Goal: Task Accomplishment & Management: Complete application form

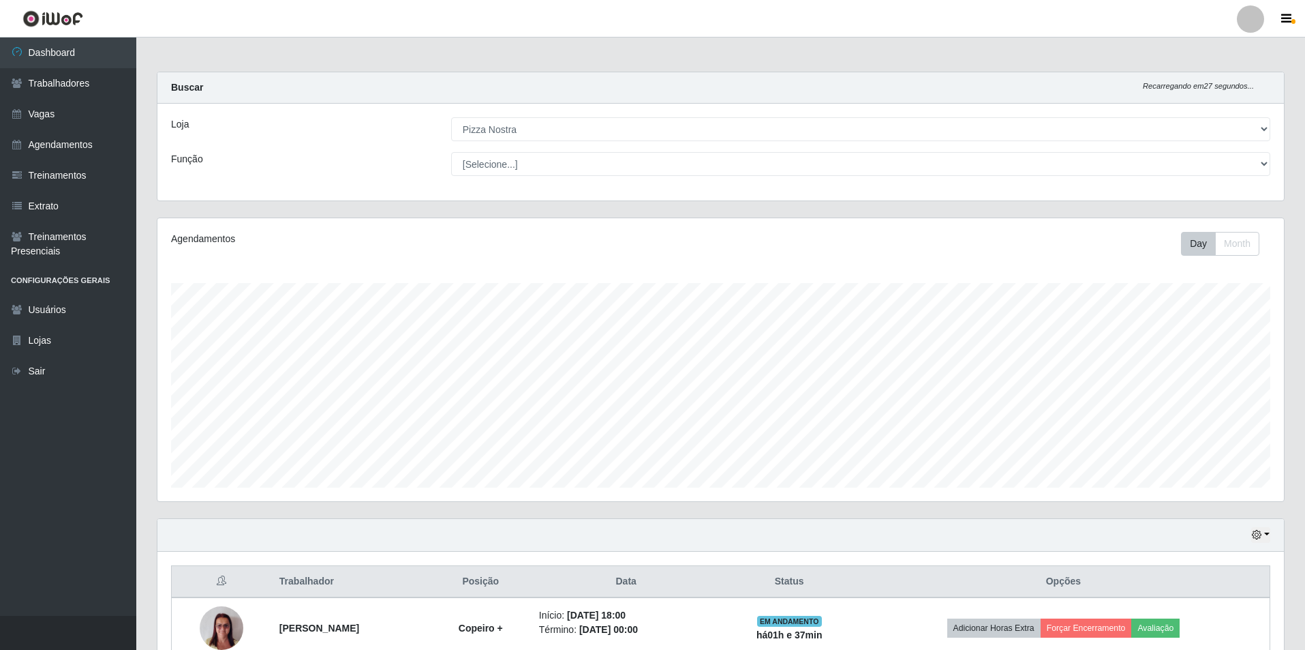
select select "337"
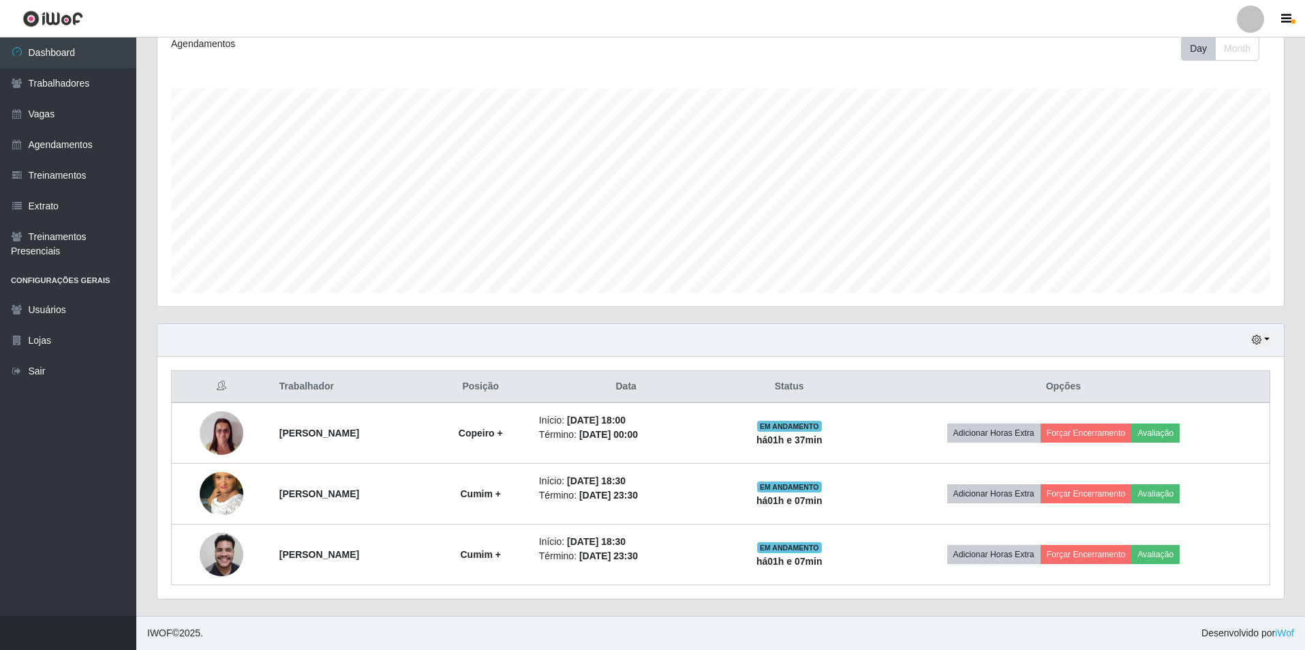
scroll to position [283, 1127]
click at [51, 156] on link "Agendamentos" at bounding box center [68, 145] width 136 height 31
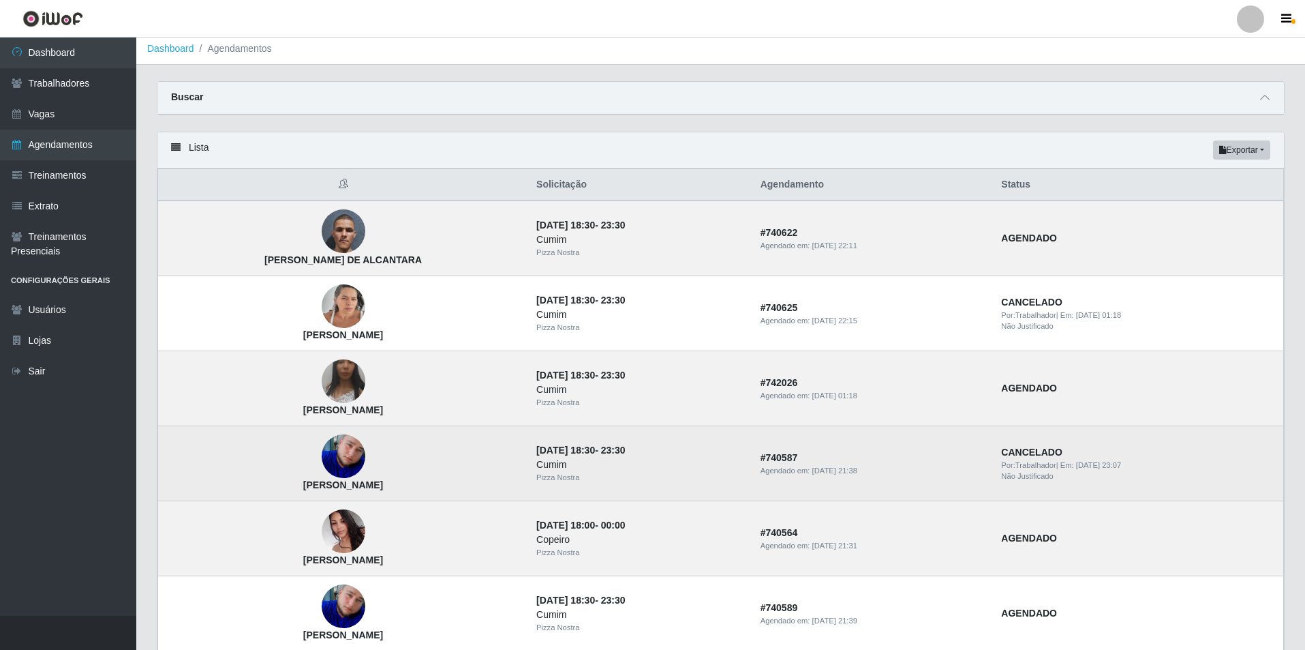
scroll to position [409, 0]
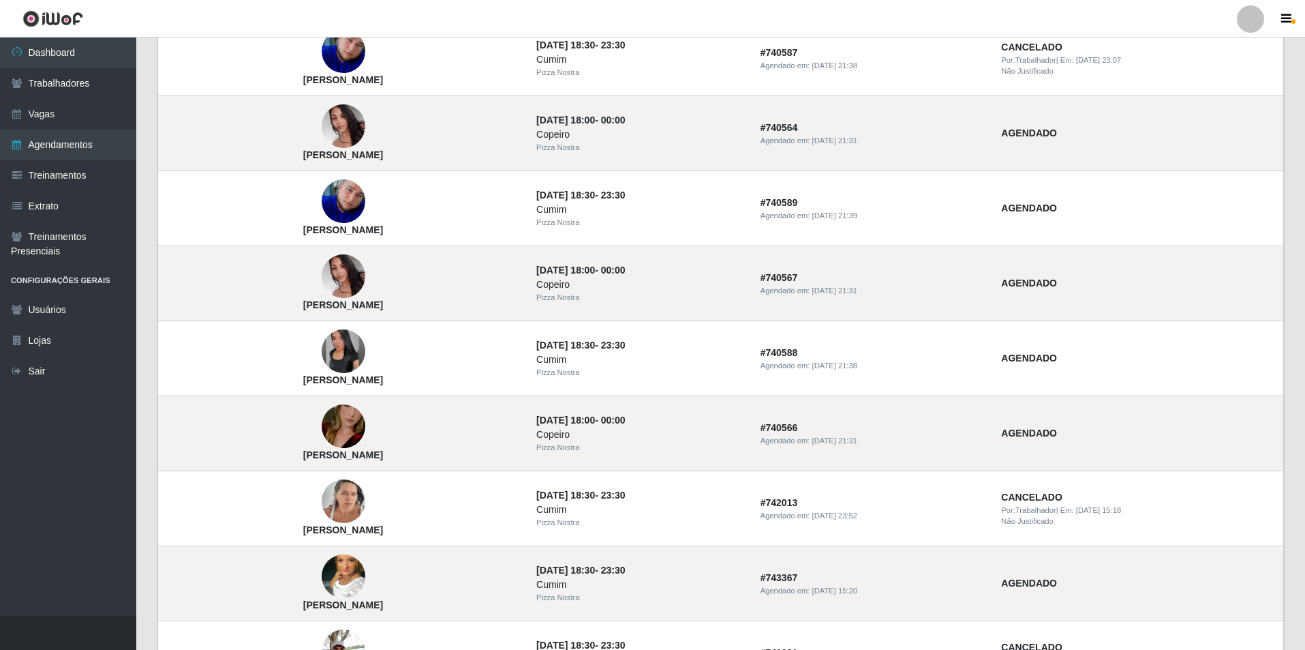
click at [1297, 74] on div "Carregando... Buscar Início em [GEOGRAPHIC_DATA] em Status [Selecione...] AGEND…" at bounding box center [720, 327] width 1169 height 1303
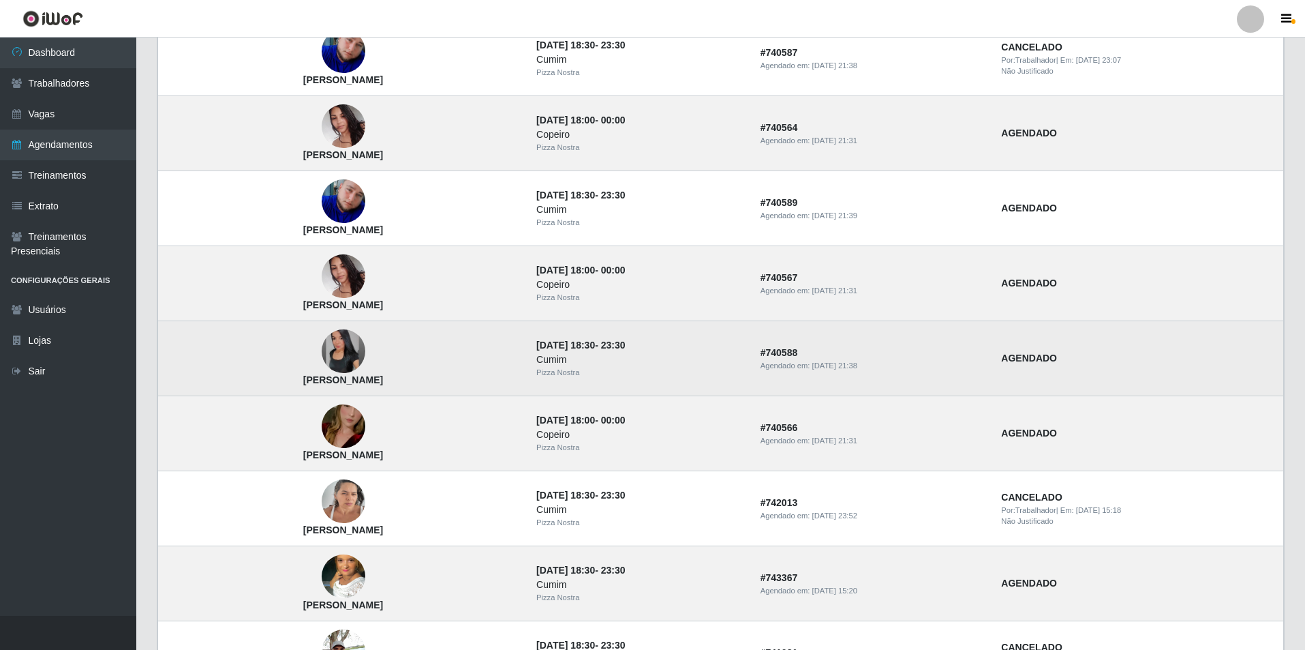
click at [354, 357] on img at bounding box center [344, 351] width 44 height 44
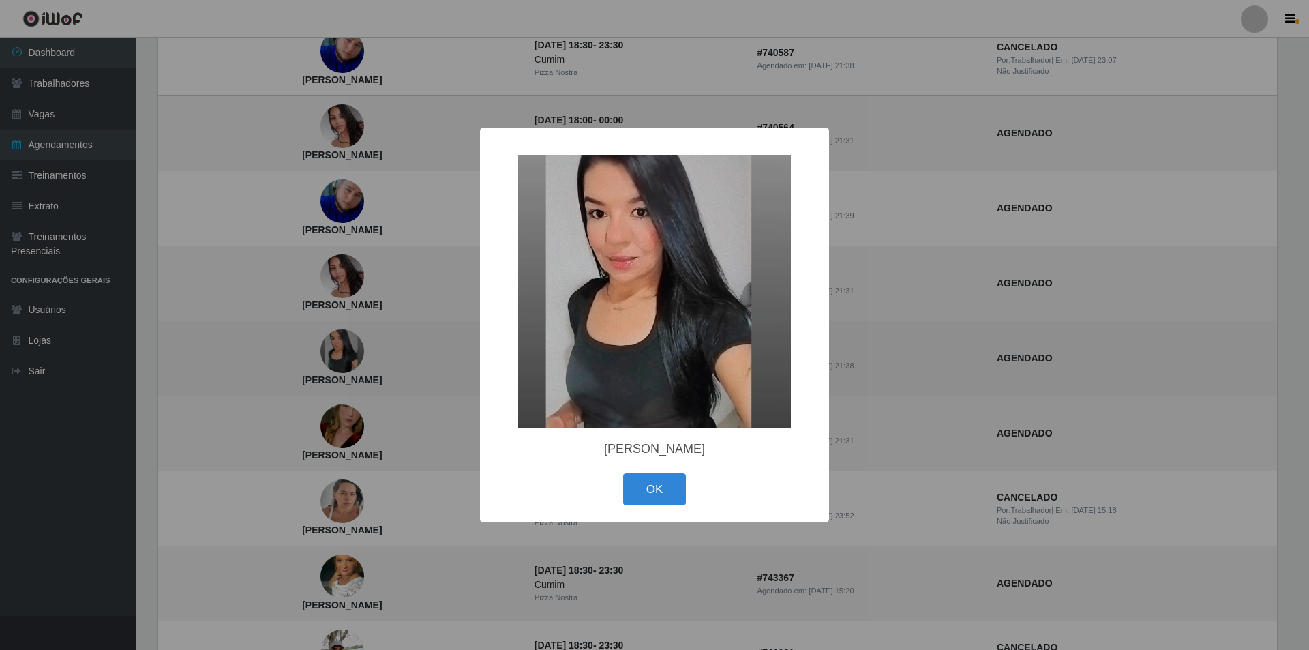
click at [354, 357] on div "× [PERSON_NAME] OK Cancel" at bounding box center [654, 325] width 1309 height 650
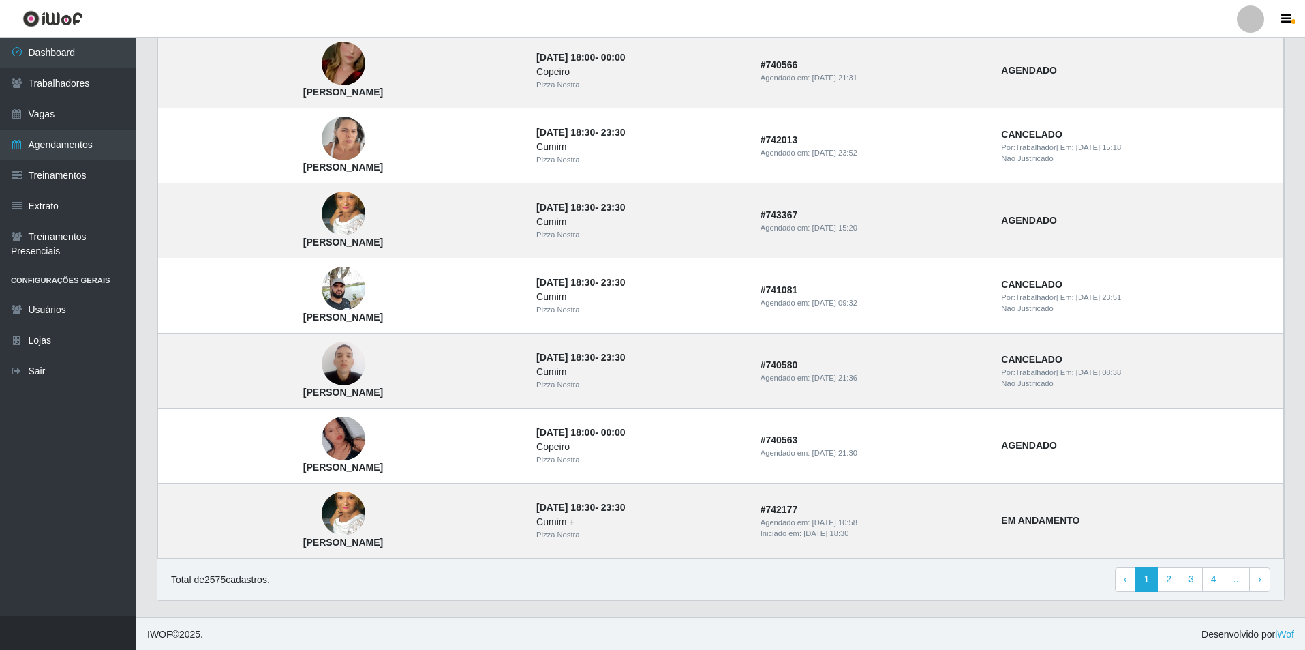
scroll to position [774, 0]
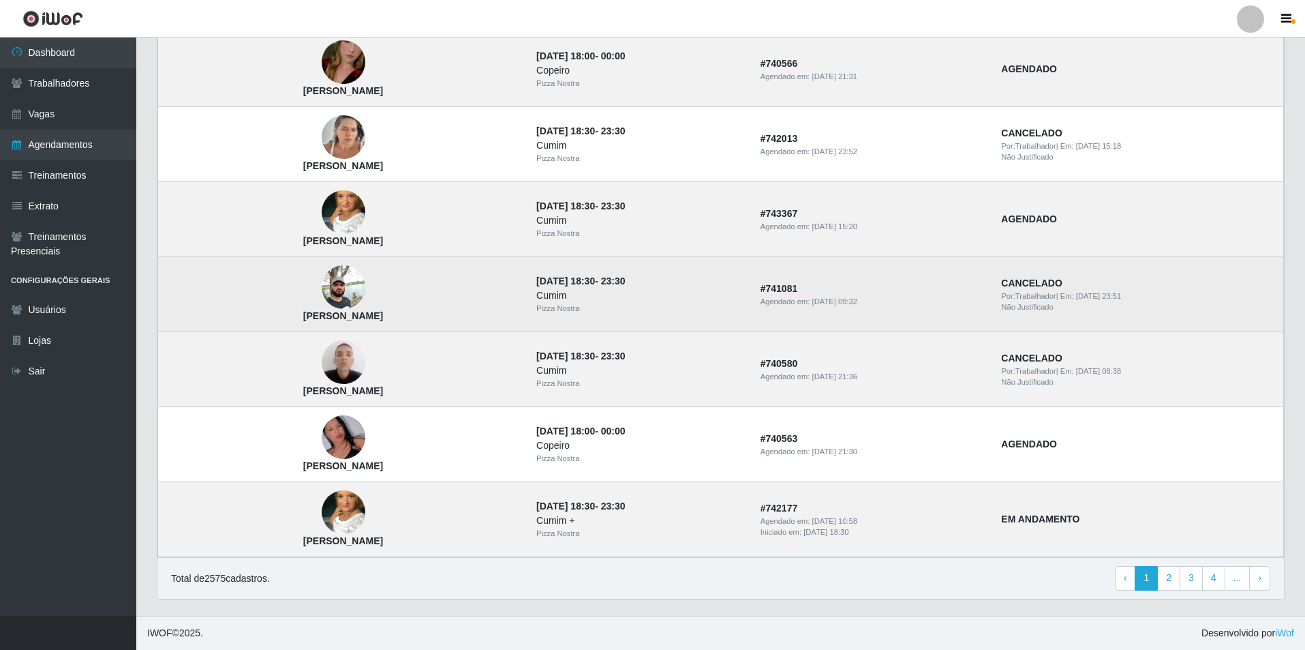
click at [365, 288] on img at bounding box center [344, 287] width 44 height 58
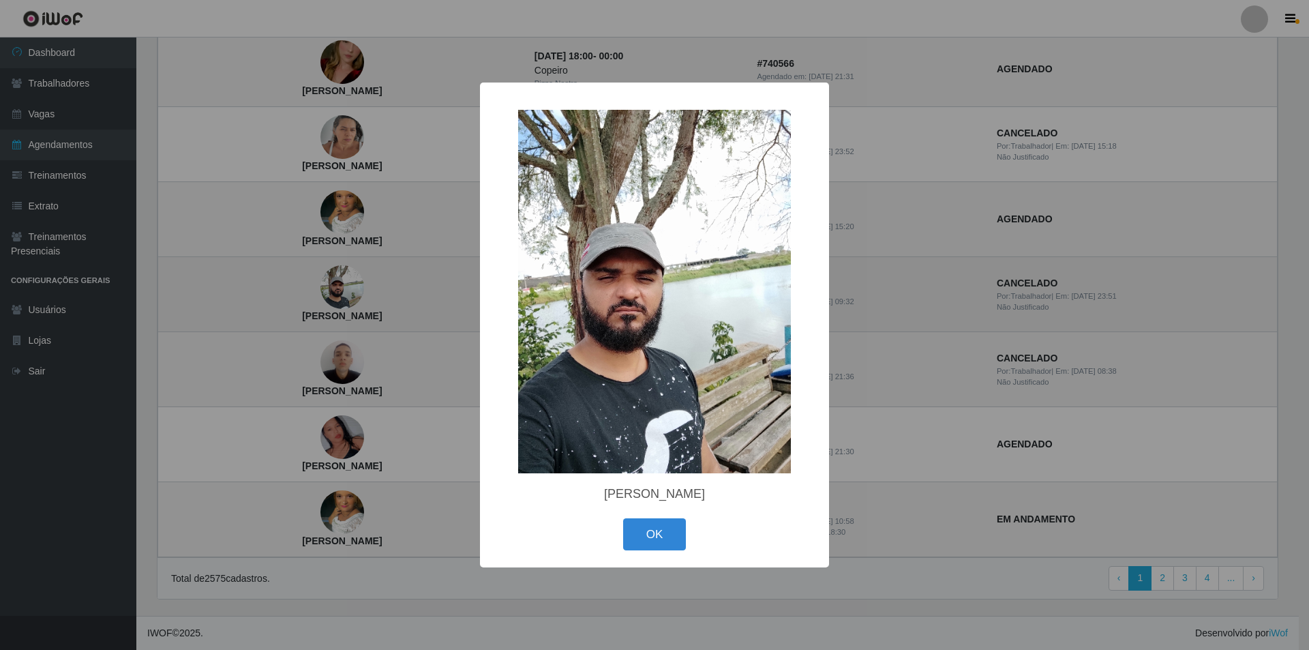
click at [370, 288] on div "× Valdemir da Silva OK Cancel" at bounding box center [654, 325] width 1309 height 650
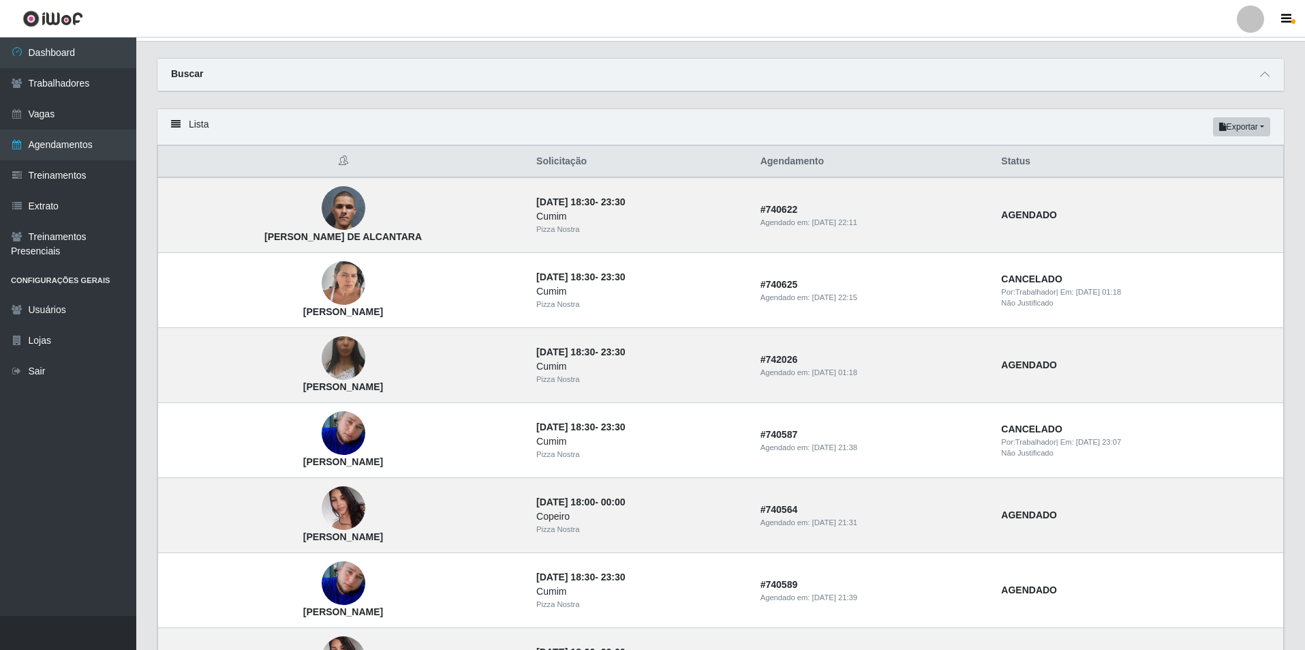
scroll to position [0, 0]
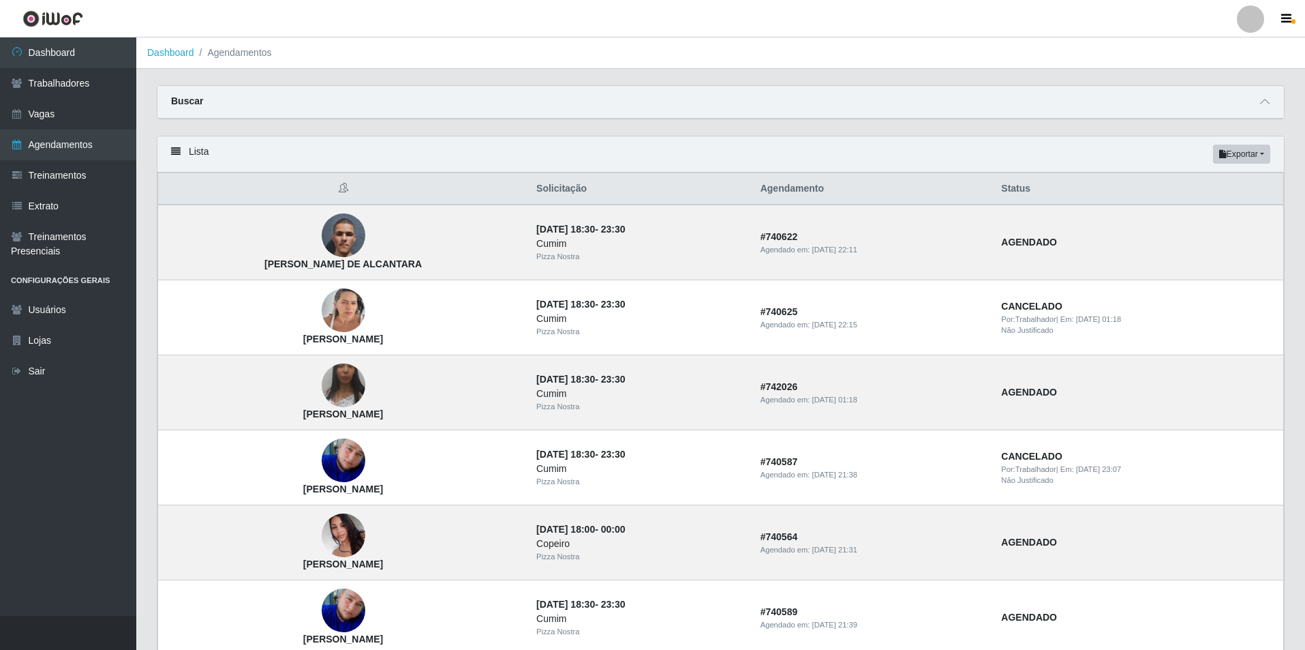
click at [551, 95] on div "Buscar" at bounding box center [720, 102] width 1127 height 33
click at [33, 63] on link "Dashboard" at bounding box center [68, 52] width 136 height 31
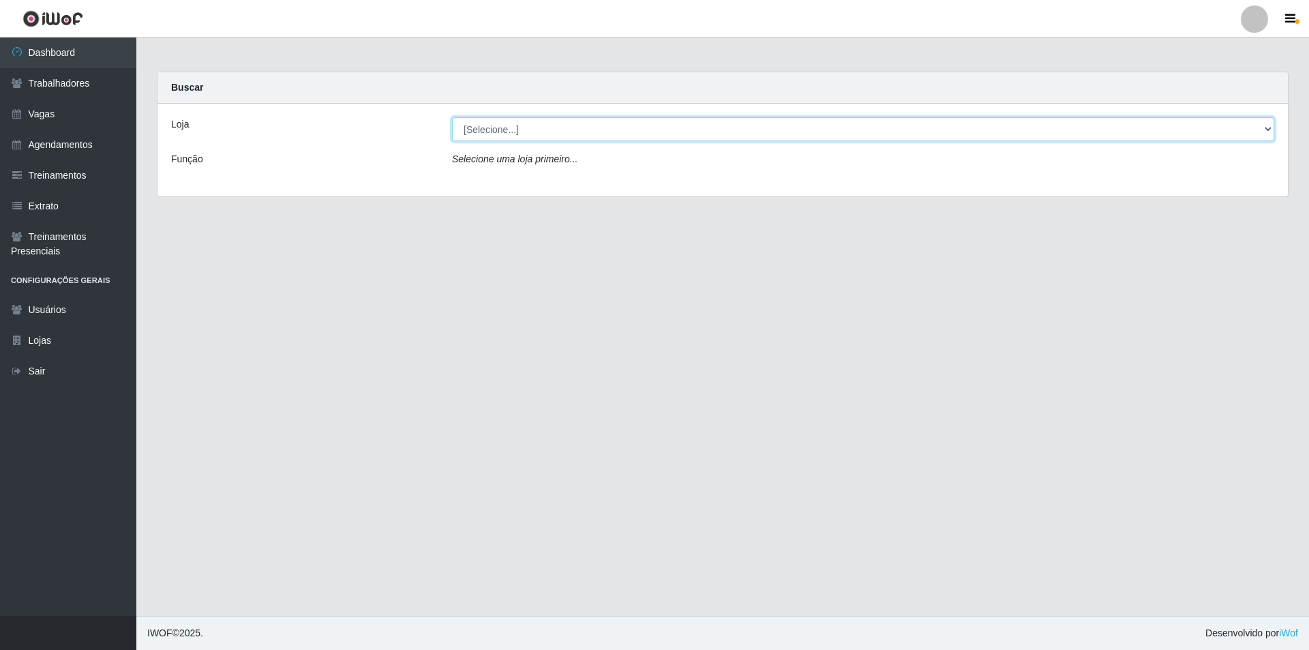
click at [534, 139] on select "[Selecione...] Pizza Nostra" at bounding box center [863, 129] width 822 height 24
select select "337"
click at [452, 117] on select "[Selecione...] Pizza Nostra" at bounding box center [863, 129] width 822 height 24
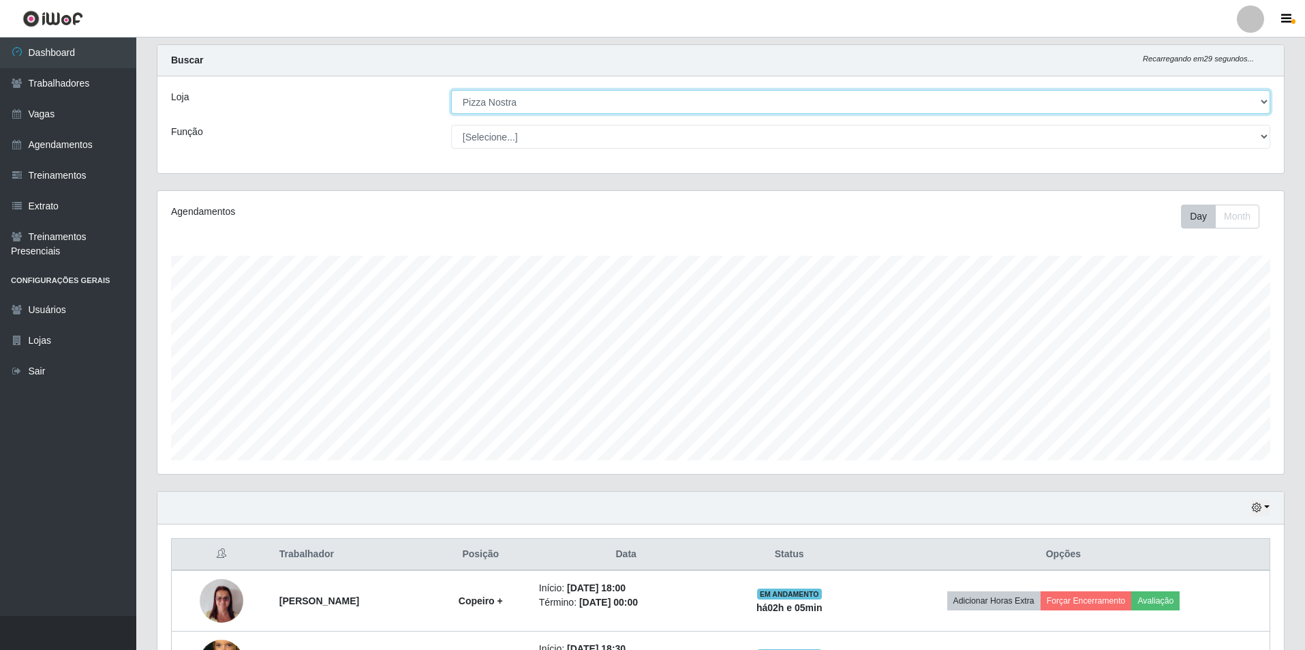
scroll to position [195, 0]
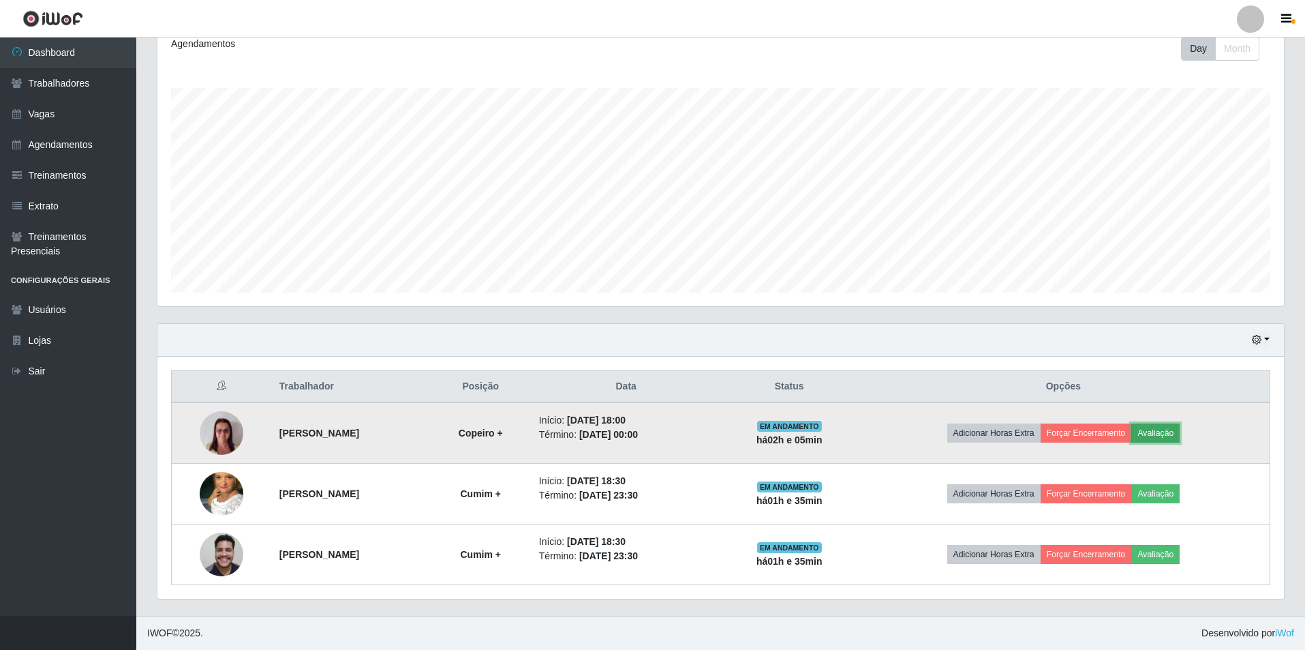
click at [1180, 425] on button "Avaliação" at bounding box center [1156, 432] width 48 height 19
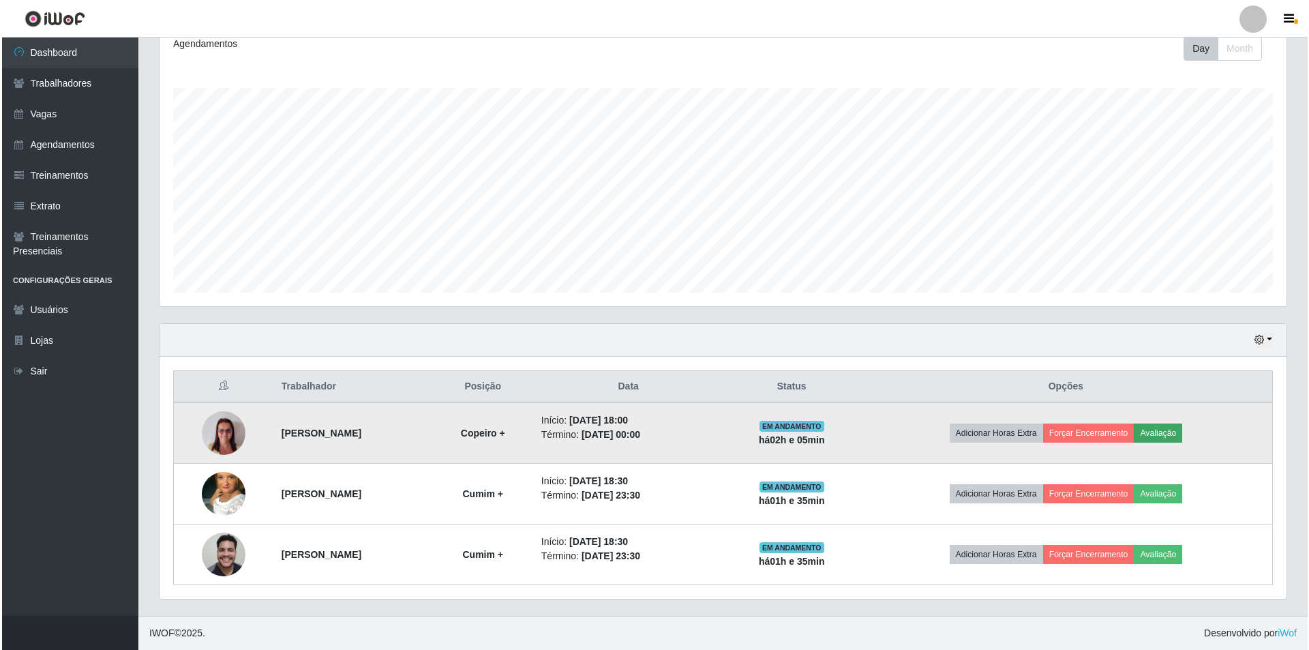
scroll to position [283, 1120]
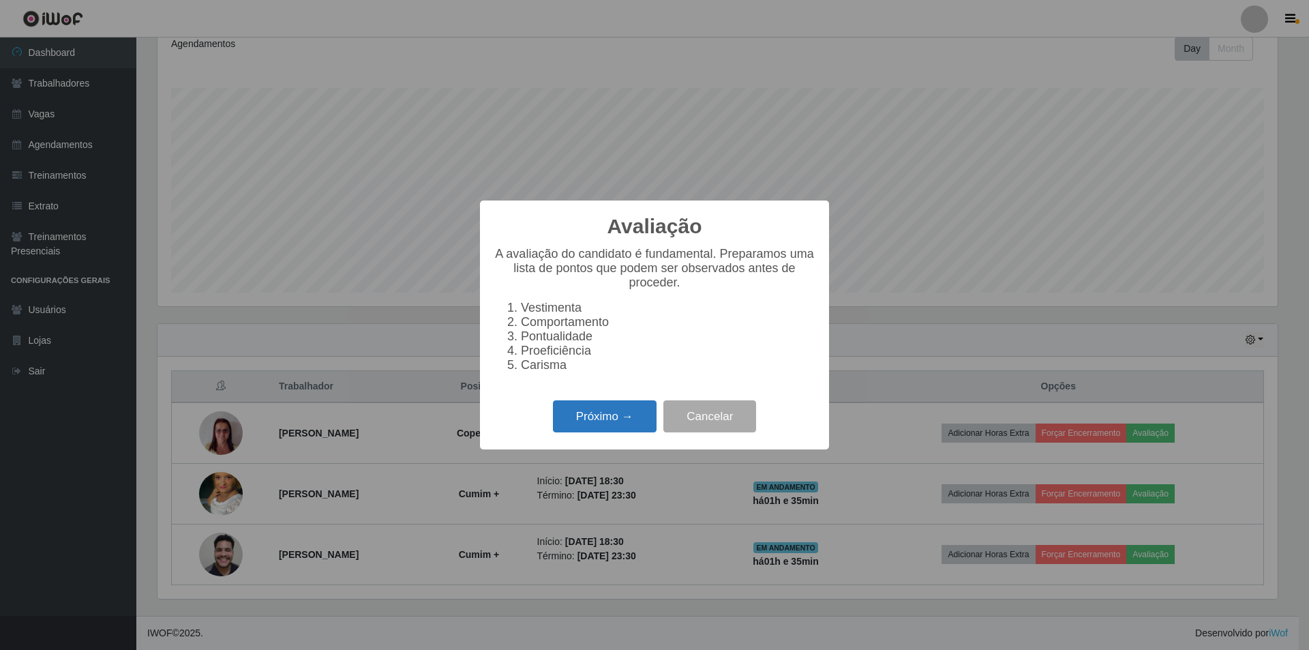
click at [596, 432] on button "Próximo →" at bounding box center [605, 416] width 104 height 32
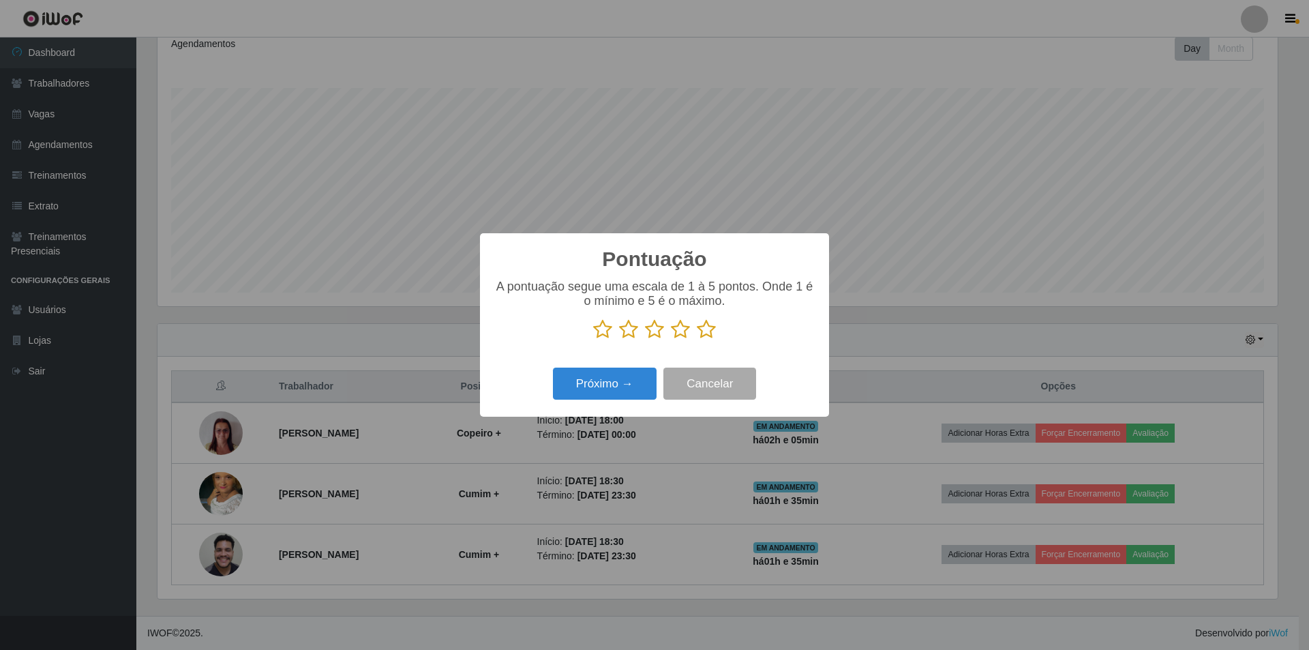
click at [707, 331] on icon at bounding box center [706, 329] width 19 height 20
click at [697, 339] on input "radio" at bounding box center [697, 339] width 0 height 0
click at [624, 399] on button "Próximo →" at bounding box center [605, 383] width 104 height 32
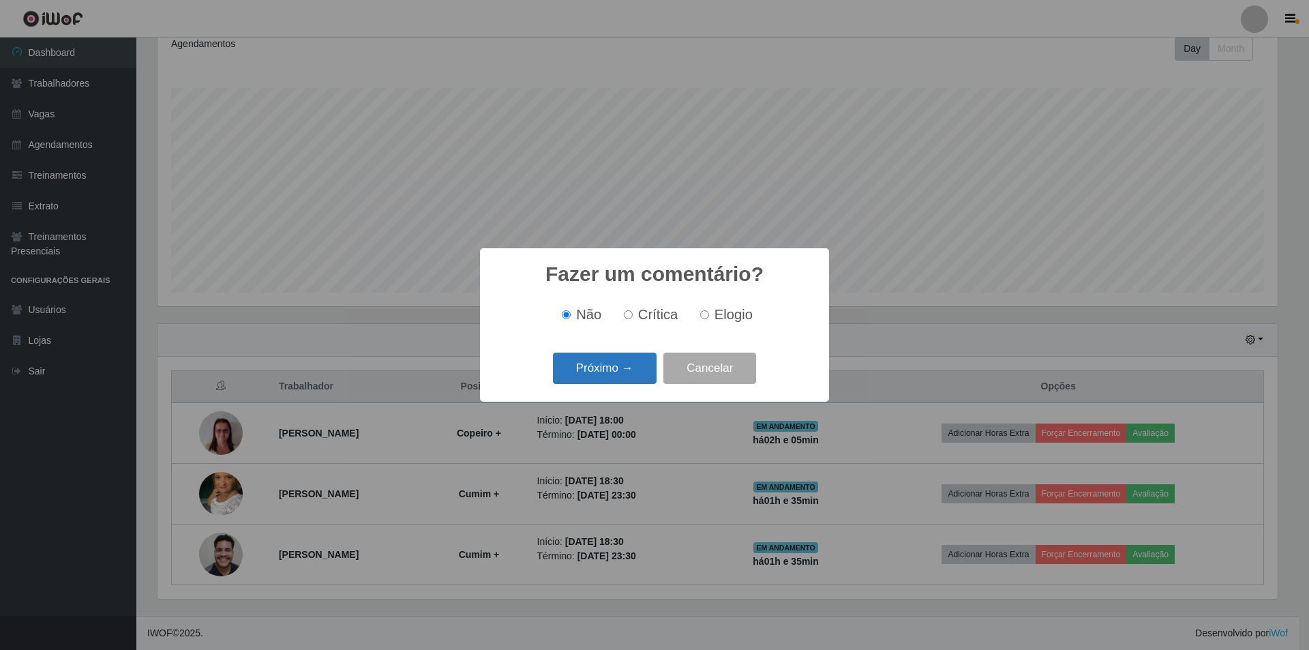
click at [617, 377] on button "Próximo →" at bounding box center [605, 368] width 104 height 32
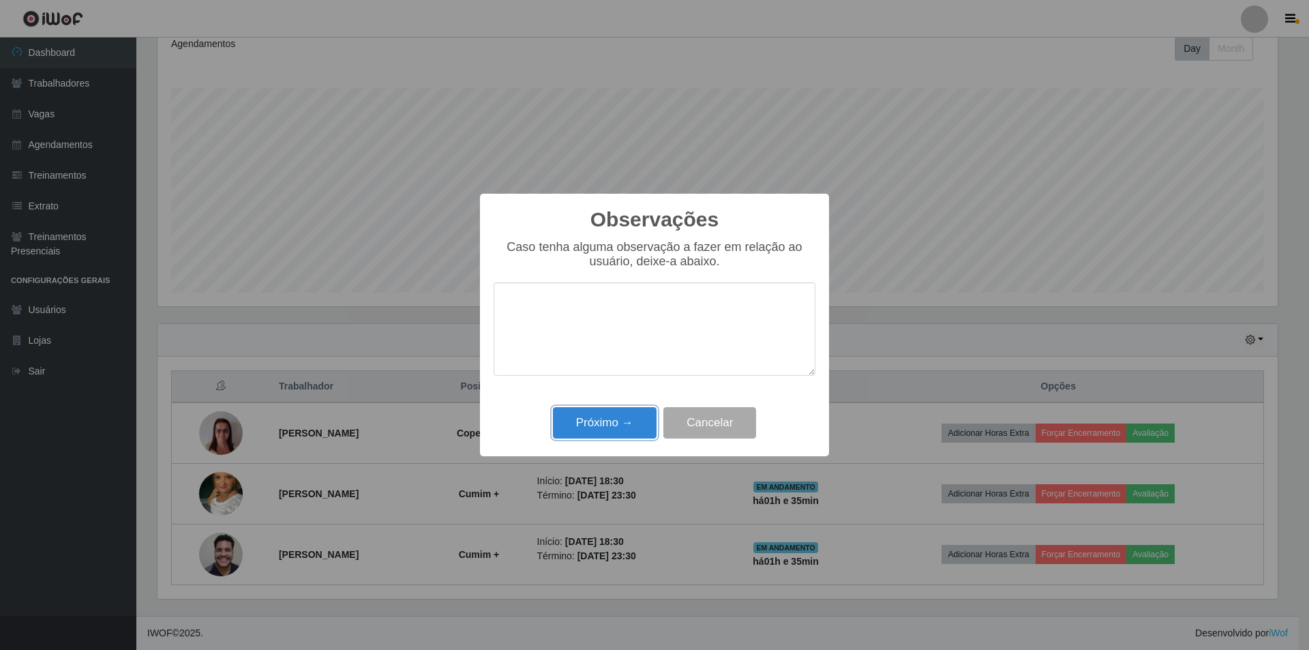
drag, startPoint x: 627, startPoint y: 425, endPoint x: 1003, endPoint y: 479, distance: 380.1
click at [628, 425] on button "Próximo →" at bounding box center [605, 423] width 104 height 32
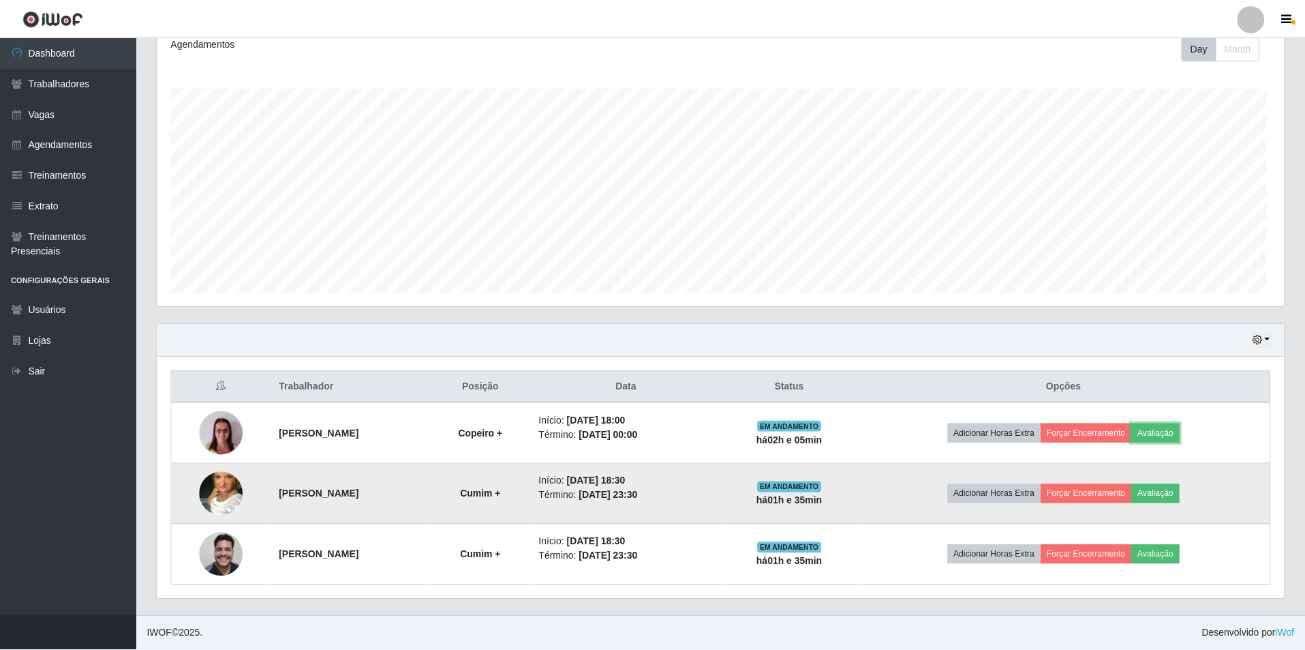
scroll to position [283, 1127]
click at [1180, 494] on button "Avaliação" at bounding box center [1156, 493] width 48 height 19
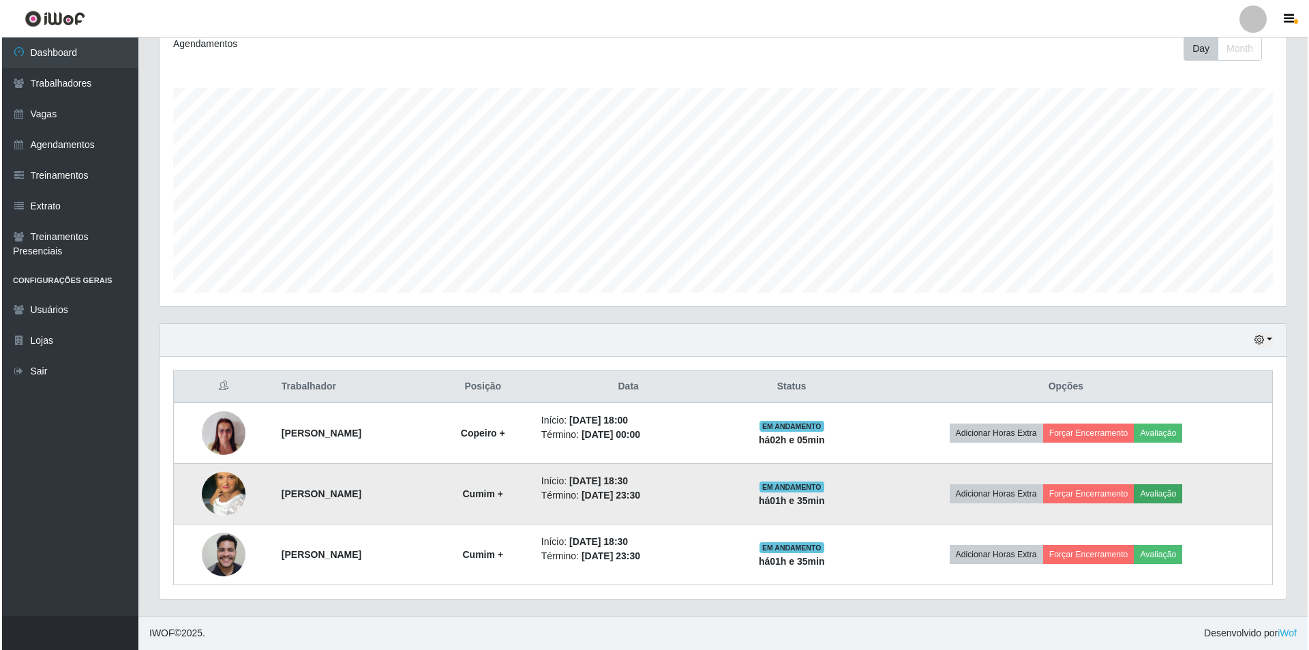
scroll to position [283, 1120]
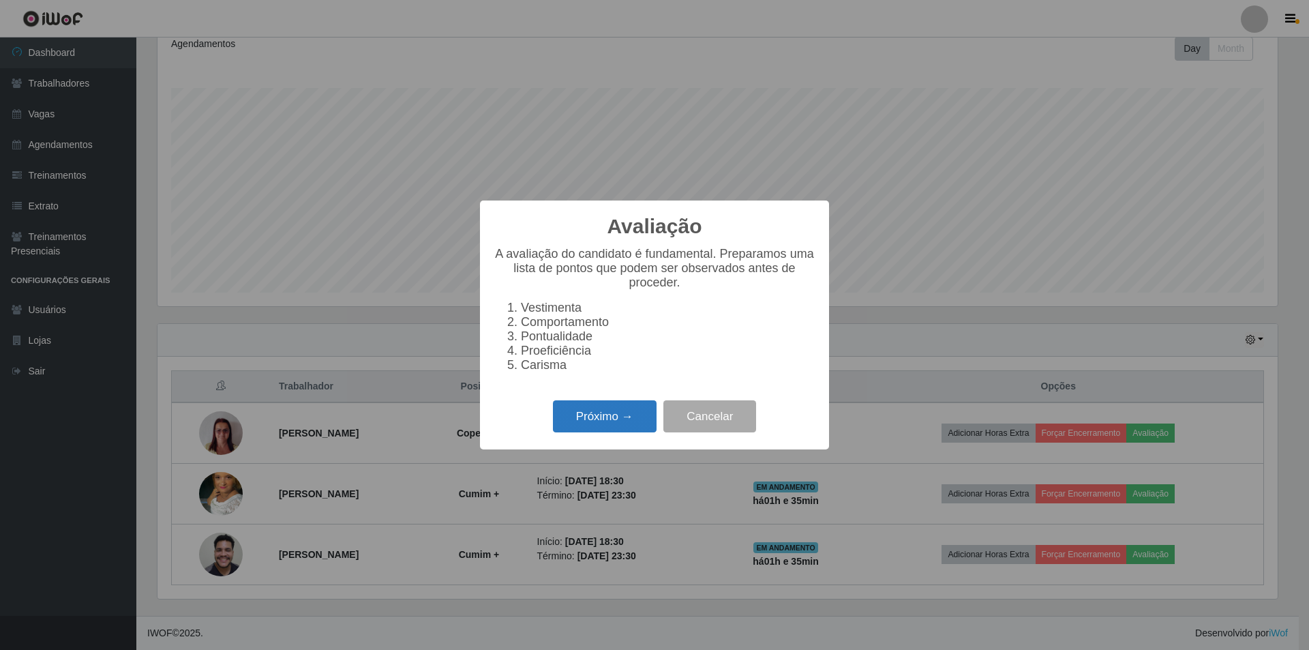
click at [639, 419] on button "Próximo →" at bounding box center [605, 416] width 104 height 32
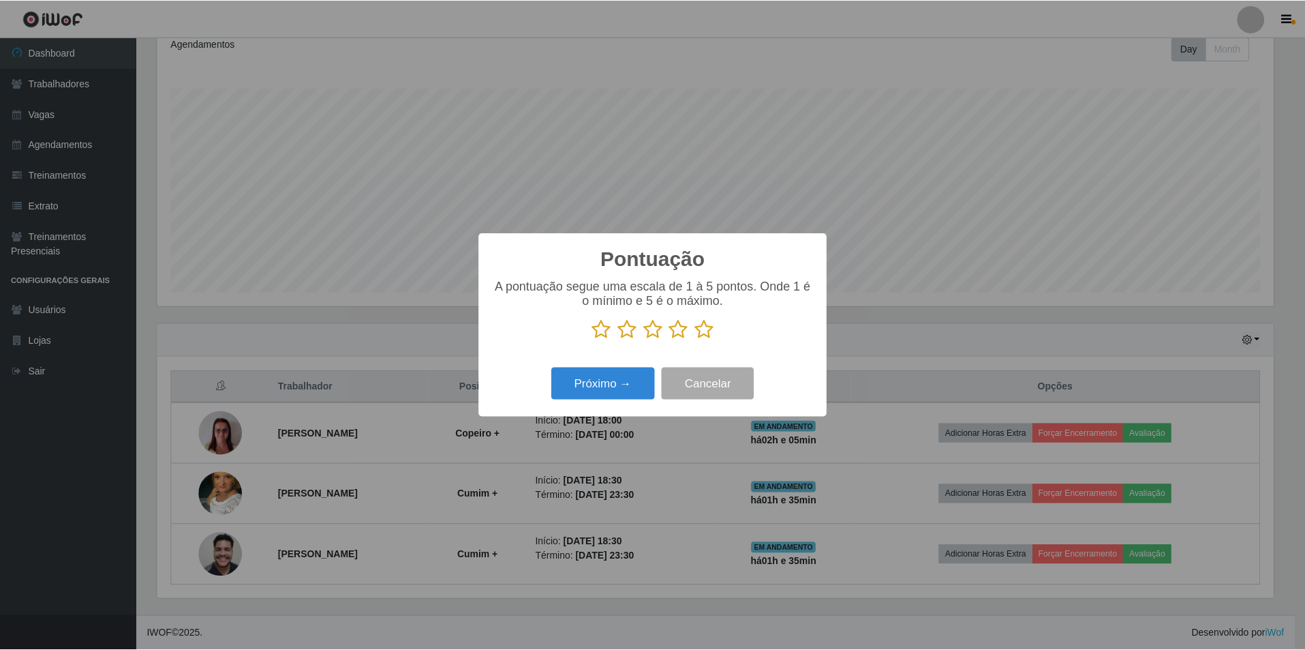
scroll to position [681381, 680544]
click at [710, 380] on button "Cancelar" at bounding box center [709, 383] width 93 height 32
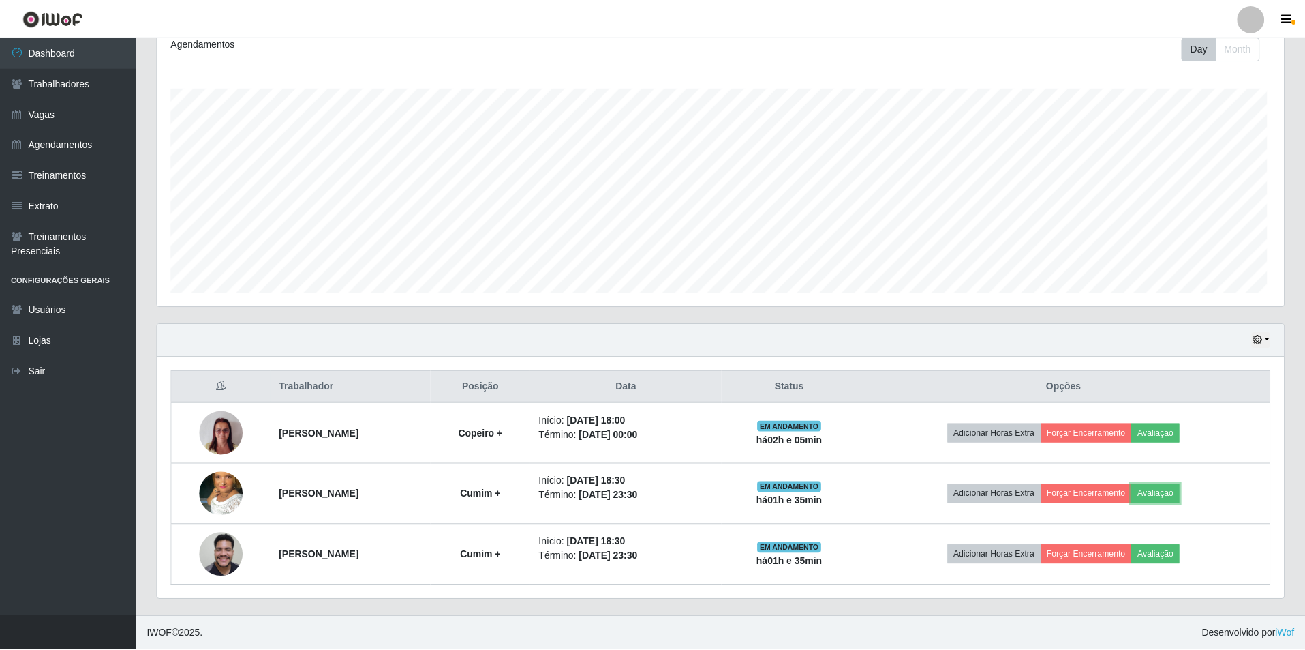
scroll to position [283, 1127]
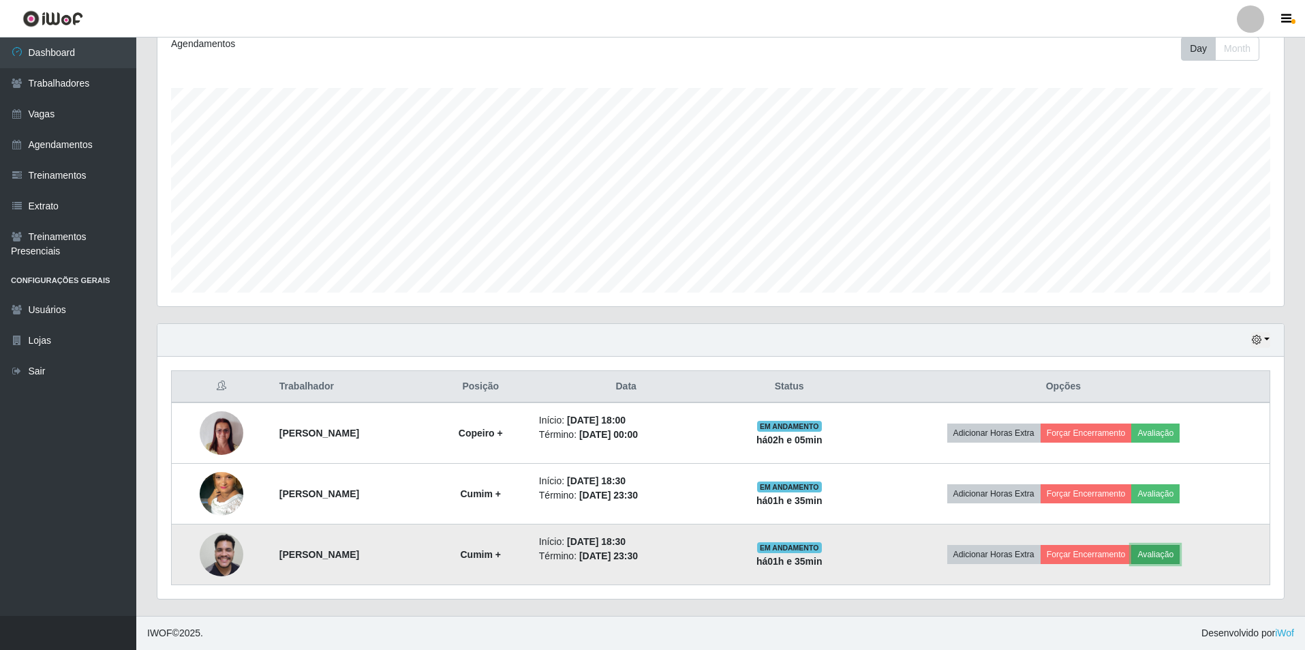
click at [1180, 560] on button "Avaliação" at bounding box center [1156, 554] width 48 height 19
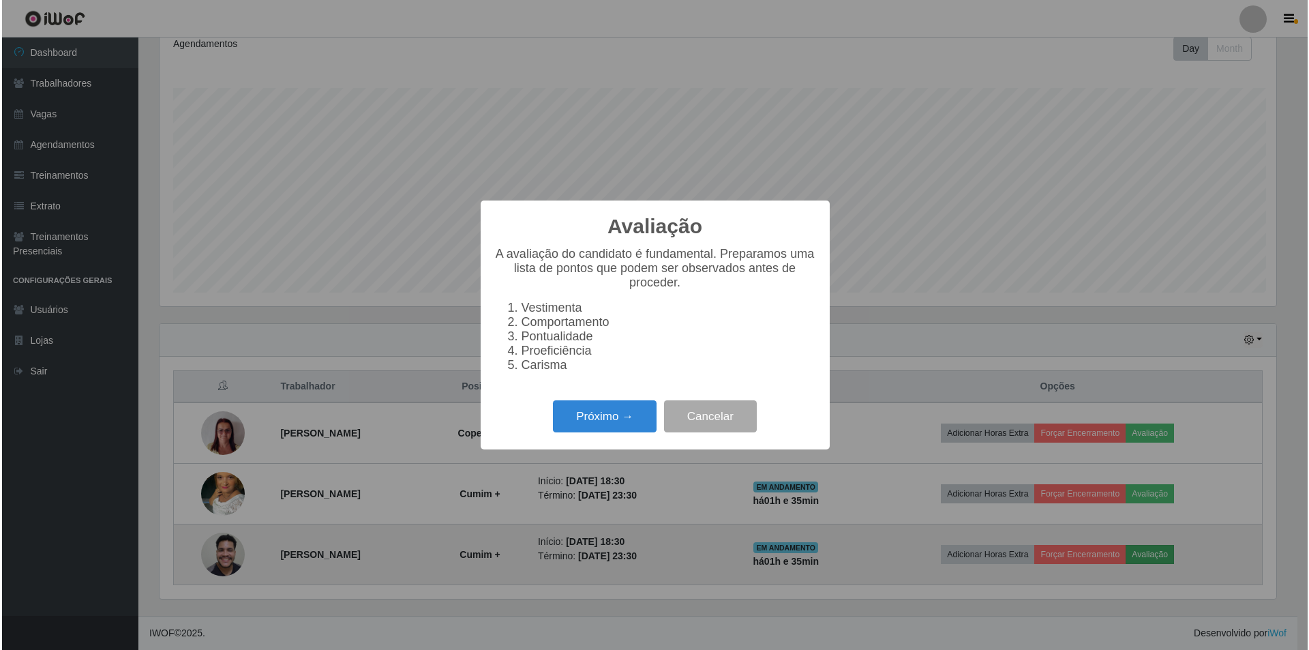
scroll to position [283, 1120]
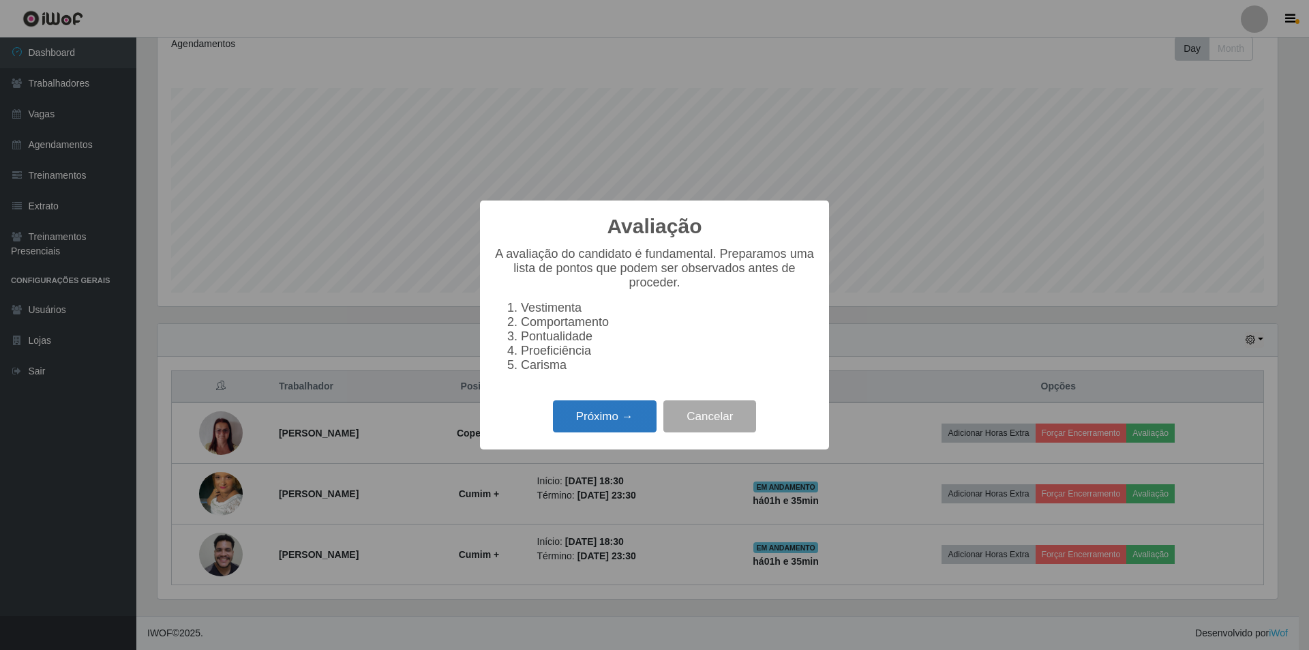
click at [592, 424] on button "Próximo →" at bounding box center [605, 416] width 104 height 32
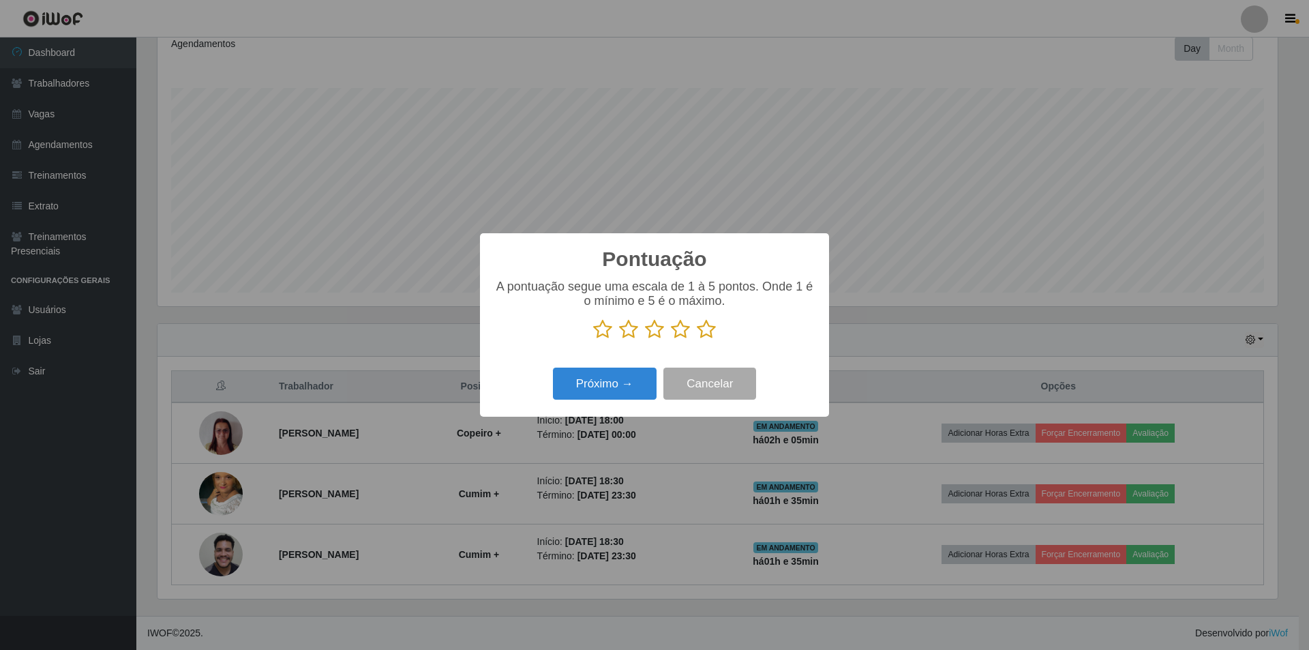
scroll to position [681381, 680544]
click at [697, 321] on icon at bounding box center [706, 329] width 19 height 20
click at [697, 339] on input "radio" at bounding box center [697, 339] width 0 height 0
click at [710, 327] on icon at bounding box center [706, 329] width 19 height 20
click at [697, 339] on input "radio" at bounding box center [697, 339] width 0 height 0
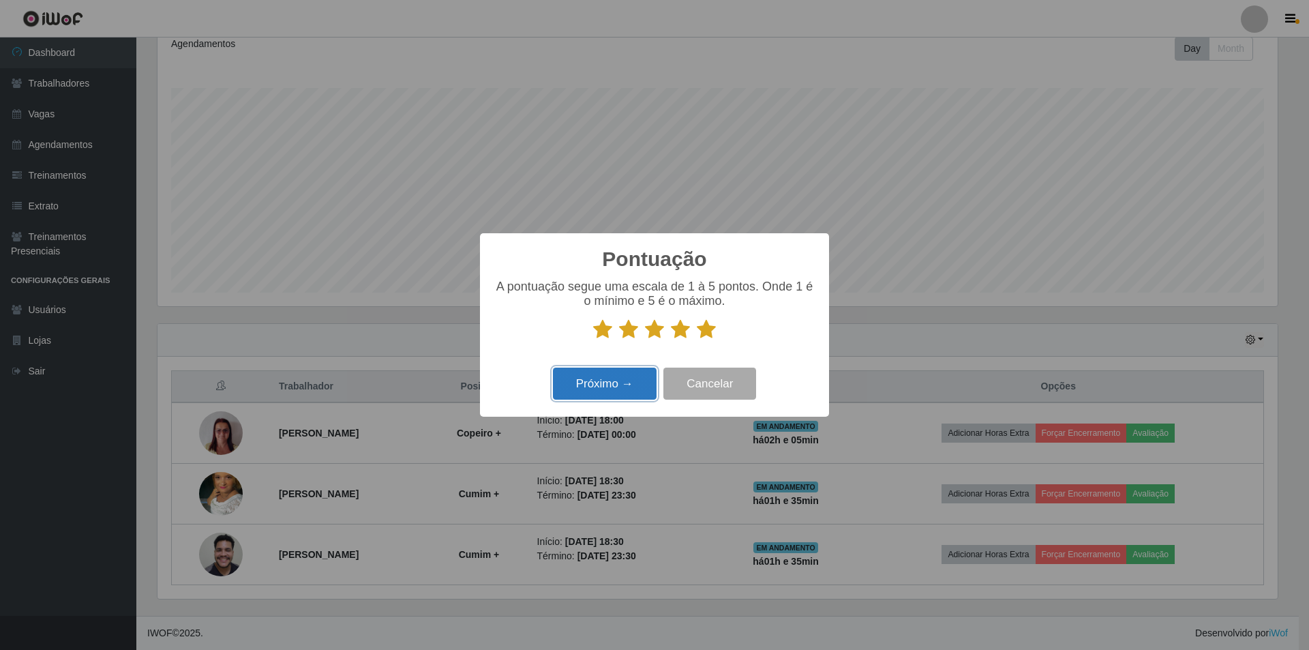
click at [618, 375] on button "Próximo →" at bounding box center [605, 383] width 104 height 32
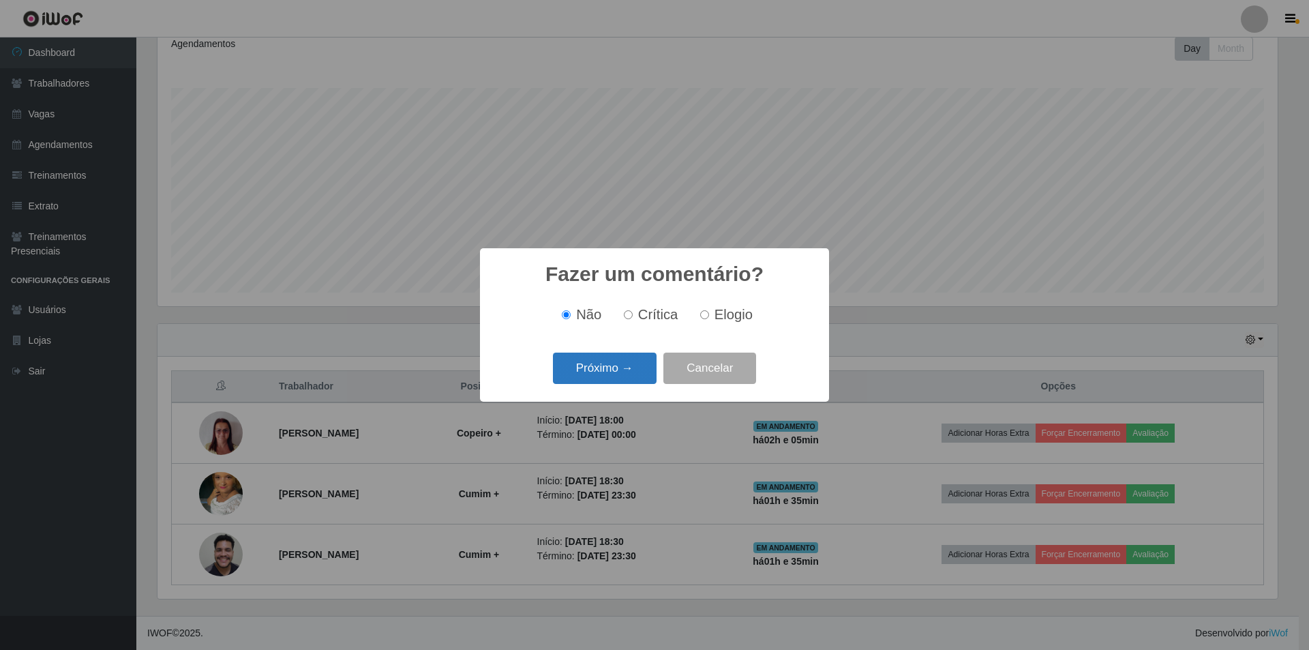
click at [607, 375] on button "Próximo →" at bounding box center [605, 368] width 104 height 32
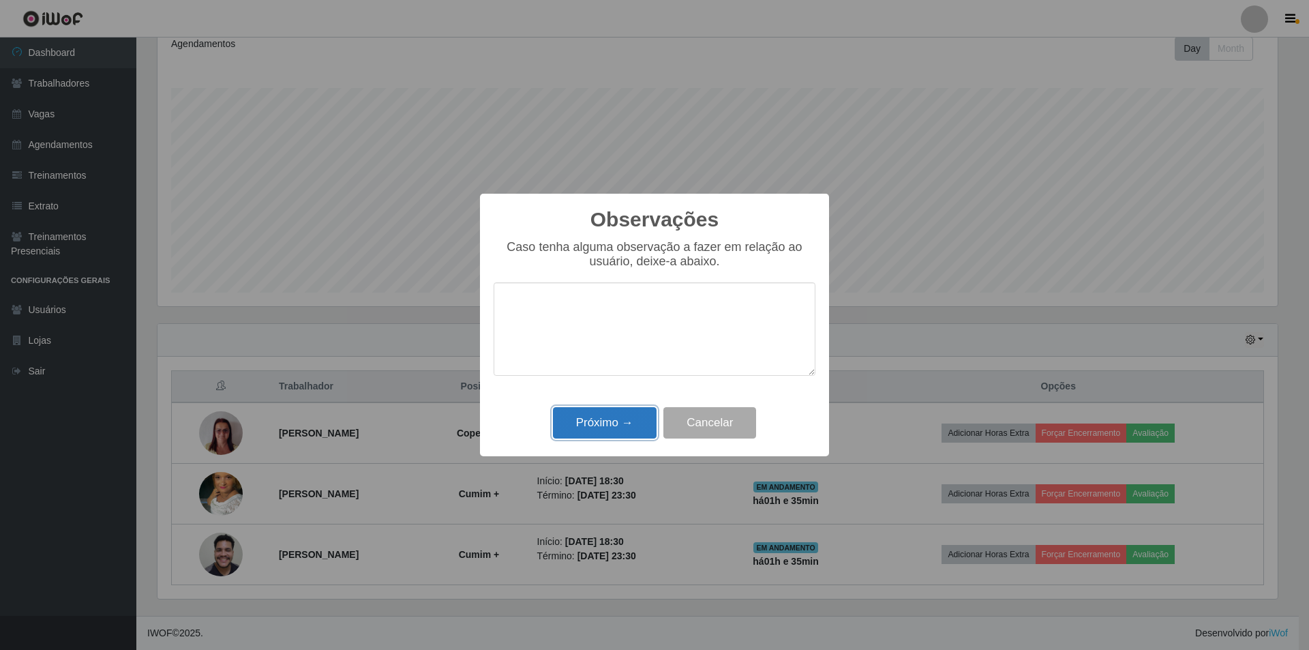
click at [594, 431] on button "Próximo →" at bounding box center [605, 423] width 104 height 32
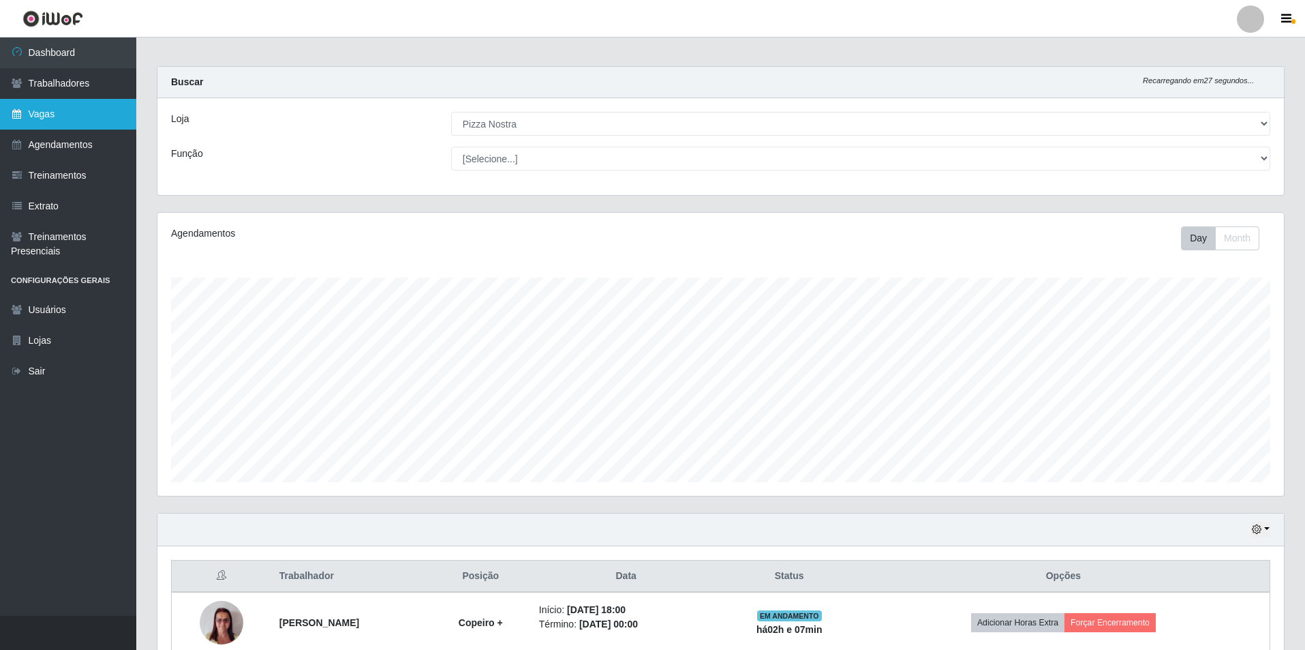
scroll to position [0, 0]
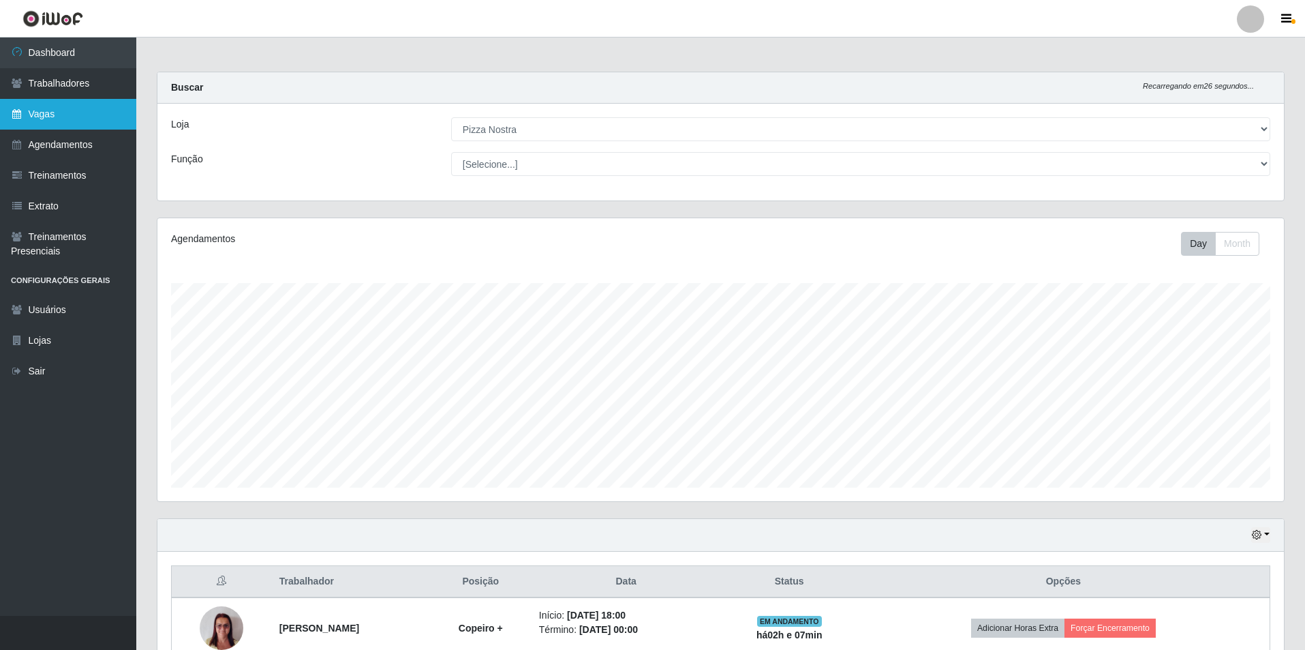
click at [42, 117] on link "Vagas" at bounding box center [68, 114] width 136 height 31
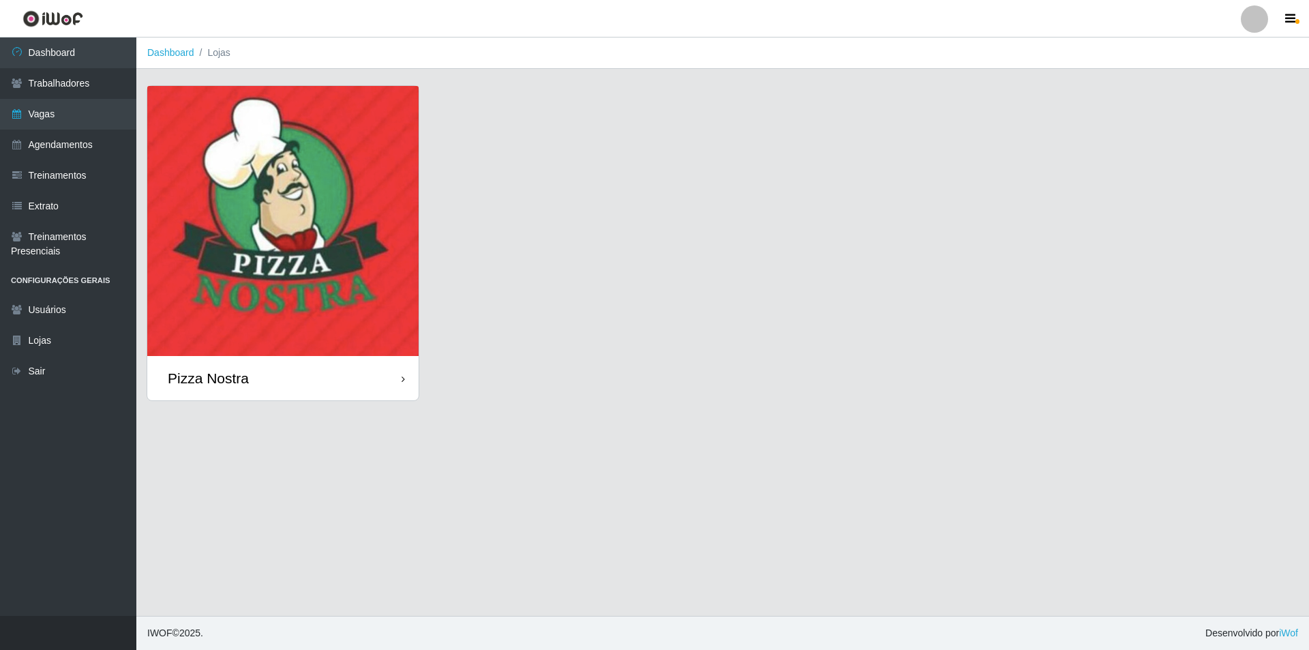
click at [329, 211] on img at bounding box center [282, 221] width 271 height 270
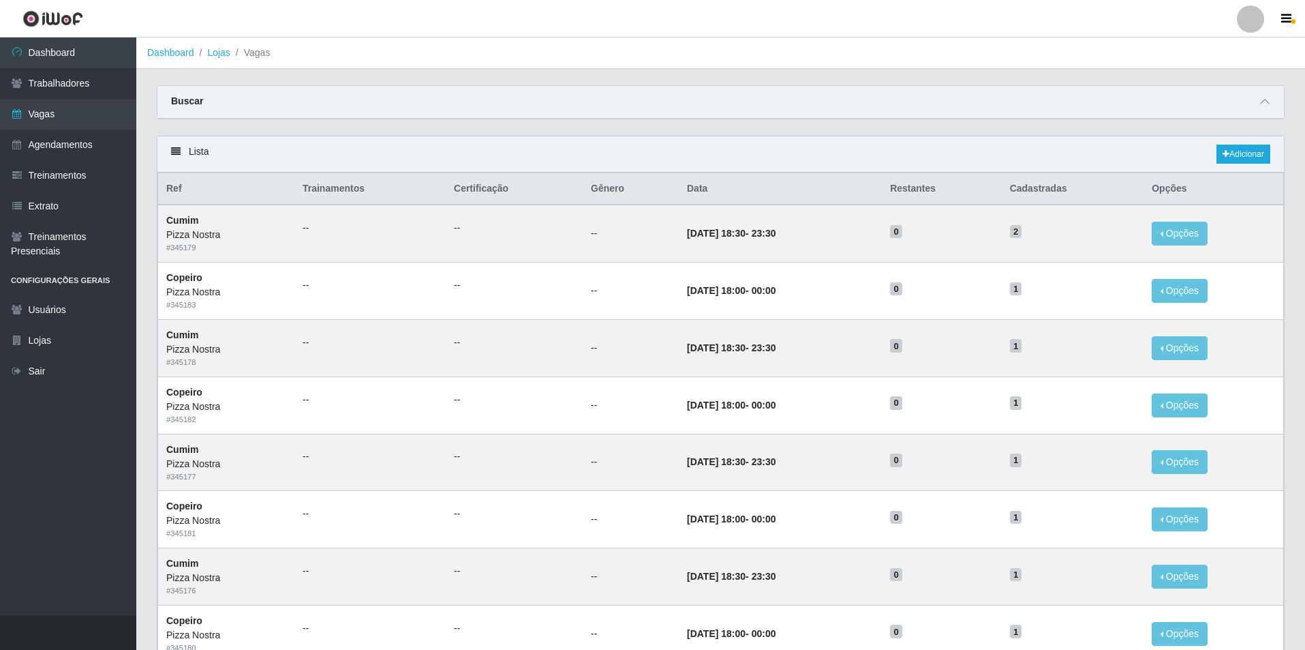
click at [1045, 127] on div "Carregando... Buscar Início em Término em Função [Selecione...] ASG ASG + ASG +…" at bounding box center [721, 110] width 1149 height 50
click at [1243, 160] on link "Adicionar" at bounding box center [1244, 154] width 54 height 19
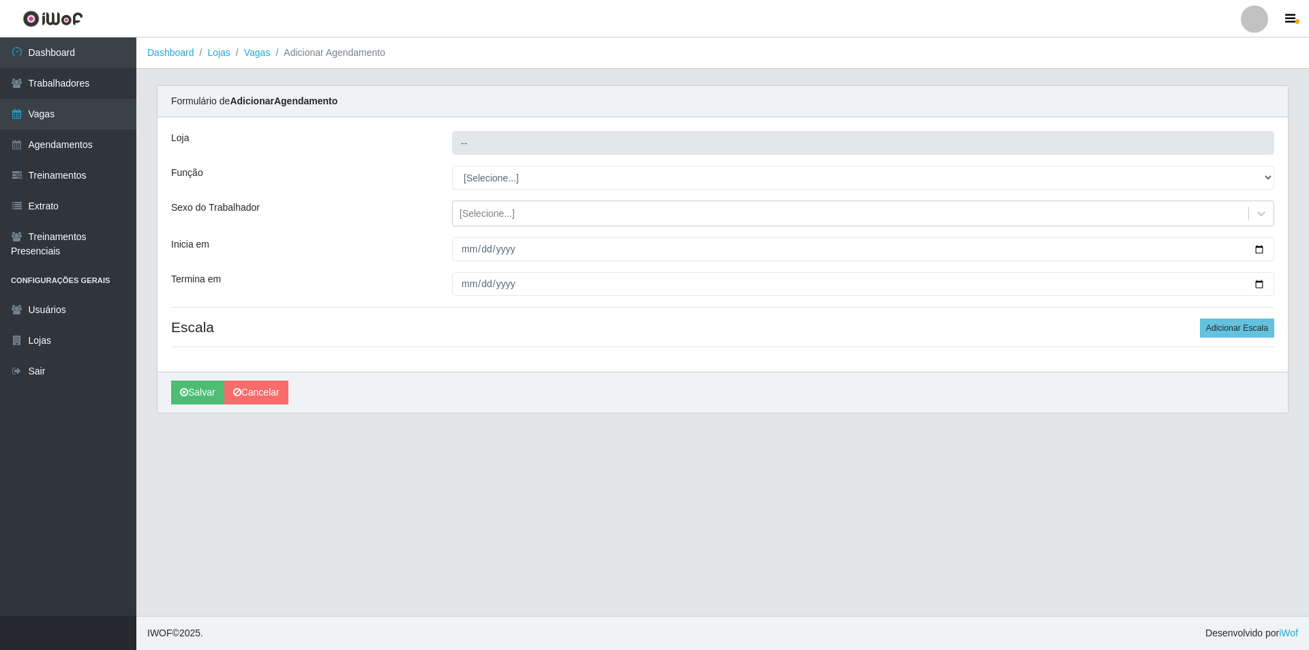
type input "Pizza Nostra"
click at [510, 184] on select "[Selecione...] ASG ASG + ASG ++ Auxiliar de Cozinha Auxiliar de Cozinha + Auxil…" at bounding box center [863, 178] width 822 height 24
select select "91"
click at [452, 166] on select "[Selecione...] ASG ASG + ASG ++ Auxiliar de Cozinha Auxiliar de Cozinha + Auxil…" at bounding box center [863, 178] width 822 height 24
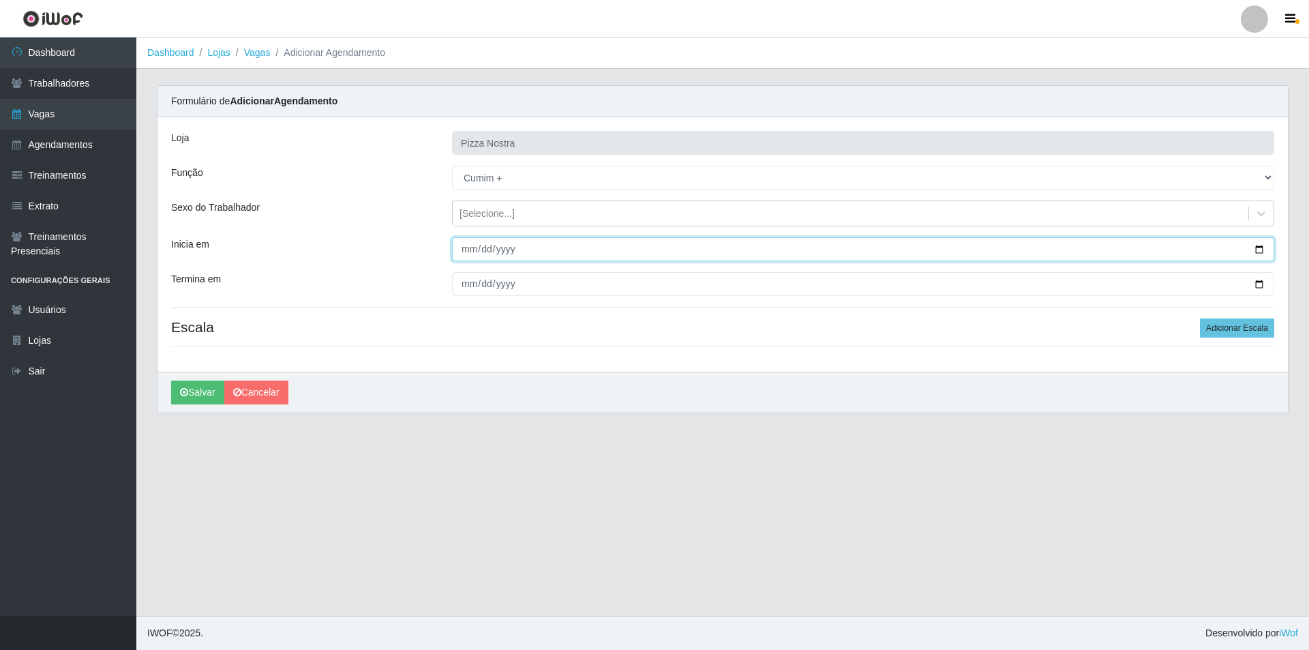
click at [462, 250] on input "Inicia em" at bounding box center [863, 249] width 822 height 24
type input "[DATE]"
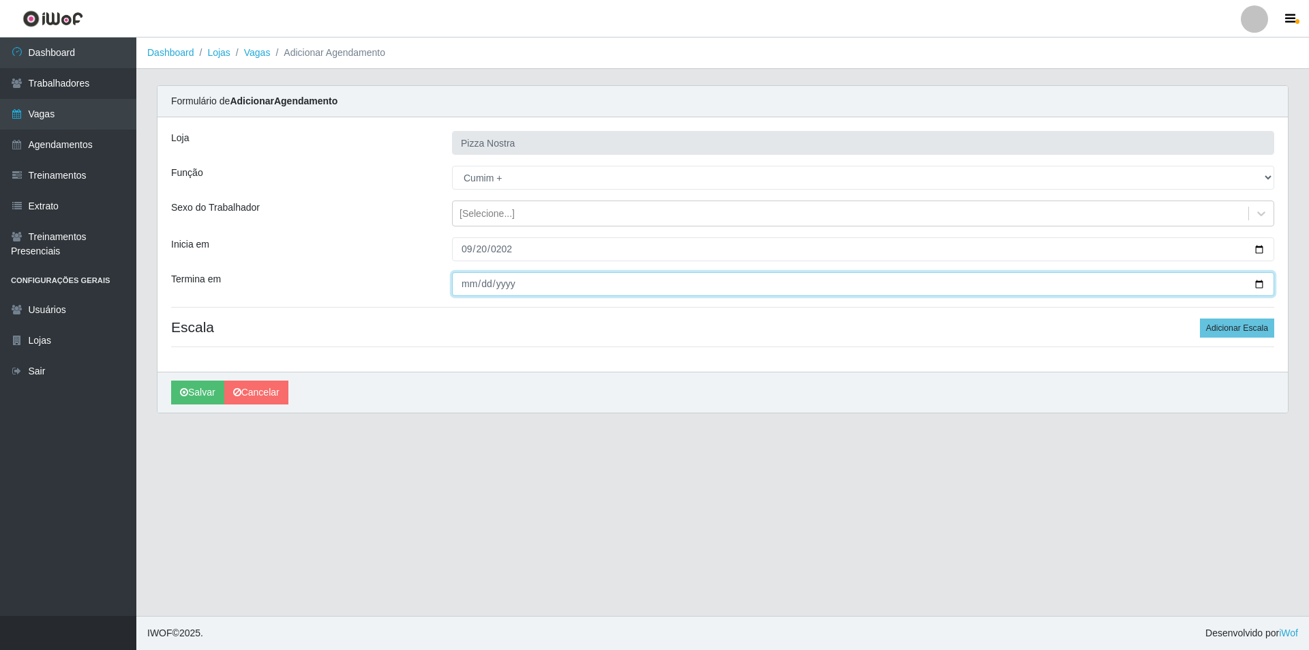
click at [462, 286] on input "Termina em" at bounding box center [863, 284] width 822 height 24
type input "[DATE]"
click at [1200, 335] on h4 "Escala Adicionar Escala" at bounding box center [722, 326] width 1103 height 17
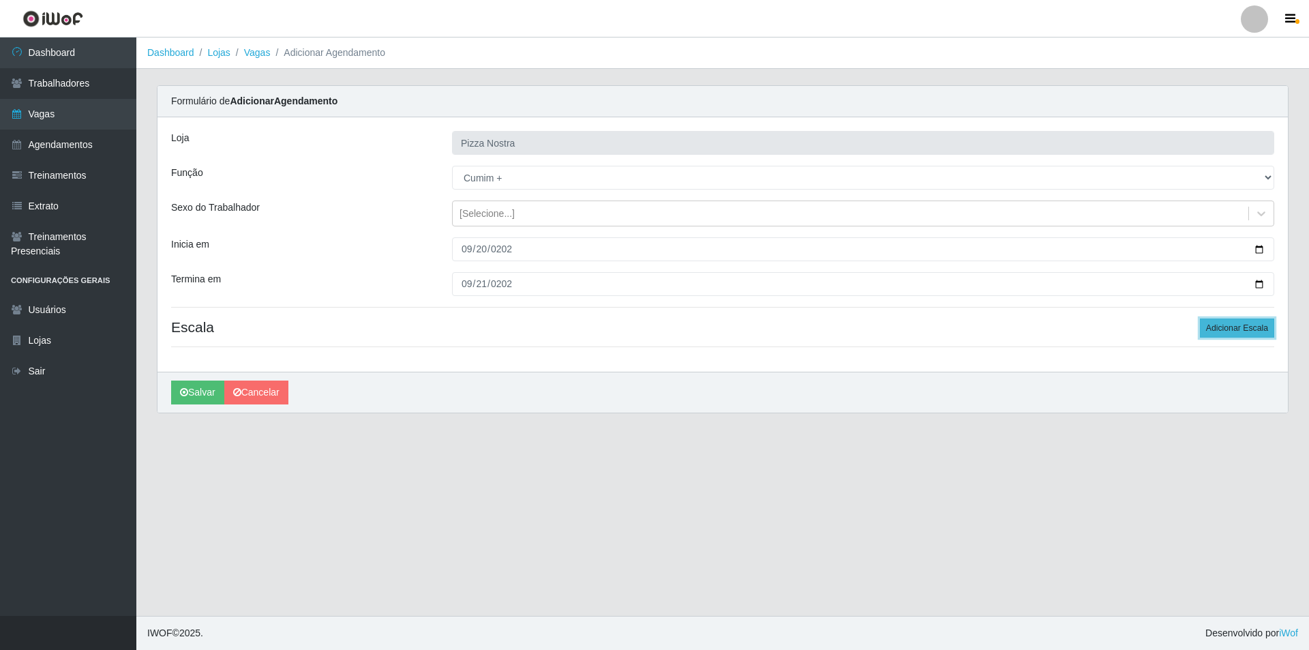
click at [1215, 331] on button "Adicionar Escala" at bounding box center [1237, 327] width 74 height 19
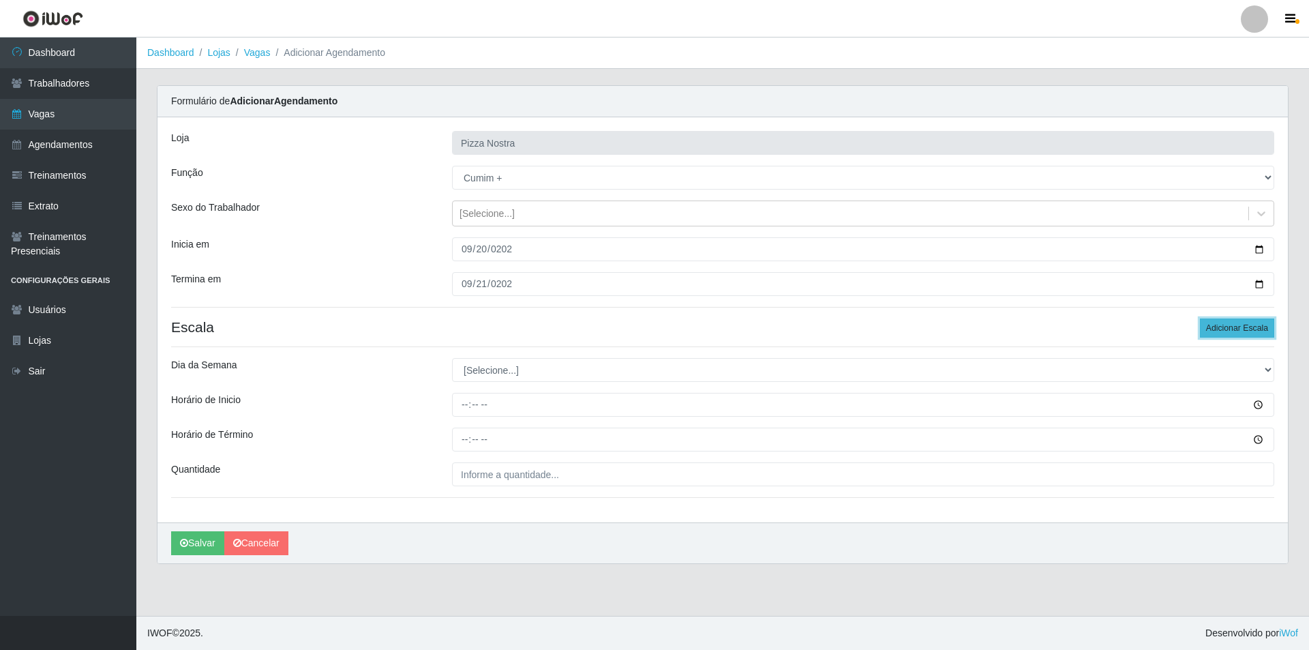
click at [1216, 331] on button "Adicionar Escala" at bounding box center [1237, 327] width 74 height 19
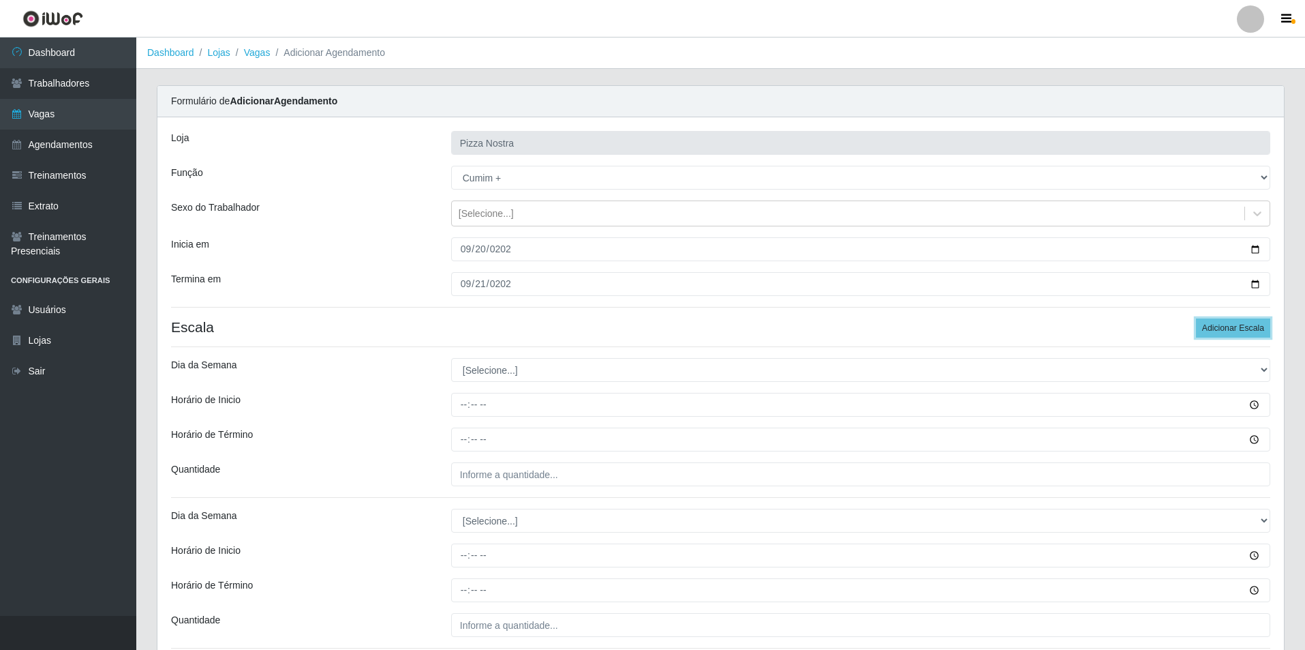
scroll to position [115, 0]
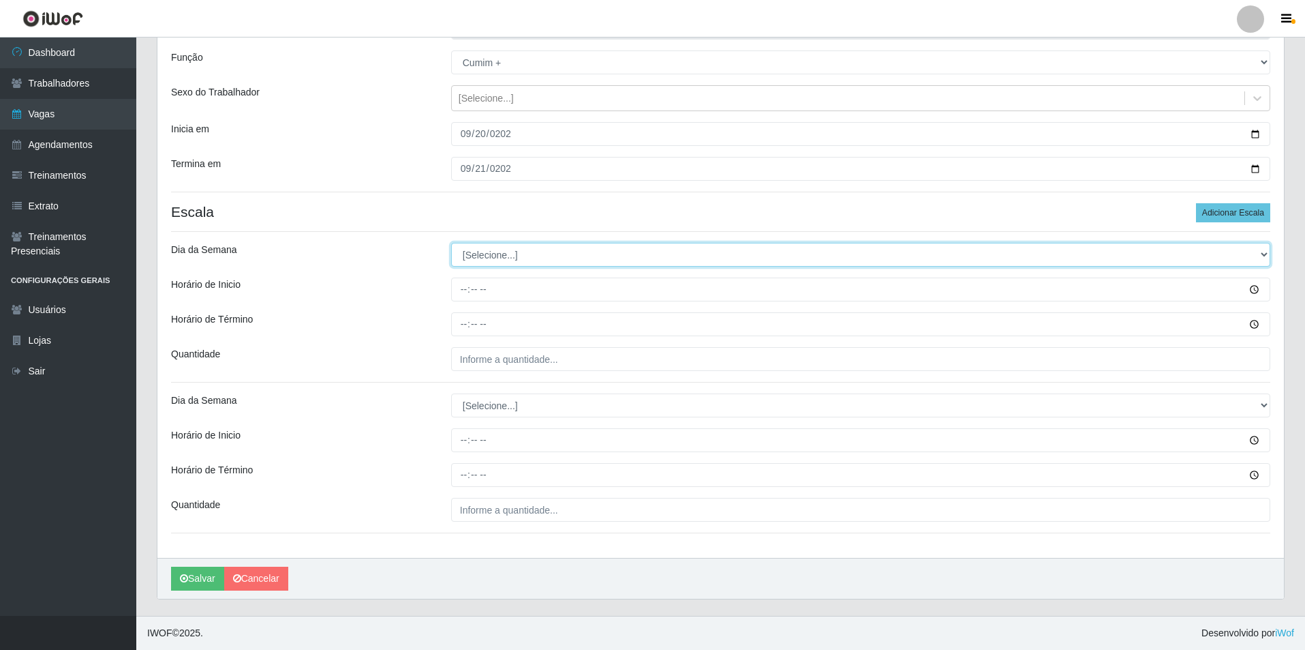
drag, startPoint x: 463, startPoint y: 245, endPoint x: 476, endPoint y: 265, distance: 24.6
click at [463, 245] on select "[Selecione...] Segunda Terça Quarta Quinta Sexta Sábado Domingo" at bounding box center [860, 255] width 819 height 24
select select "6"
click at [451, 243] on select "[Selecione...] Segunda Terça Quarta Quinta Sexta Sábado Domingo" at bounding box center [860, 255] width 819 height 24
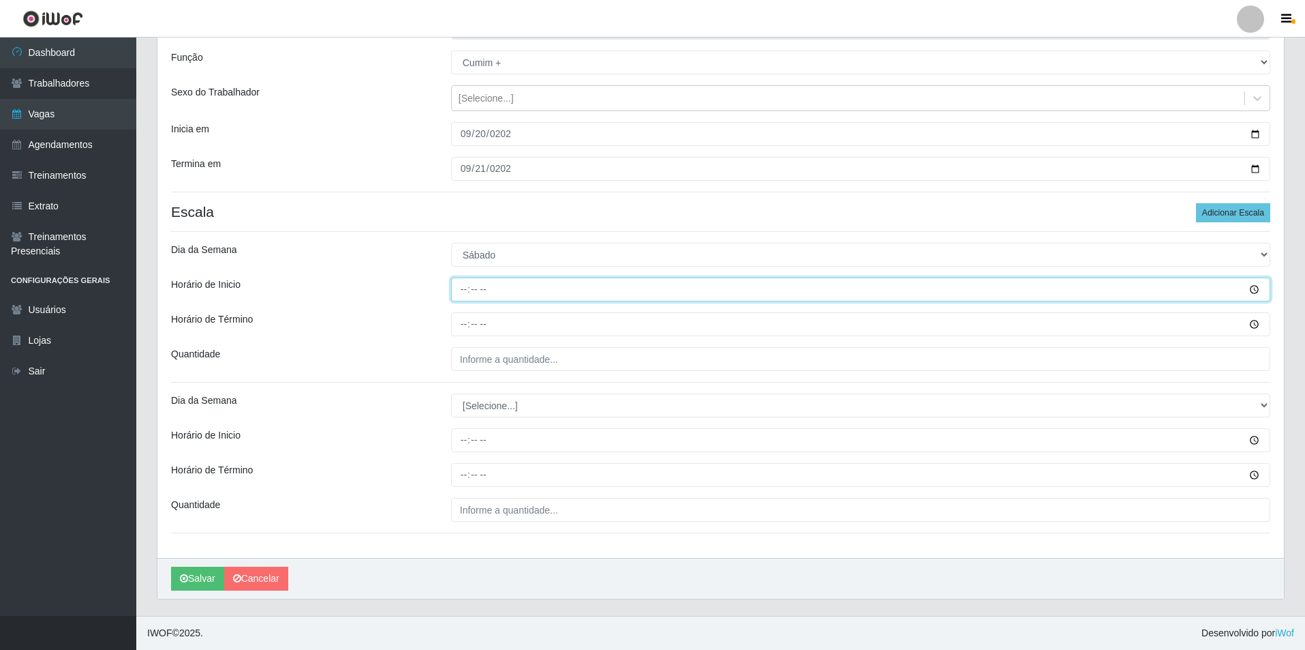
click at [461, 288] on input "Horário de Inicio" at bounding box center [860, 289] width 819 height 24
type input "18:00"
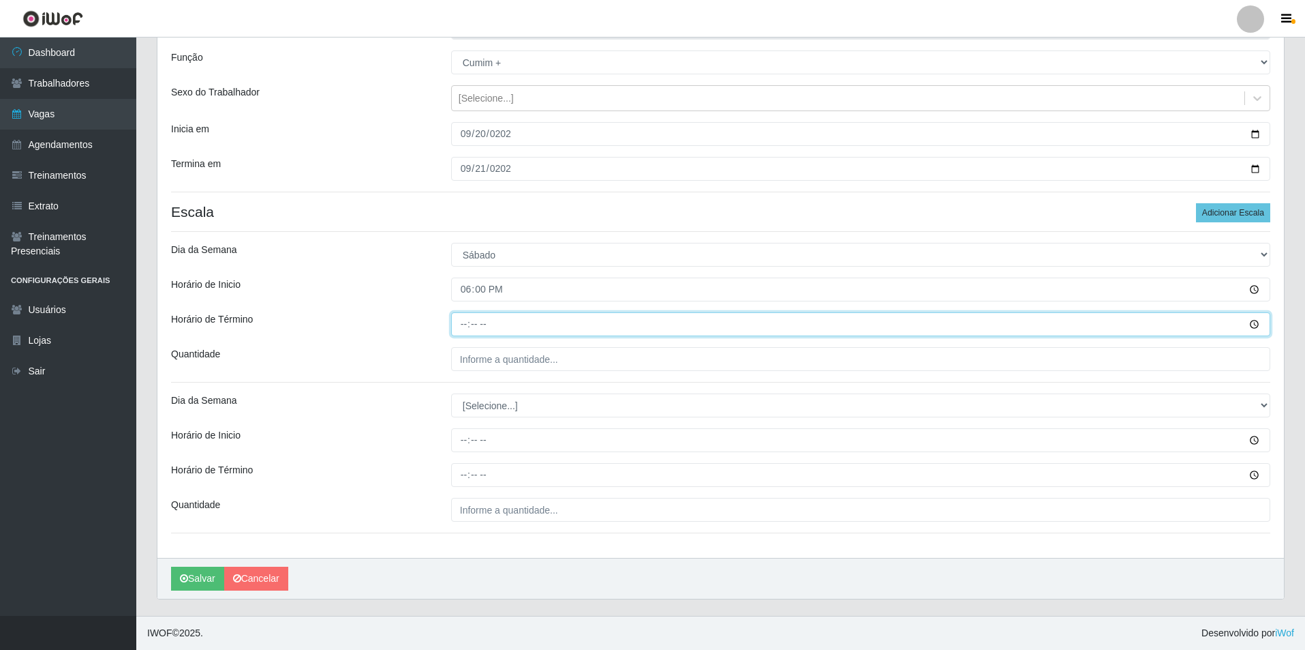
click at [464, 322] on input "Horário de Término" at bounding box center [860, 324] width 819 height 24
type input "00:00"
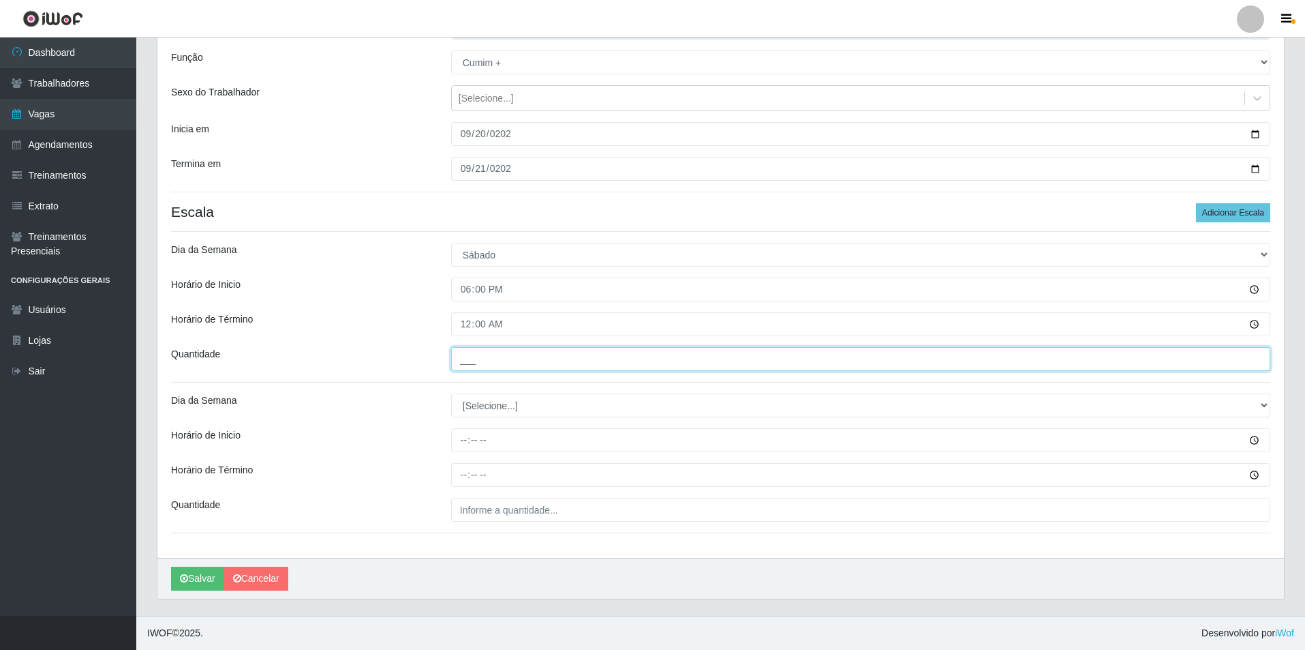
click at [480, 350] on input "___" at bounding box center [860, 359] width 819 height 24
click at [487, 367] on input "___" at bounding box center [860, 359] width 819 height 24
click at [458, 359] on input "___" at bounding box center [860, 359] width 819 height 24
type input "4__"
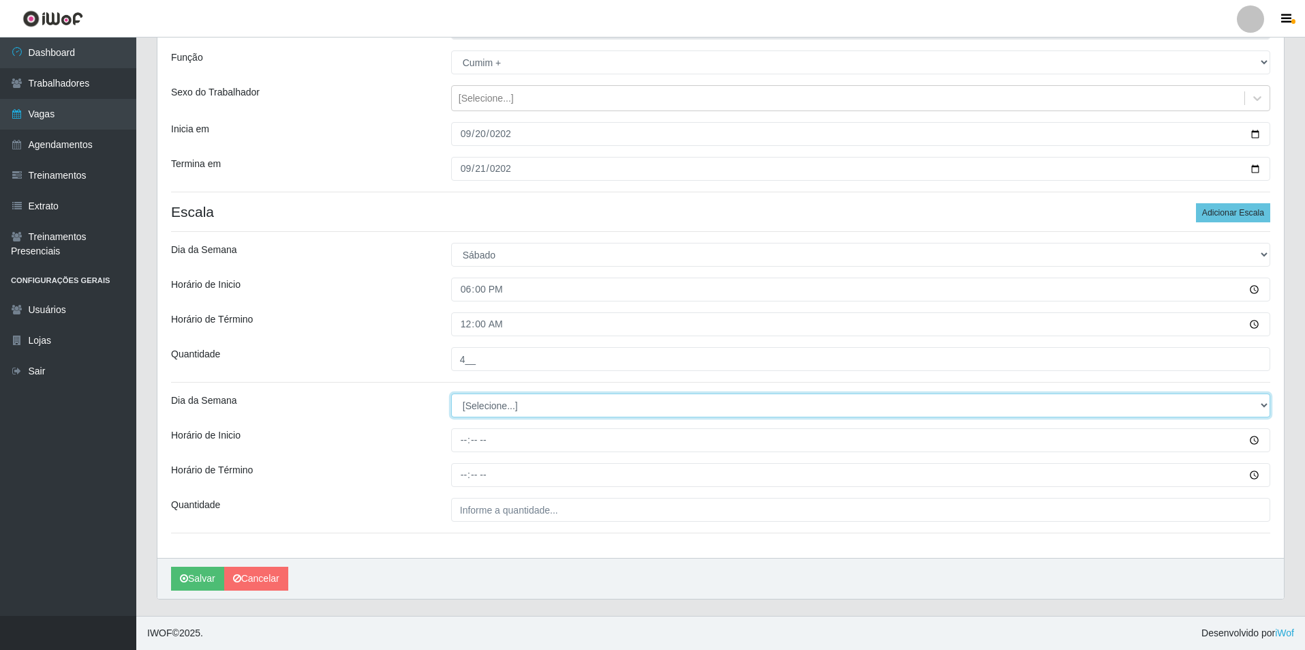
click at [500, 397] on select "[Selecione...] Segunda Terça Quarta Quinta Sexta Sábado Domingo" at bounding box center [860, 405] width 819 height 24
select select "0"
click at [451, 393] on select "[Selecione...] Segunda Terça Quarta Quinta Sexta Sábado Domingo" at bounding box center [860, 405] width 819 height 24
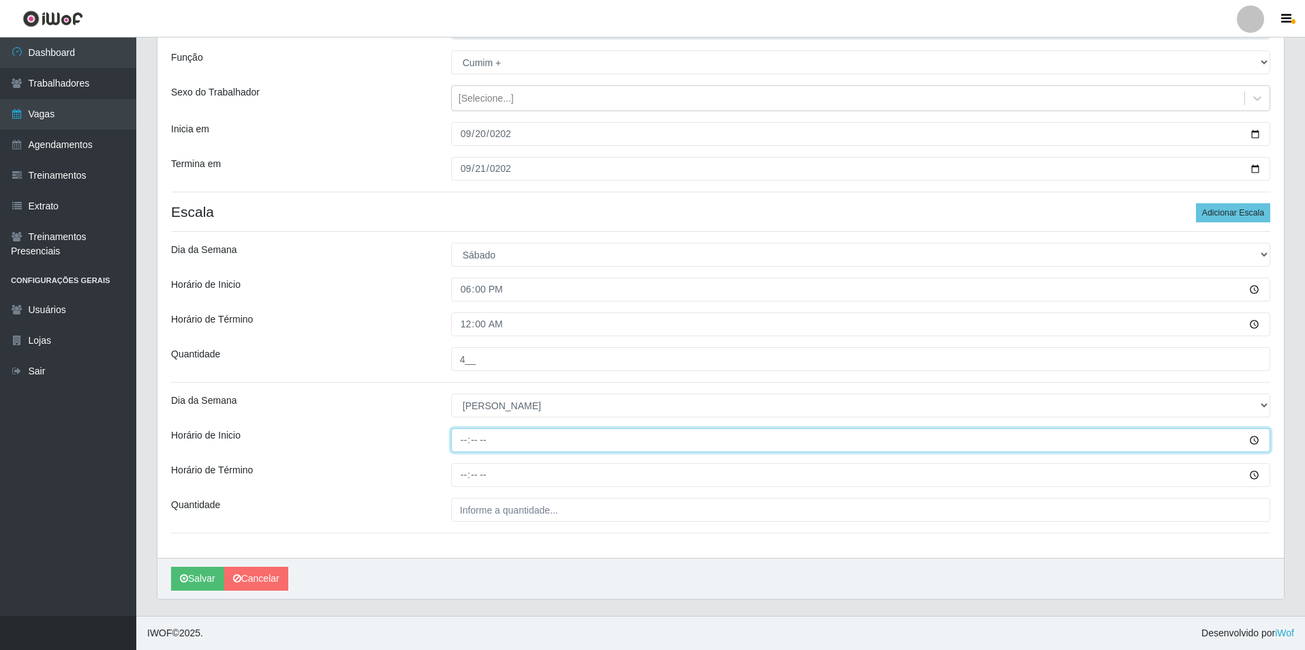
click at [469, 437] on input "Horário de Inicio" at bounding box center [860, 440] width 819 height 24
type input "18:00"
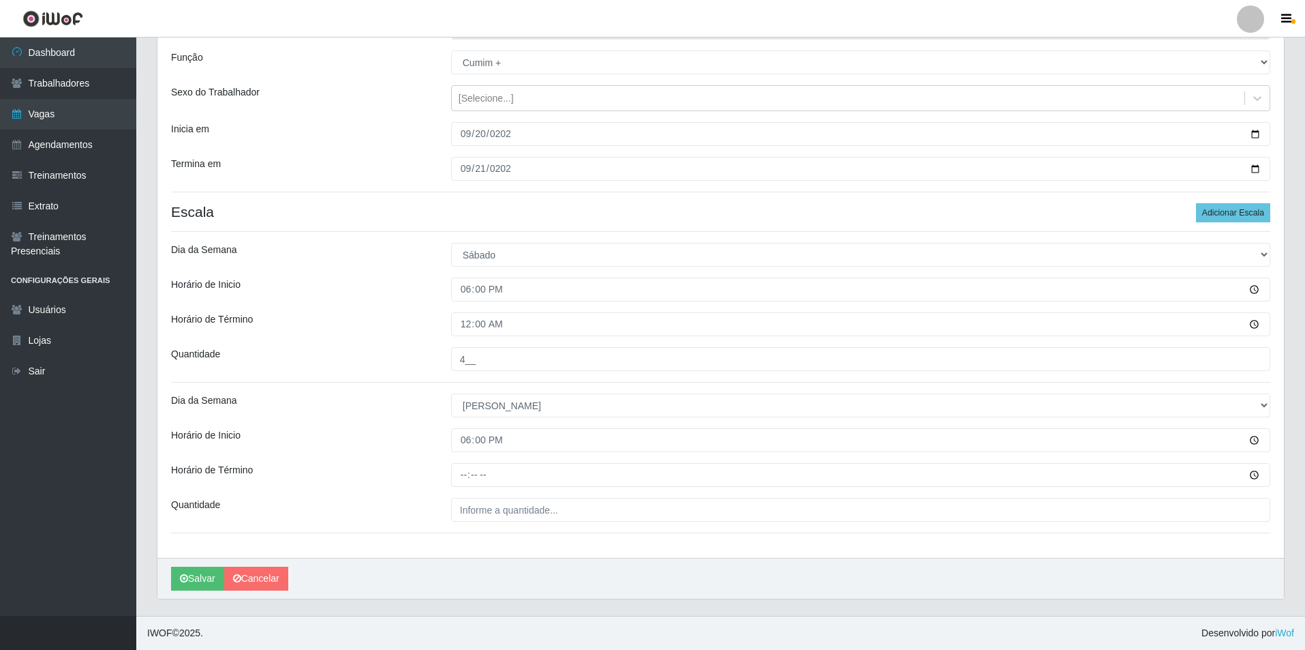
click at [450, 493] on div "Loja Pizza Nostra Função [Selecione...] ASG ASG + ASG ++ Auxiliar de Cozinha Au…" at bounding box center [720, 280] width 1127 height 556
click at [466, 478] on input "Horário de Término" at bounding box center [860, 475] width 819 height 24
type input "00:00"
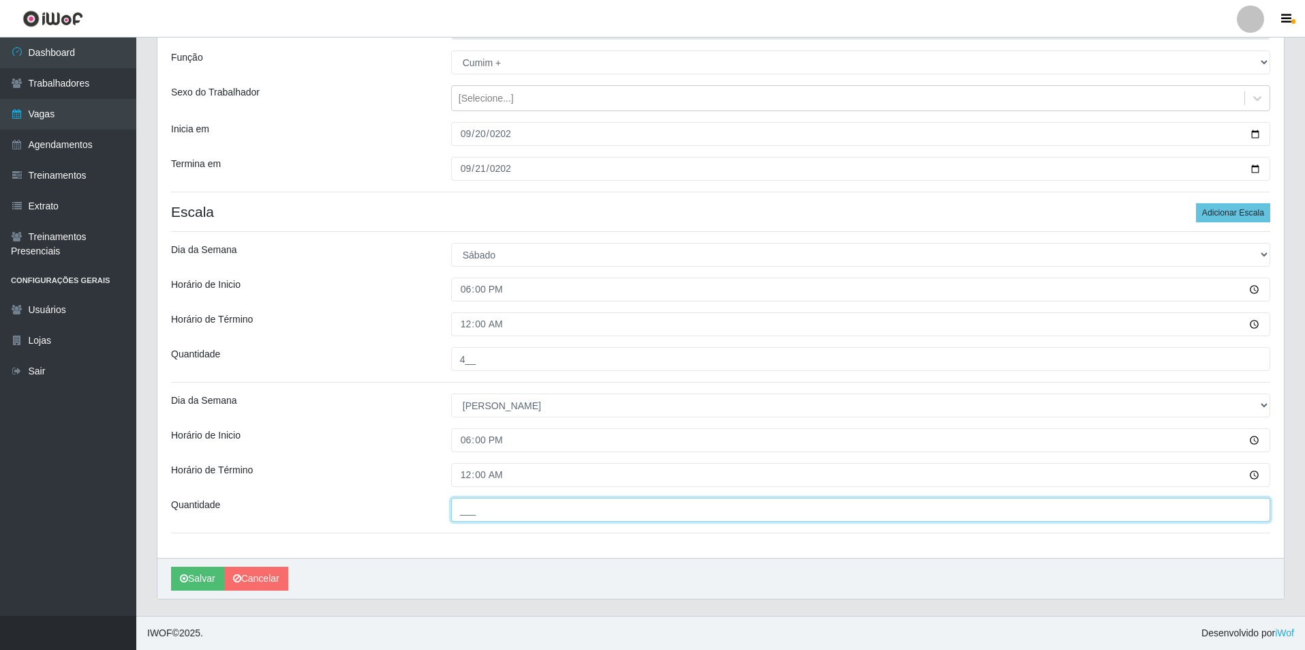
click at [483, 515] on input "___" at bounding box center [860, 510] width 819 height 24
type input "4__"
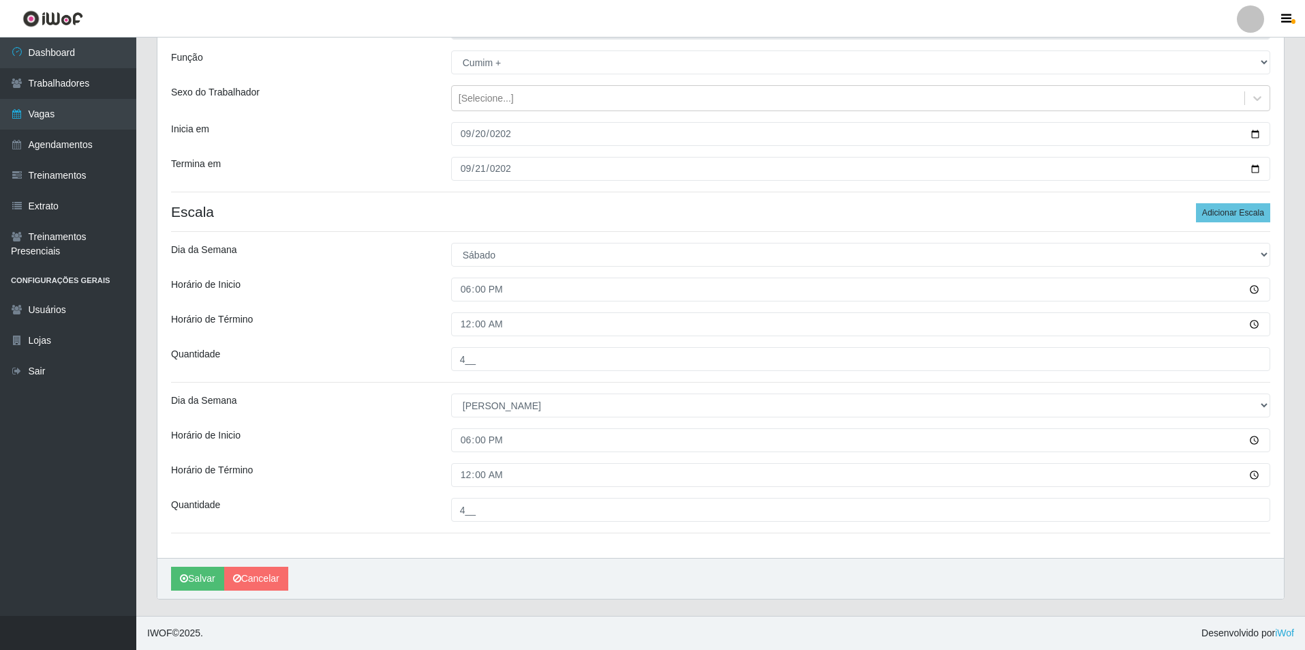
click at [782, 191] on div "Loja Pizza Nostra Função [Selecione...] ASG ASG + ASG ++ Auxiliar de Cozinha Au…" at bounding box center [720, 280] width 1127 height 556
click at [200, 578] on button "Salvar" at bounding box center [197, 578] width 53 height 24
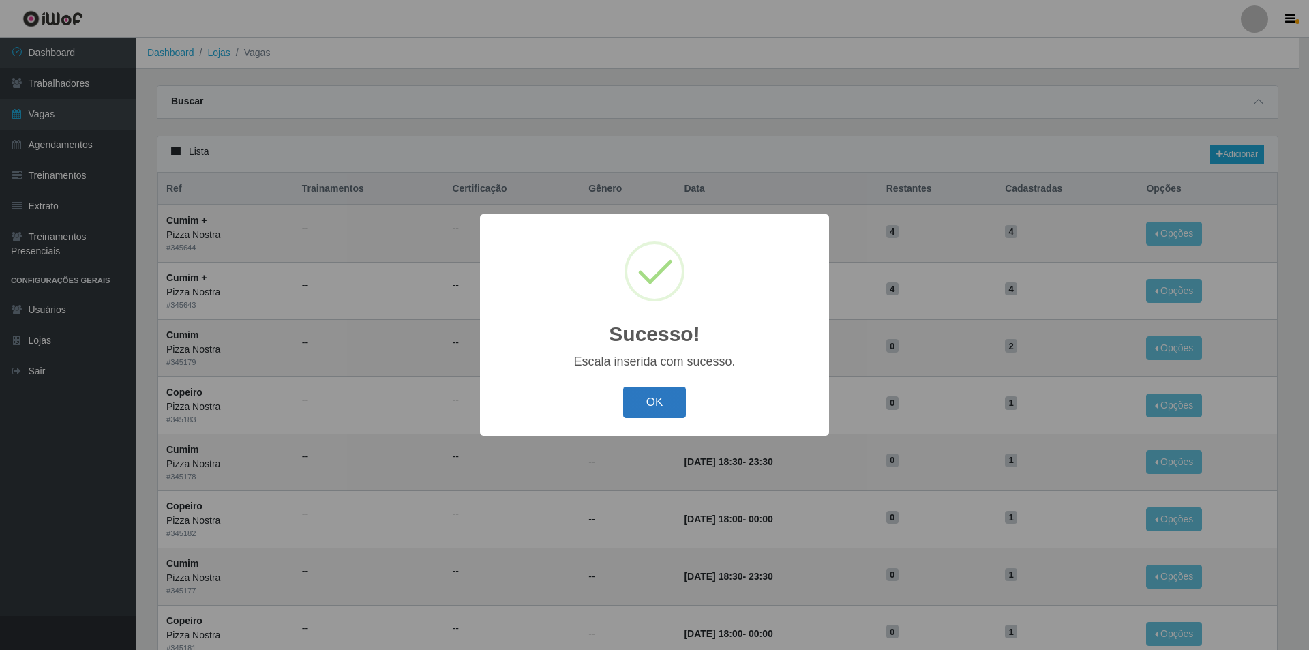
click at [626, 410] on button "OK" at bounding box center [654, 403] width 63 height 32
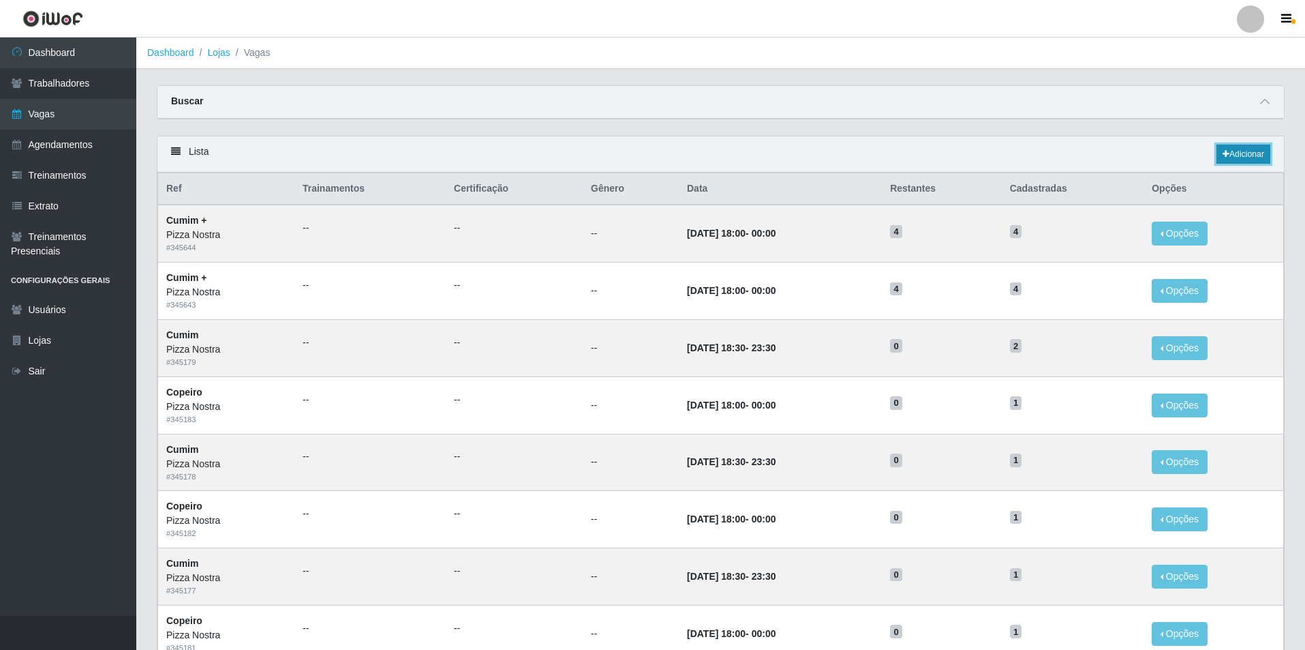
click at [1237, 155] on link "Adicionar" at bounding box center [1244, 154] width 54 height 19
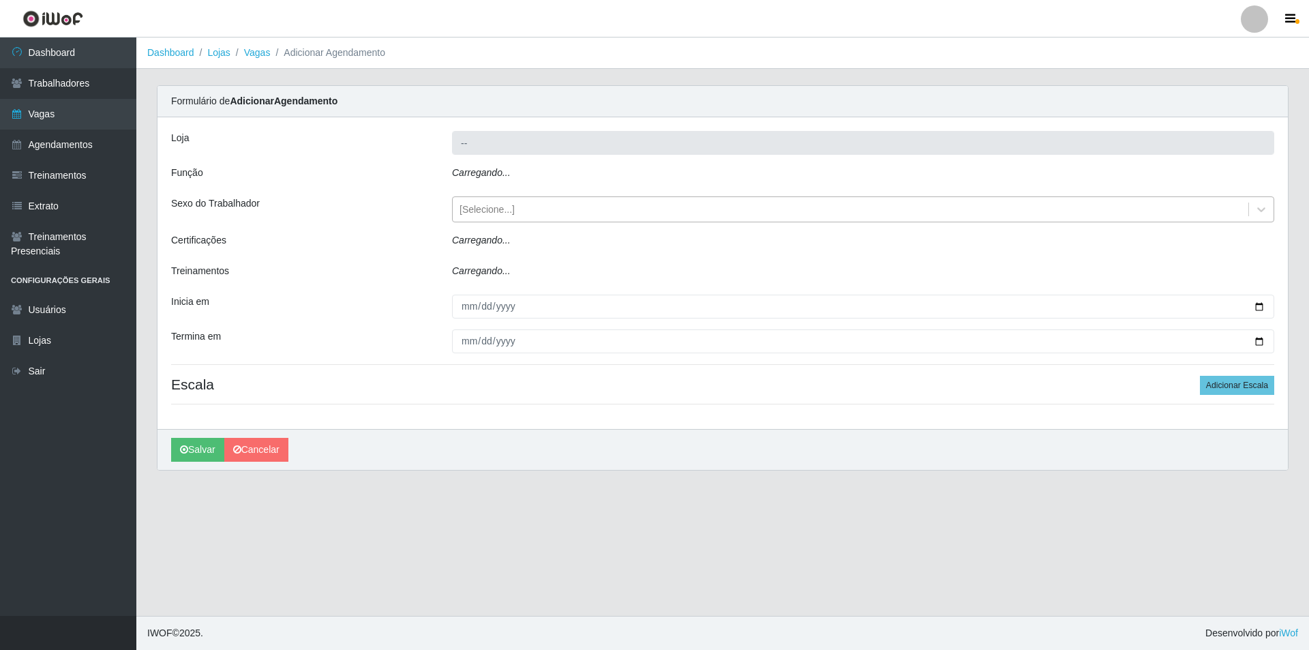
type input "Pizza Nostra"
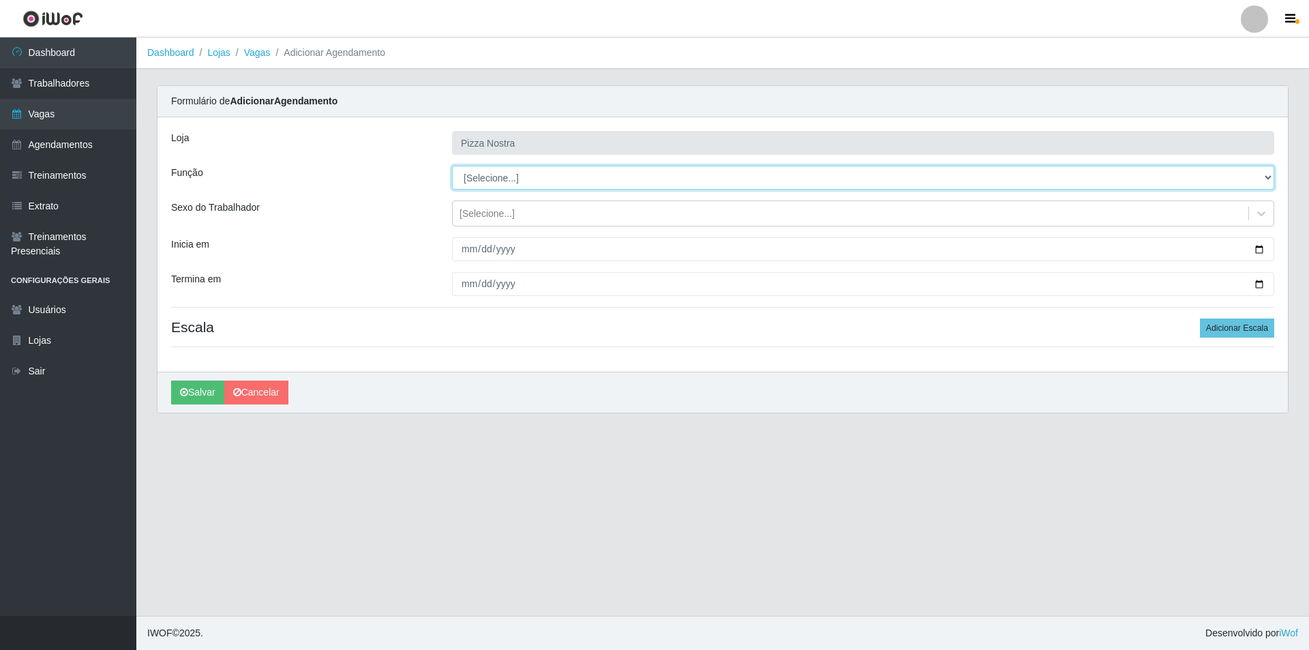
click at [493, 185] on select "[Selecione...] ASG ASG + ASG ++ Auxiliar de Cozinha Auxiliar de Cozinha + Auxil…" at bounding box center [863, 178] width 822 height 24
select select "96"
click at [452, 166] on select "[Selecione...] ASG ASG + ASG ++ Auxiliar de Cozinha Auxiliar de Cozinha + Auxil…" at bounding box center [863, 178] width 822 height 24
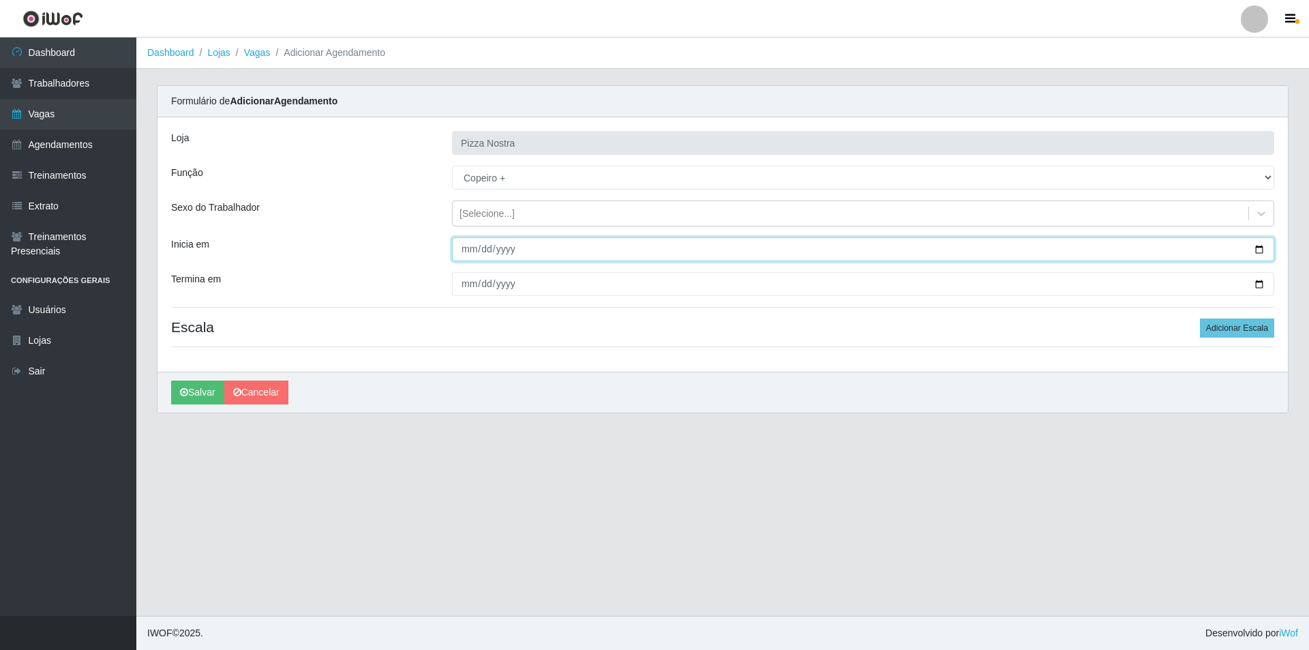
click at [469, 252] on input "Inicia em" at bounding box center [863, 249] width 822 height 24
type input "[DATE]"
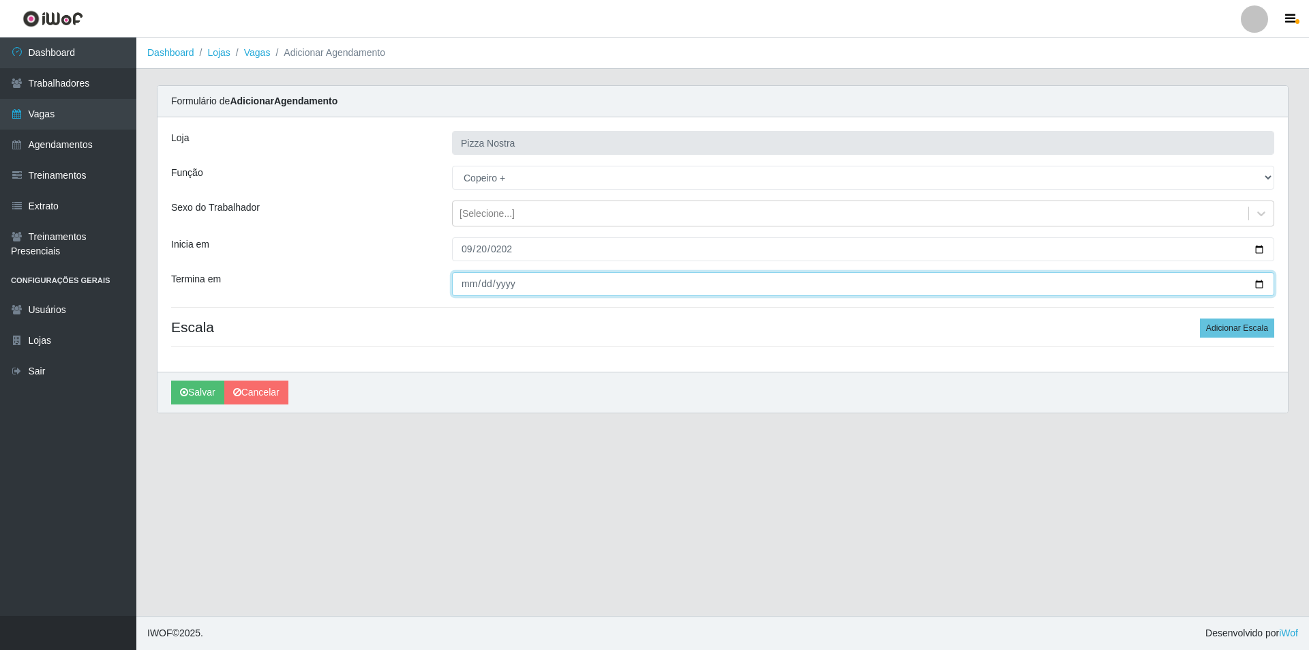
click at [466, 282] on input "Termina em" at bounding box center [863, 284] width 822 height 24
type input "[DATE]"
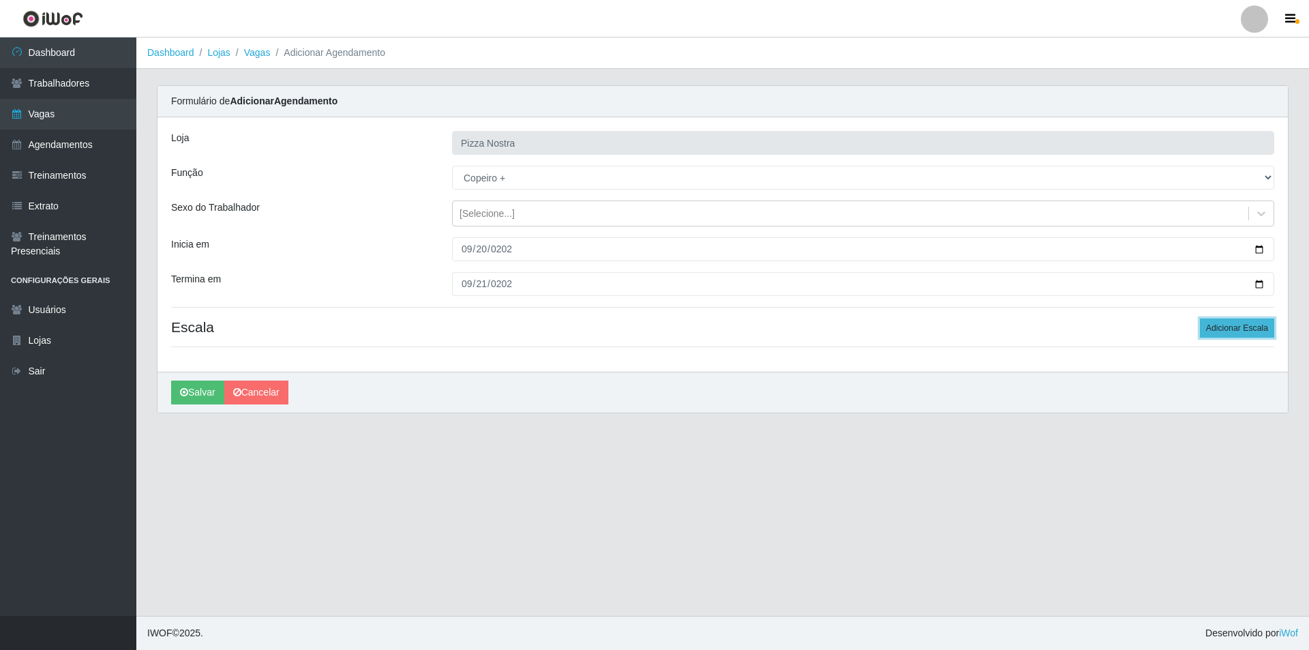
click at [1246, 333] on button "Adicionar Escala" at bounding box center [1237, 327] width 74 height 19
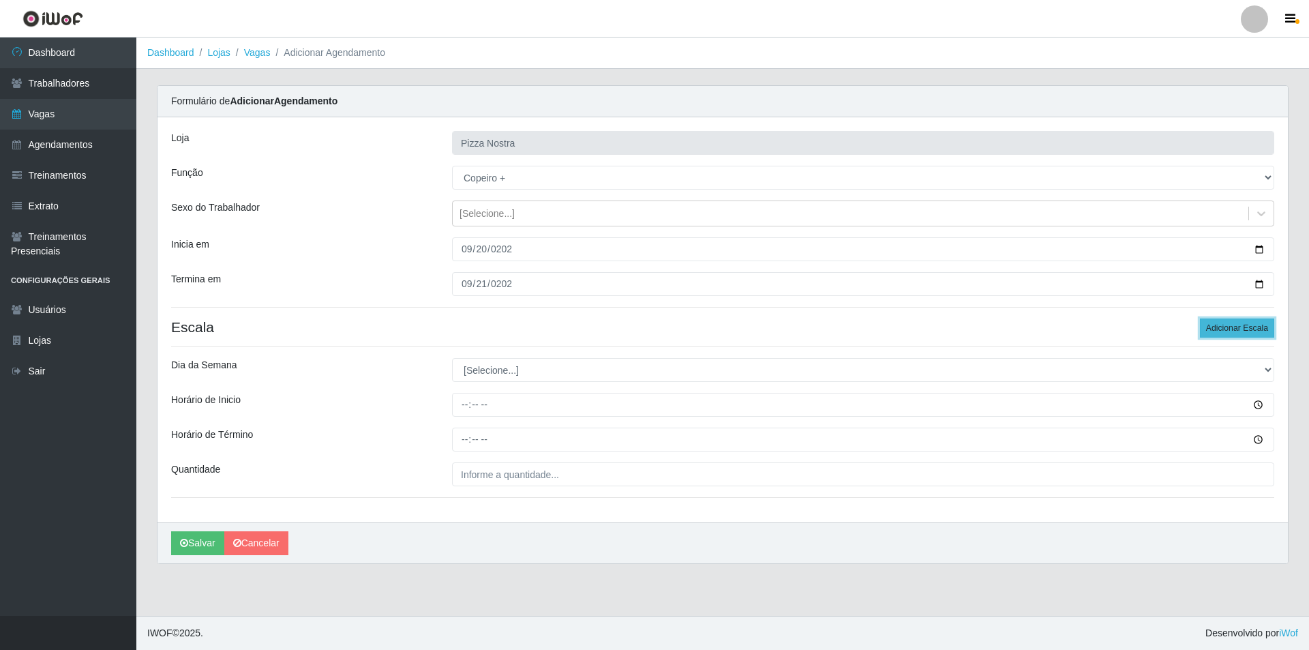
click at [1246, 333] on button "Adicionar Escala" at bounding box center [1237, 327] width 74 height 19
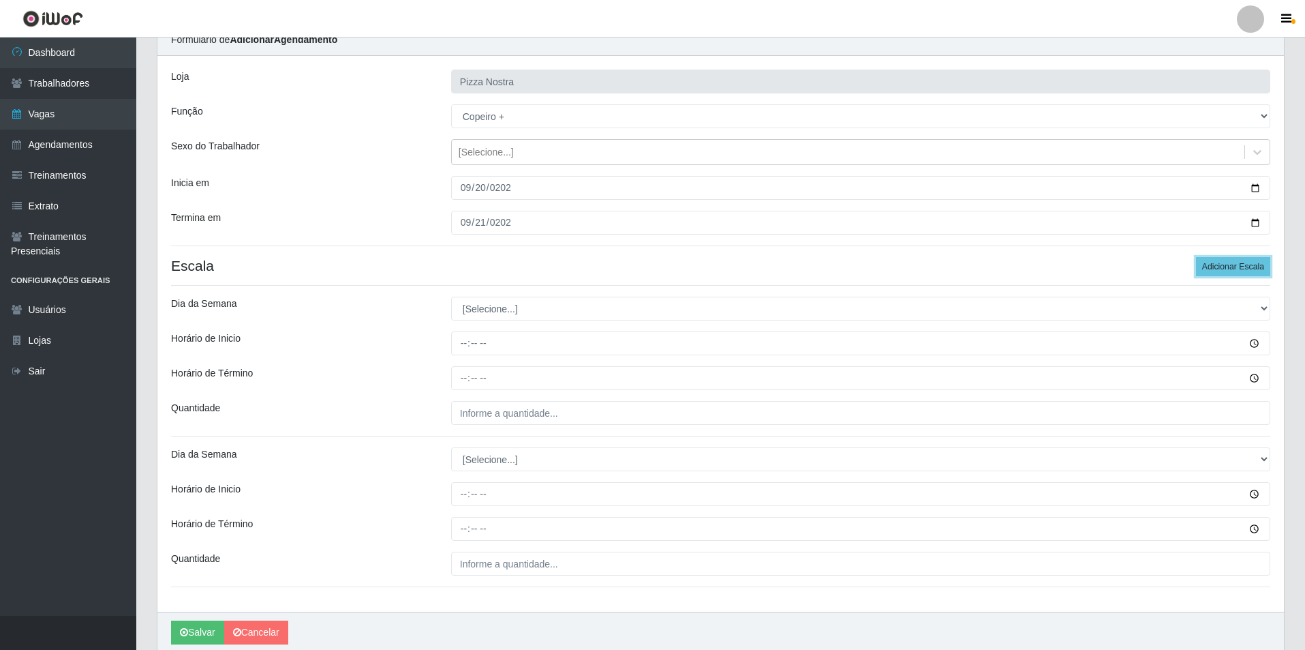
scroll to position [115, 0]
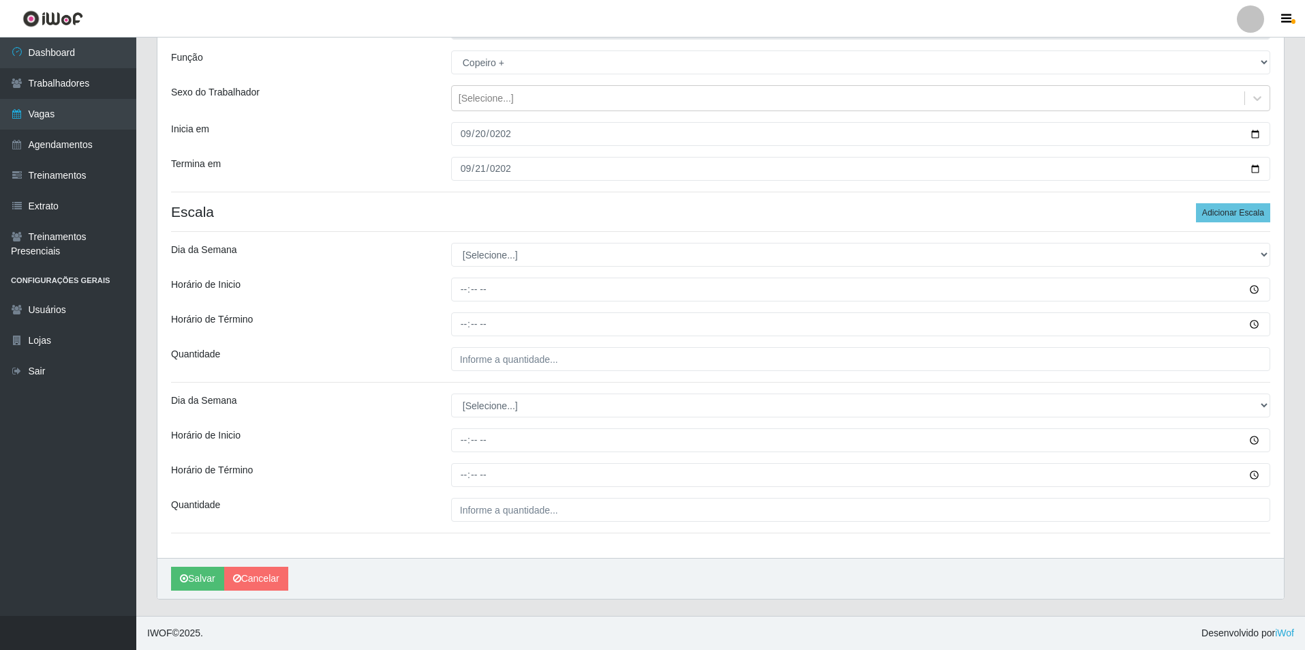
click at [546, 196] on div "Loja Pizza Nostra Função [Selecione...] ASG ASG + ASG ++ Auxiliar de Cozinha Au…" at bounding box center [720, 280] width 1127 height 556
drag, startPoint x: 479, startPoint y: 245, endPoint x: 486, endPoint y: 247, distance: 7.8
click at [479, 245] on select "[Selecione...] Segunda Terça Quarta Quinta Sexta Sábado Domingo" at bounding box center [860, 255] width 819 height 24
click at [451, 243] on select "[Selecione...] Segunda Terça Quarta Quinta Sexta Sábado Domingo" at bounding box center [860, 255] width 819 height 24
drag, startPoint x: 485, startPoint y: 251, endPoint x: 487, endPoint y: 260, distance: 9.9
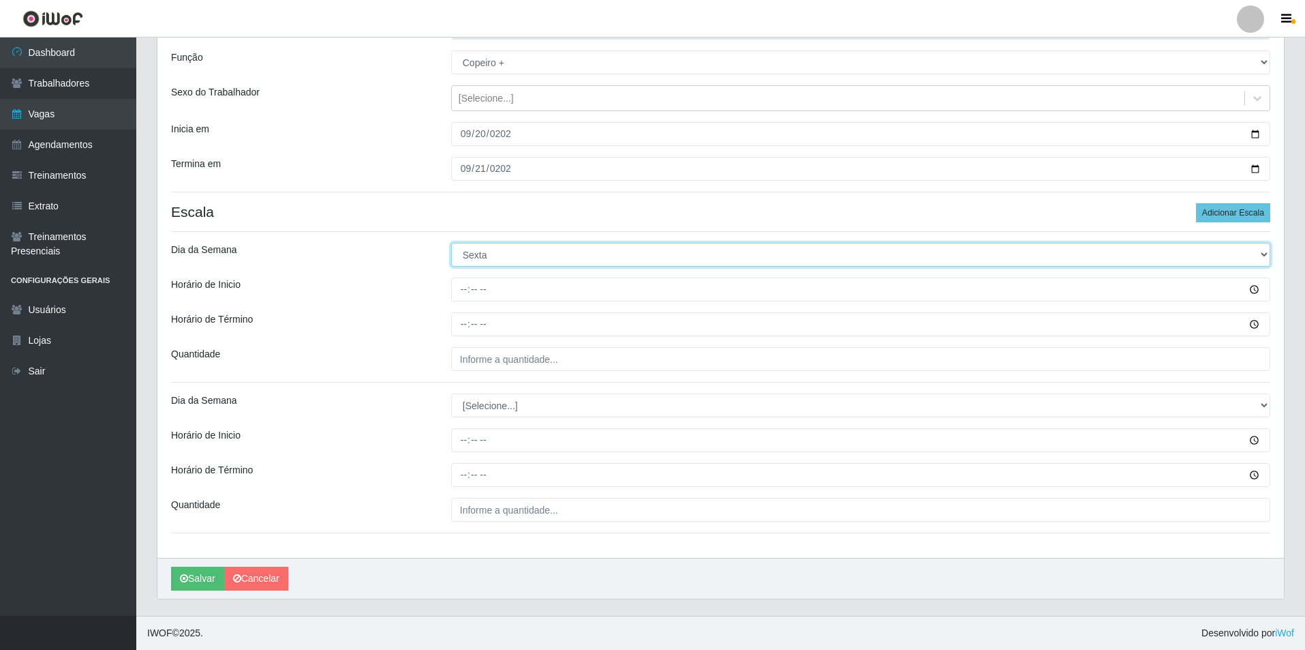
click at [485, 251] on select "[Selecione...] Segunda Terça Quarta Quinta Sexta Sábado Domingo" at bounding box center [860, 255] width 819 height 24
select select "6"
click at [451, 243] on select "[Selecione...] Segunda Terça Quarta Quinta Sexta Sábado Domingo" at bounding box center [860, 255] width 819 height 24
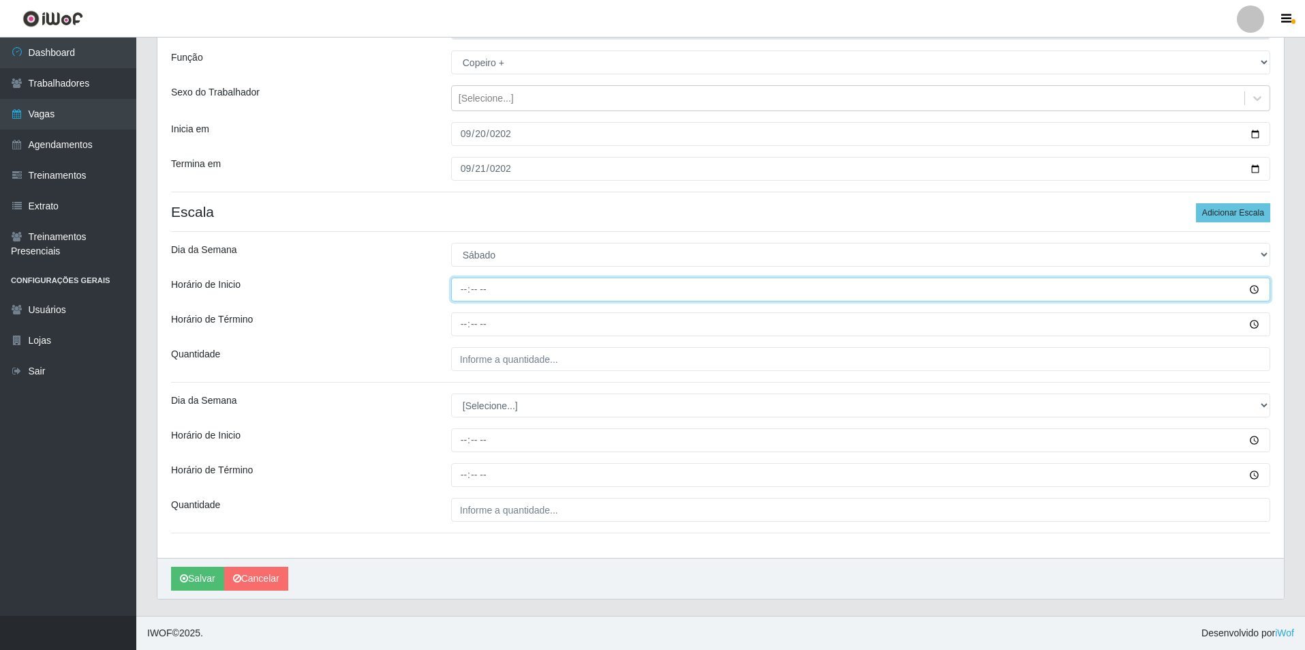
click at [459, 279] on input "Horário de Inicio" at bounding box center [860, 289] width 819 height 24
type input "18:00"
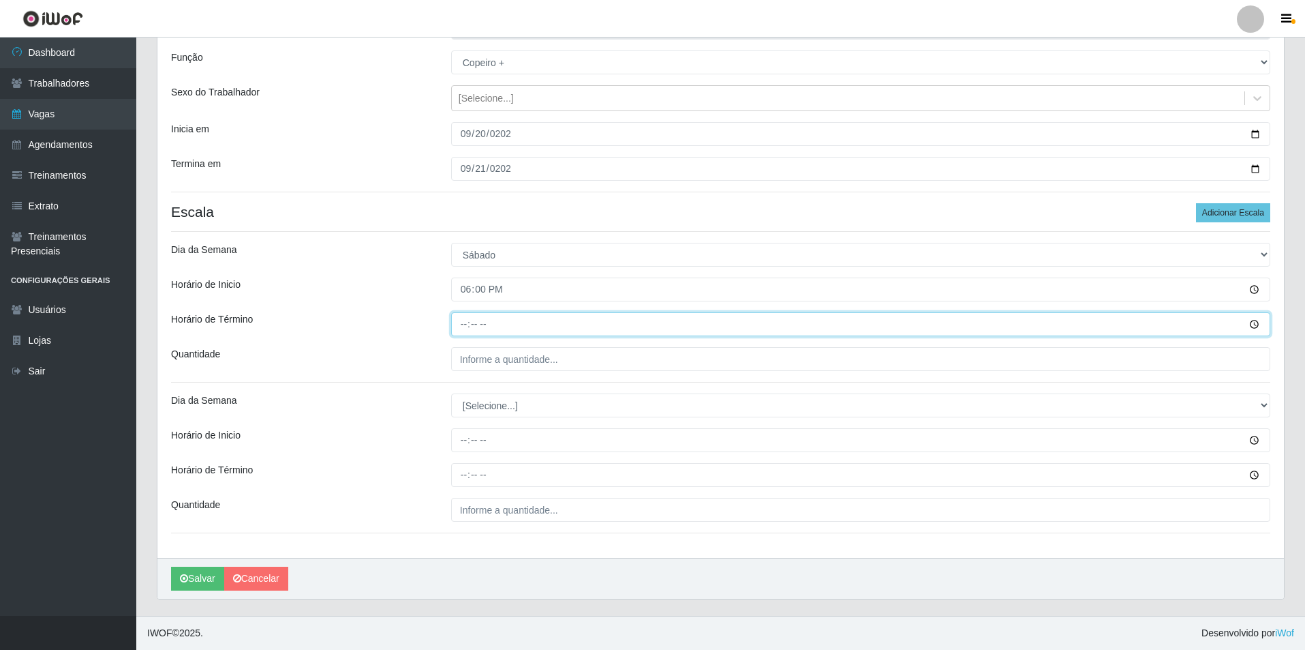
click at [473, 333] on input "Horário de Término" at bounding box center [860, 324] width 819 height 24
type input "00:00"
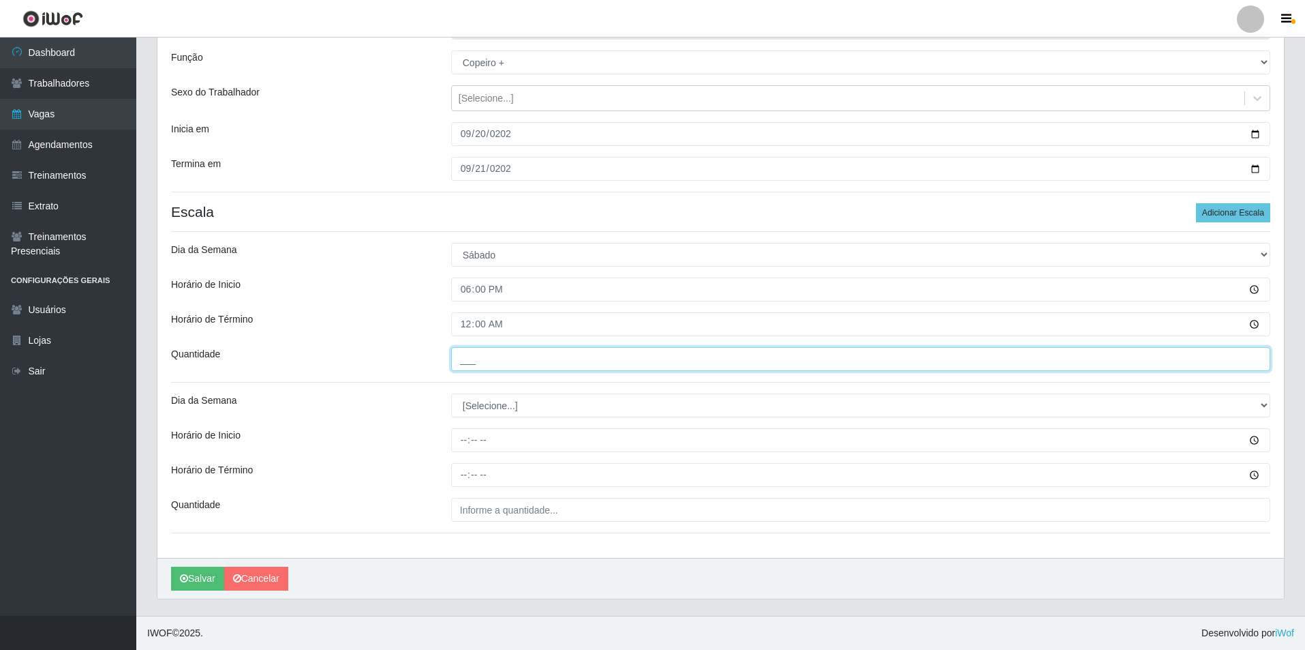
click at [490, 361] on input "___" at bounding box center [860, 359] width 819 height 24
type input "1__"
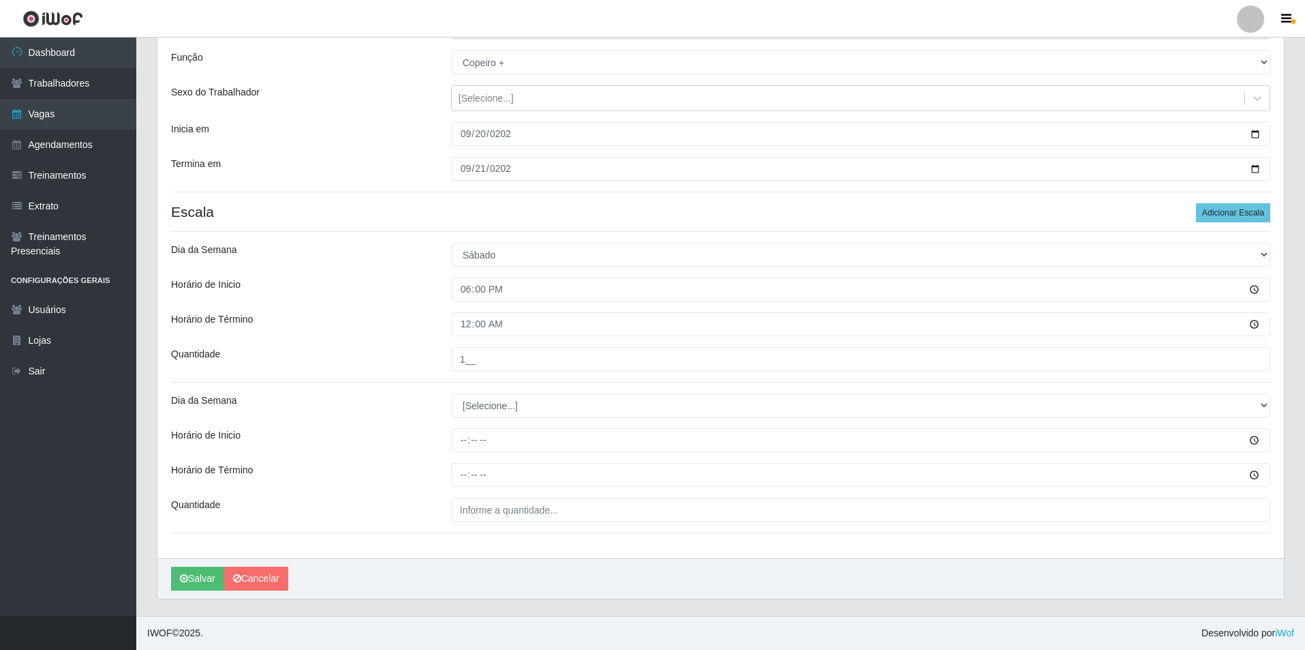
click at [464, 228] on div "Loja Pizza Nostra Função [Selecione...] ASG ASG + ASG ++ Auxiliar de Cozinha Au…" at bounding box center [720, 280] width 1127 height 556
click at [487, 409] on select "[Selecione...] Segunda Terça Quarta Quinta Sexta Sábado Domingo" at bounding box center [860, 405] width 819 height 24
select select "0"
click at [451, 393] on select "[Selecione...] Segunda Terça Quarta Quinta Sexta Sábado Domingo" at bounding box center [860, 405] width 819 height 24
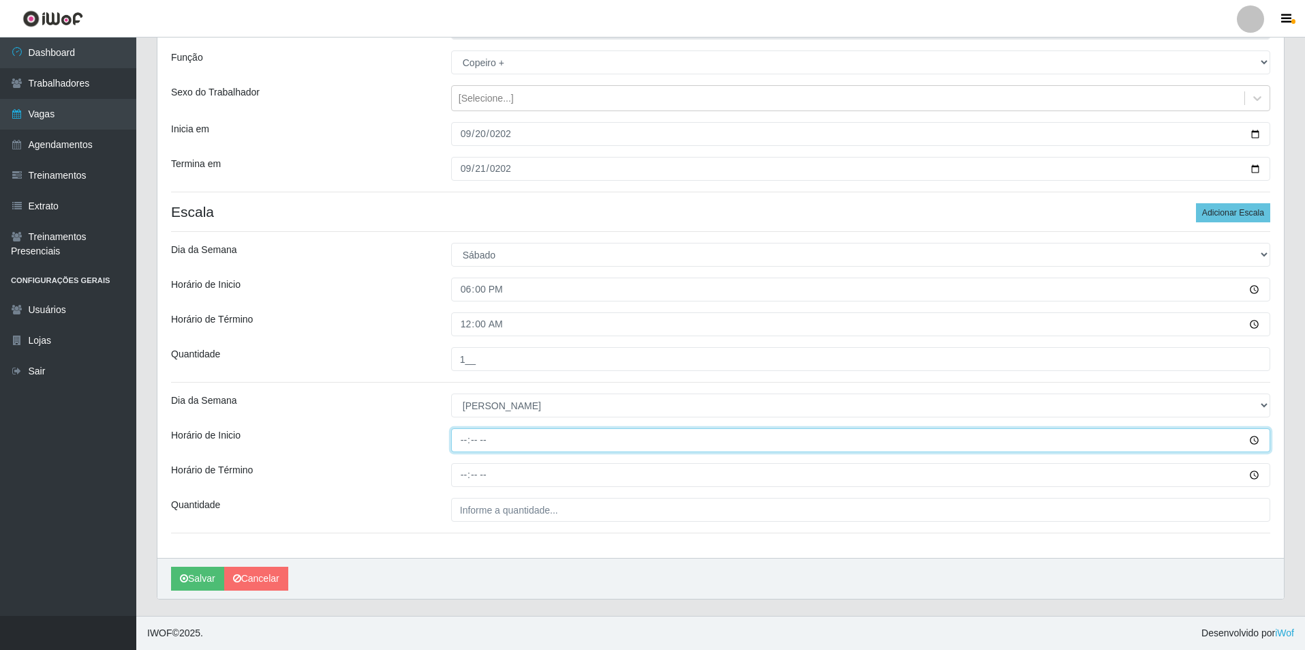
click at [468, 439] on input "Horário de Inicio" at bounding box center [860, 440] width 819 height 24
type input "18:00"
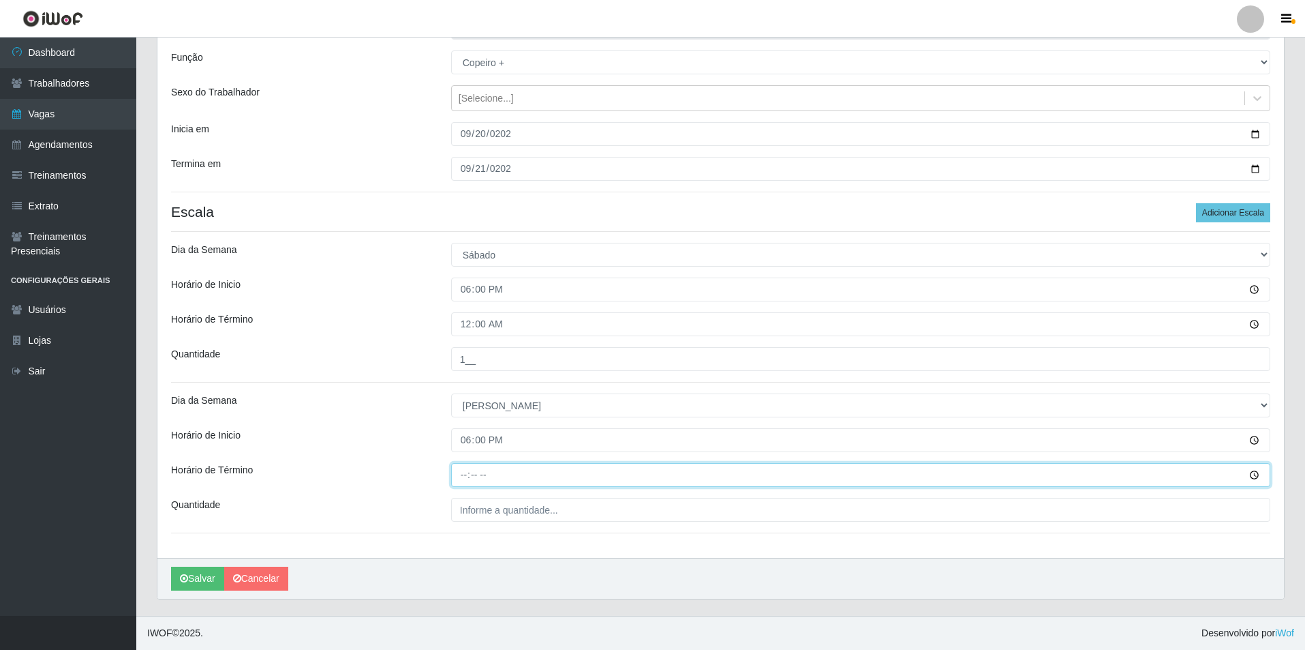
click at [465, 470] on input "Horário de Término" at bounding box center [860, 475] width 819 height 24
type input "00:00"
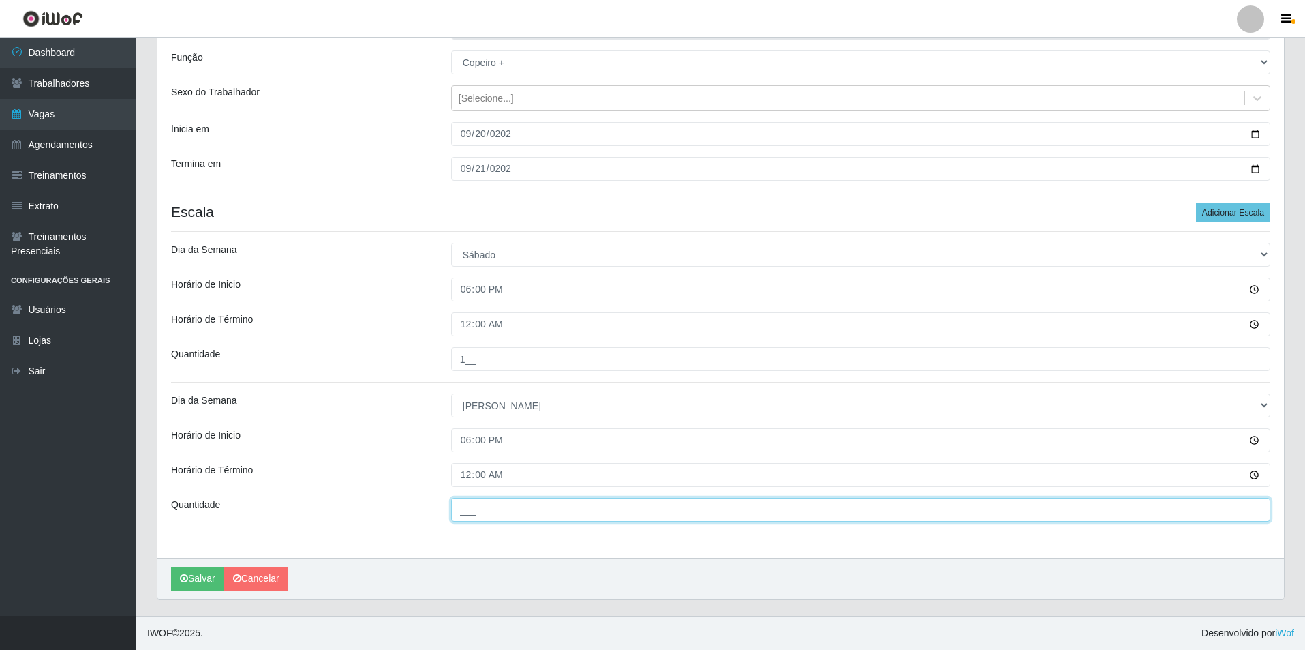
click at [520, 504] on input "___" at bounding box center [860, 510] width 819 height 24
type input "1__"
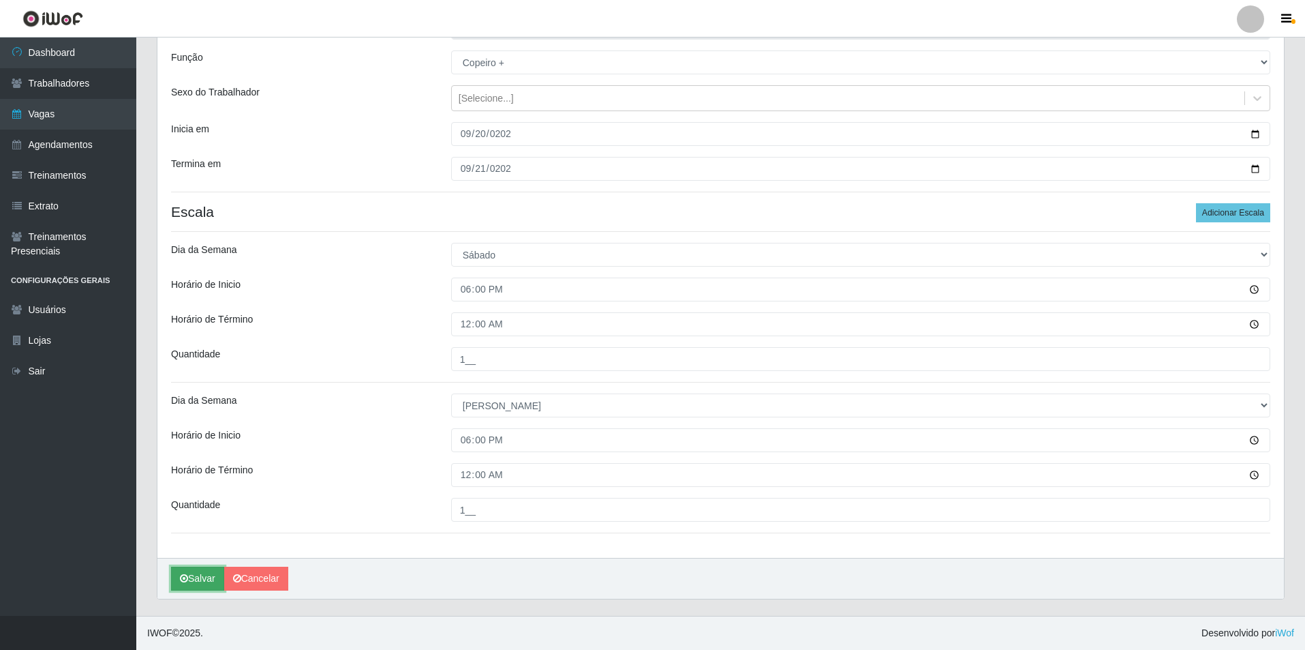
click at [192, 584] on button "Salvar" at bounding box center [197, 578] width 53 height 24
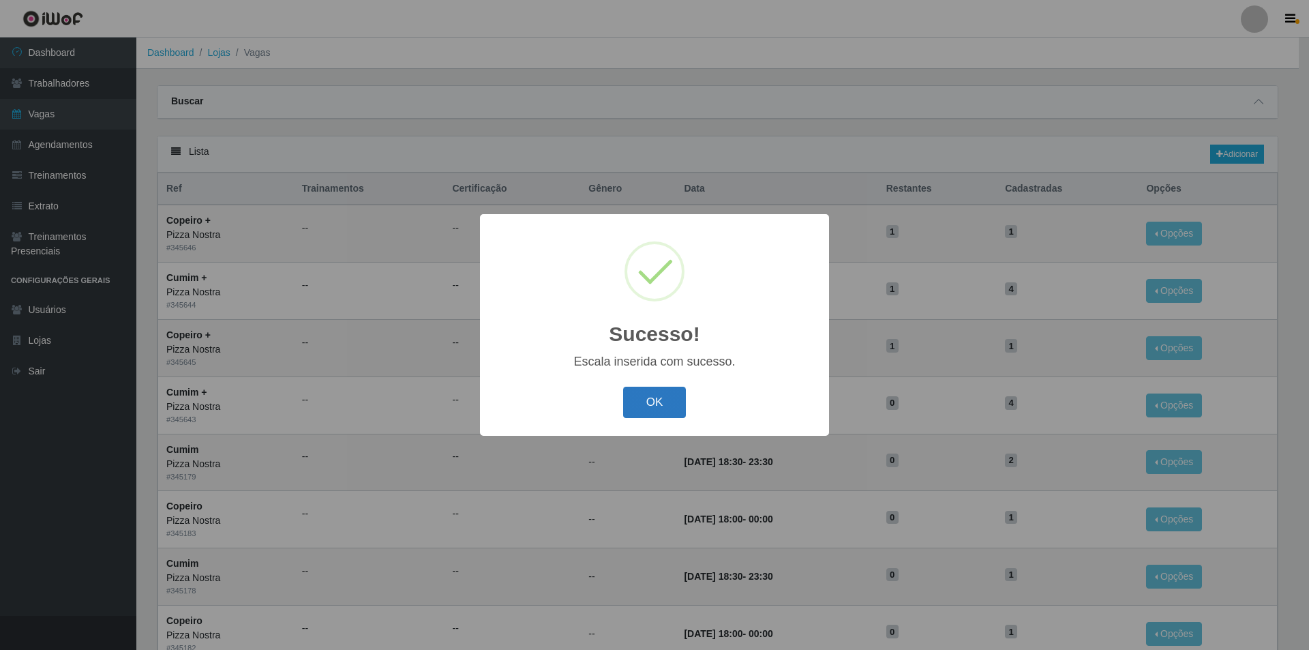
click at [666, 408] on button "OK" at bounding box center [654, 403] width 63 height 32
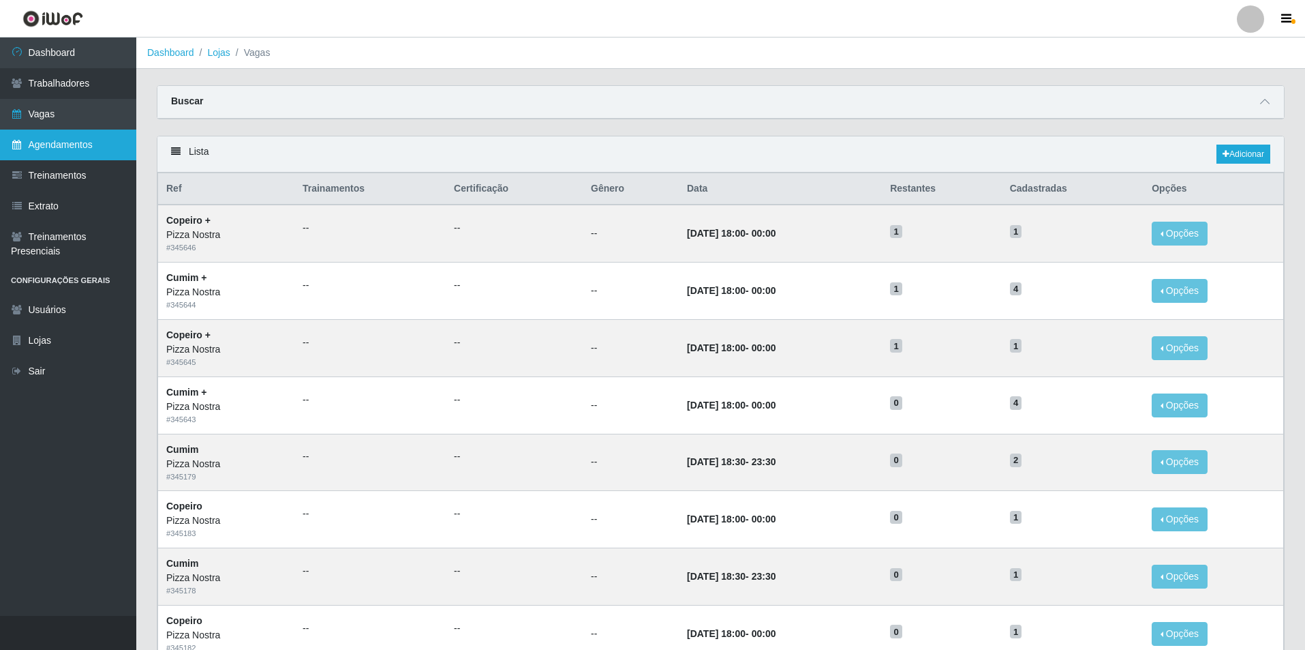
click at [70, 146] on link "Agendamentos" at bounding box center [68, 145] width 136 height 31
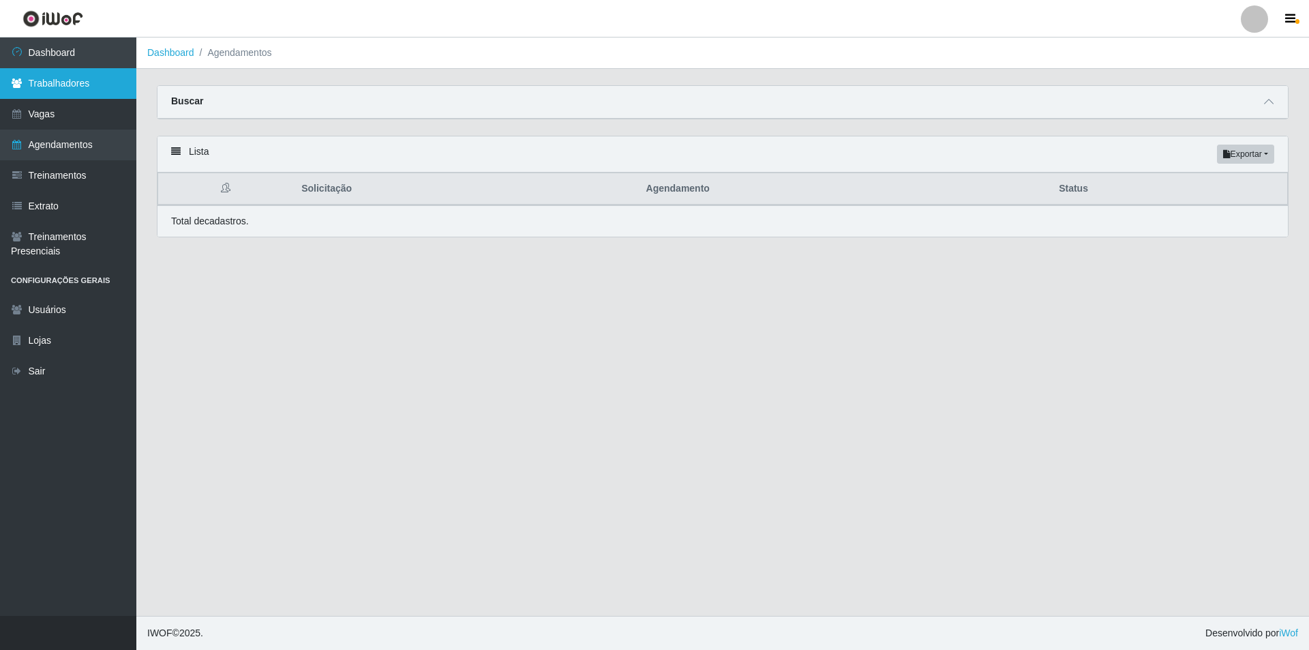
click at [33, 80] on link "Trabalhadores" at bounding box center [68, 83] width 136 height 31
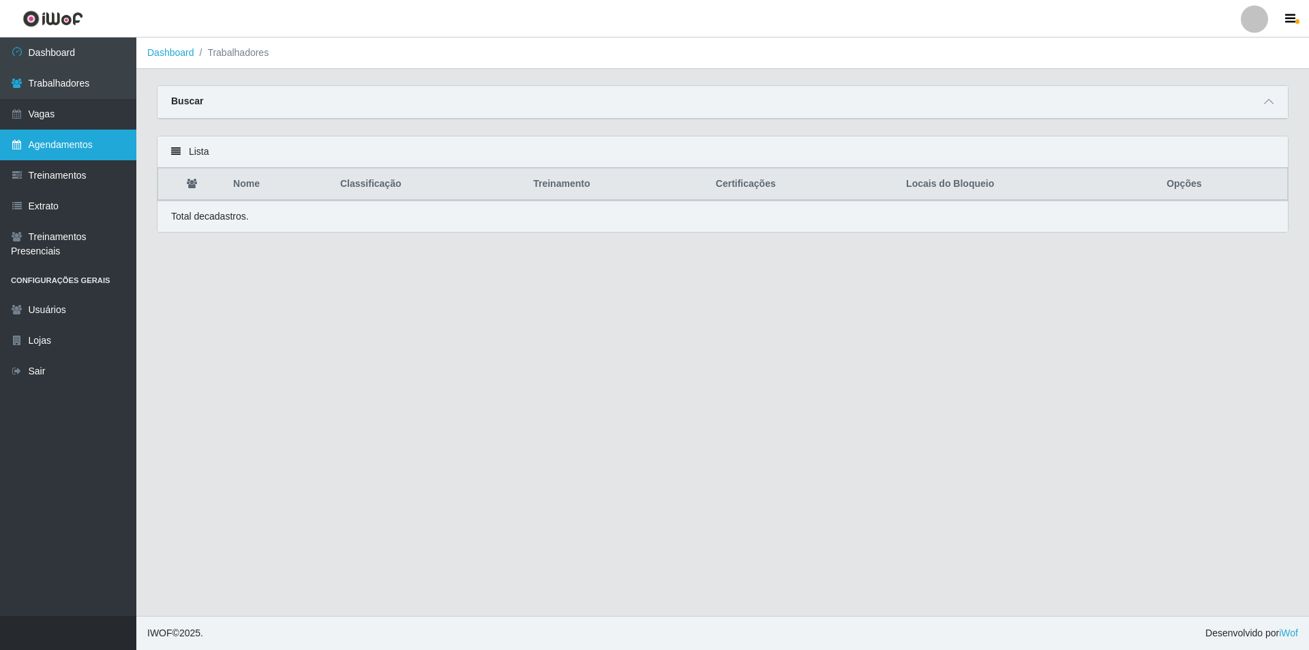
click at [33, 138] on link "Agendamentos" at bounding box center [68, 145] width 136 height 31
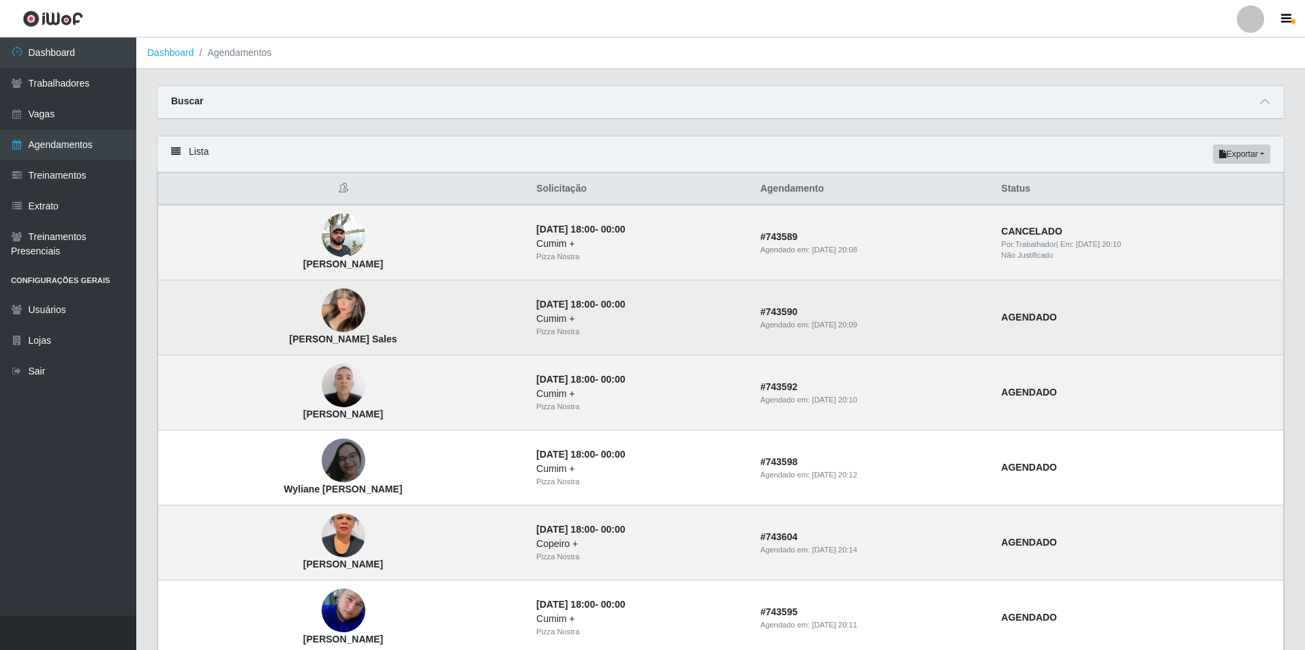
click at [361, 315] on img at bounding box center [344, 310] width 44 height 60
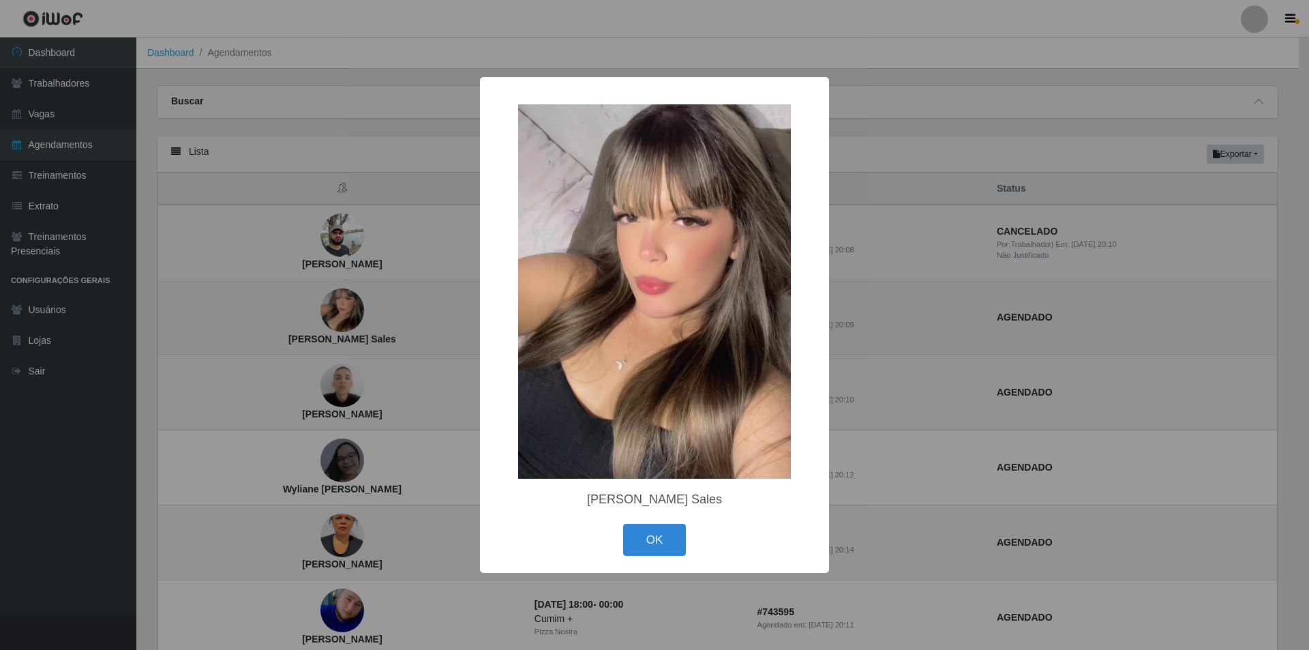
click at [361, 315] on div "× [PERSON_NAME] Sales OK Cancel" at bounding box center [654, 325] width 1309 height 650
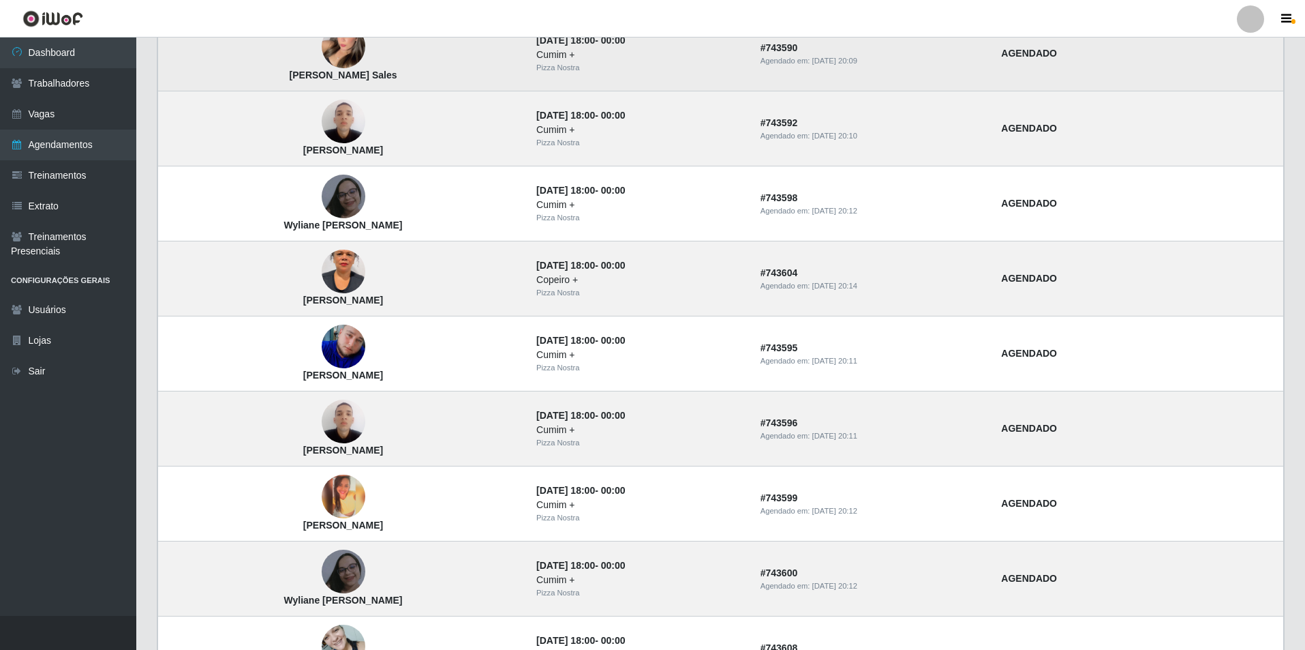
scroll to position [273, 0]
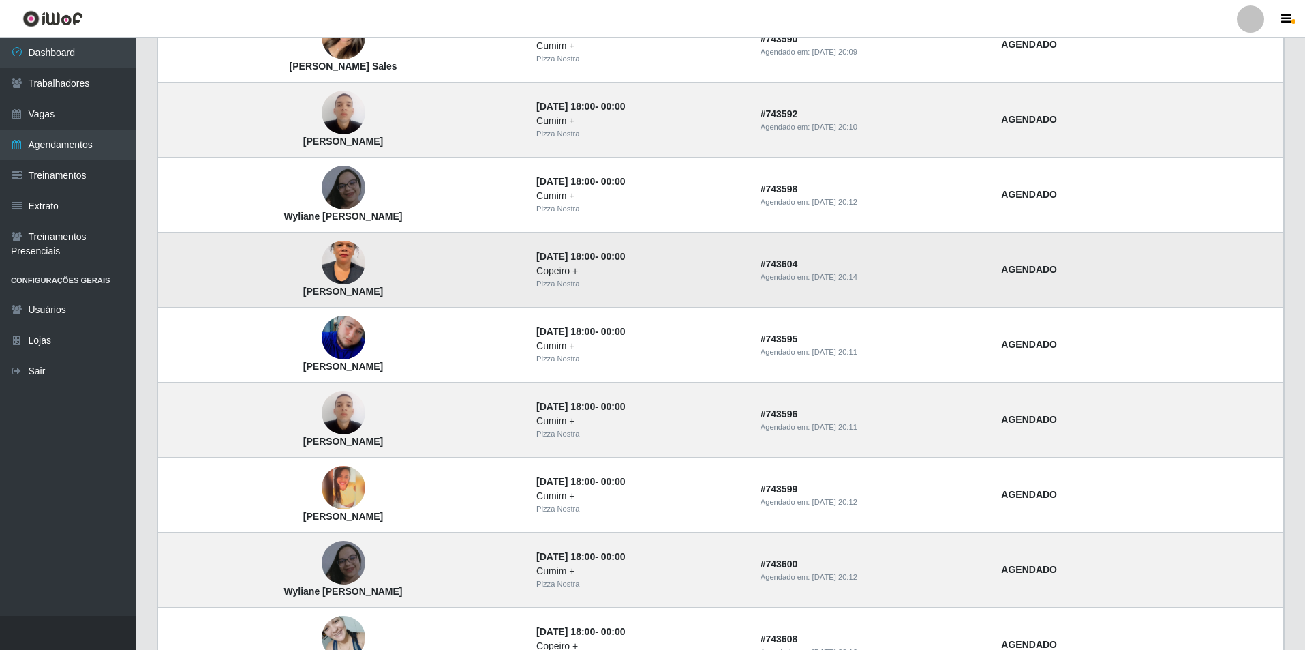
click at [358, 264] on img at bounding box center [344, 263] width 44 height 78
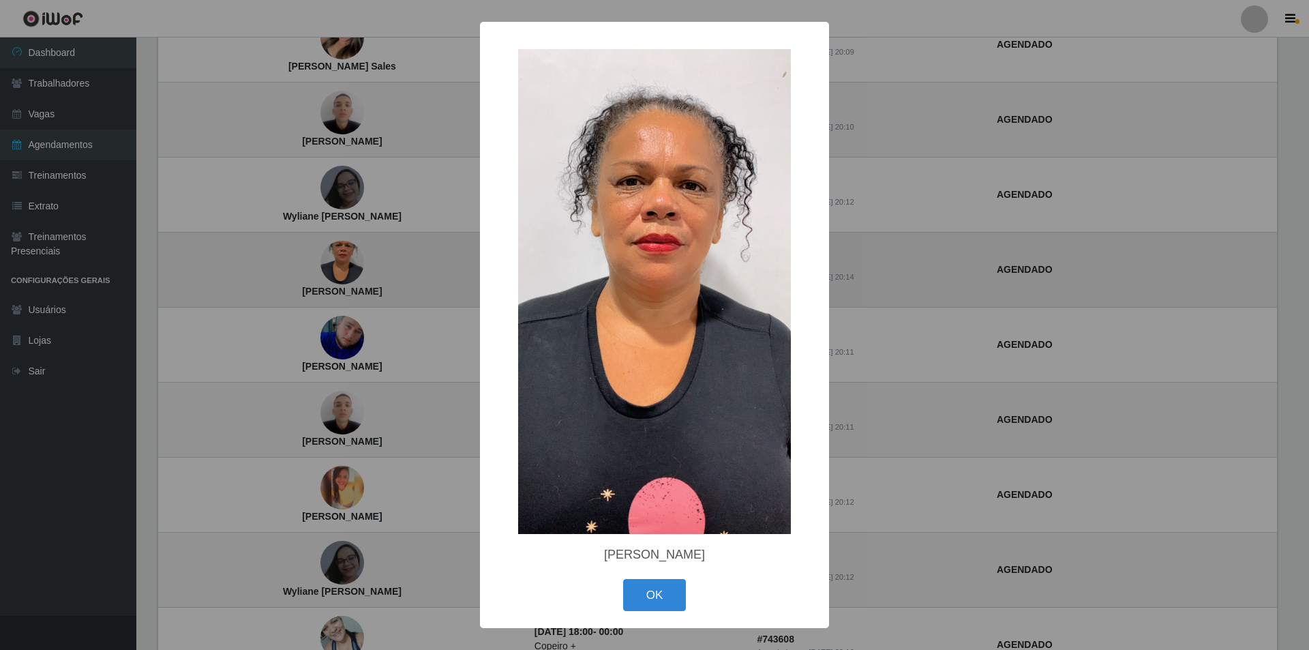
click at [358, 264] on div "× [PERSON_NAME] OK Cancel" at bounding box center [654, 325] width 1309 height 650
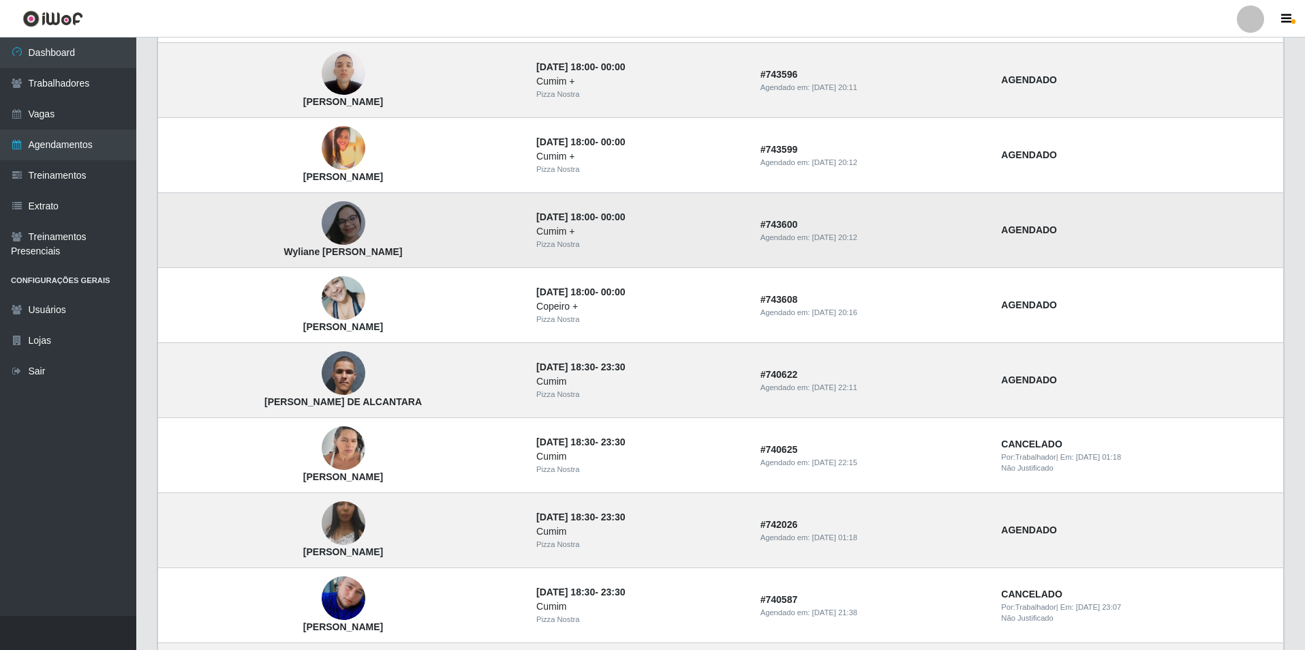
scroll to position [613, 0]
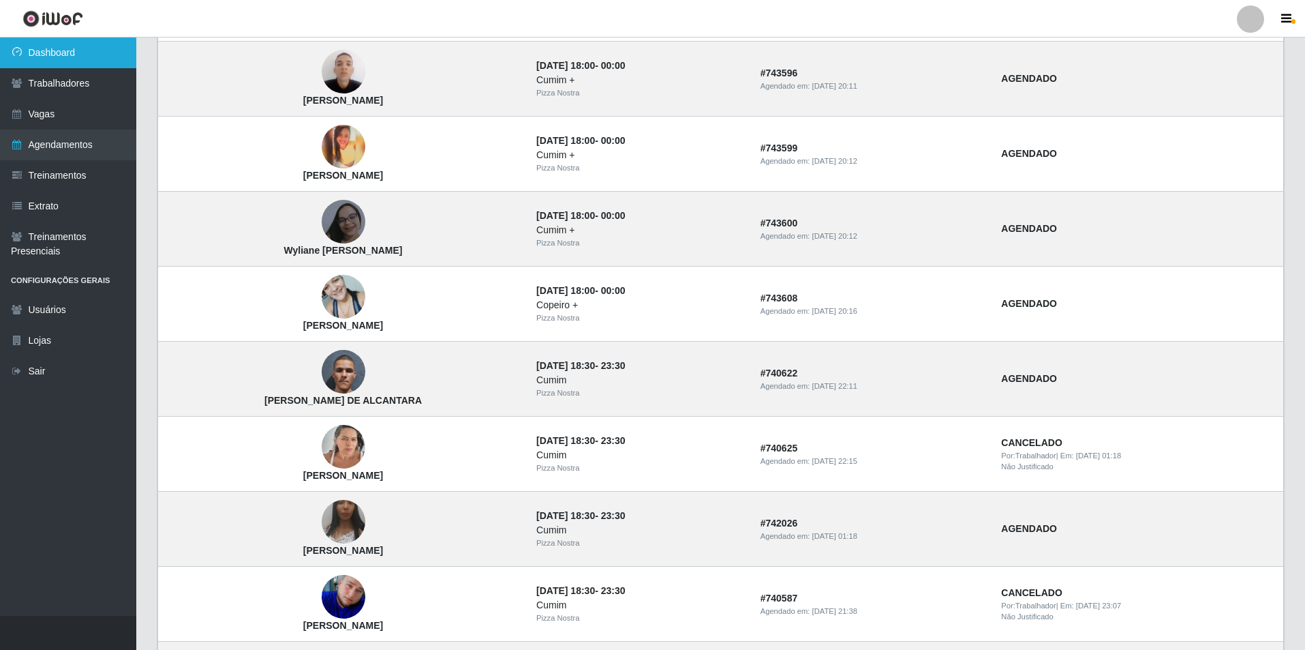
click at [81, 65] on link "Dashboard" at bounding box center [68, 52] width 136 height 31
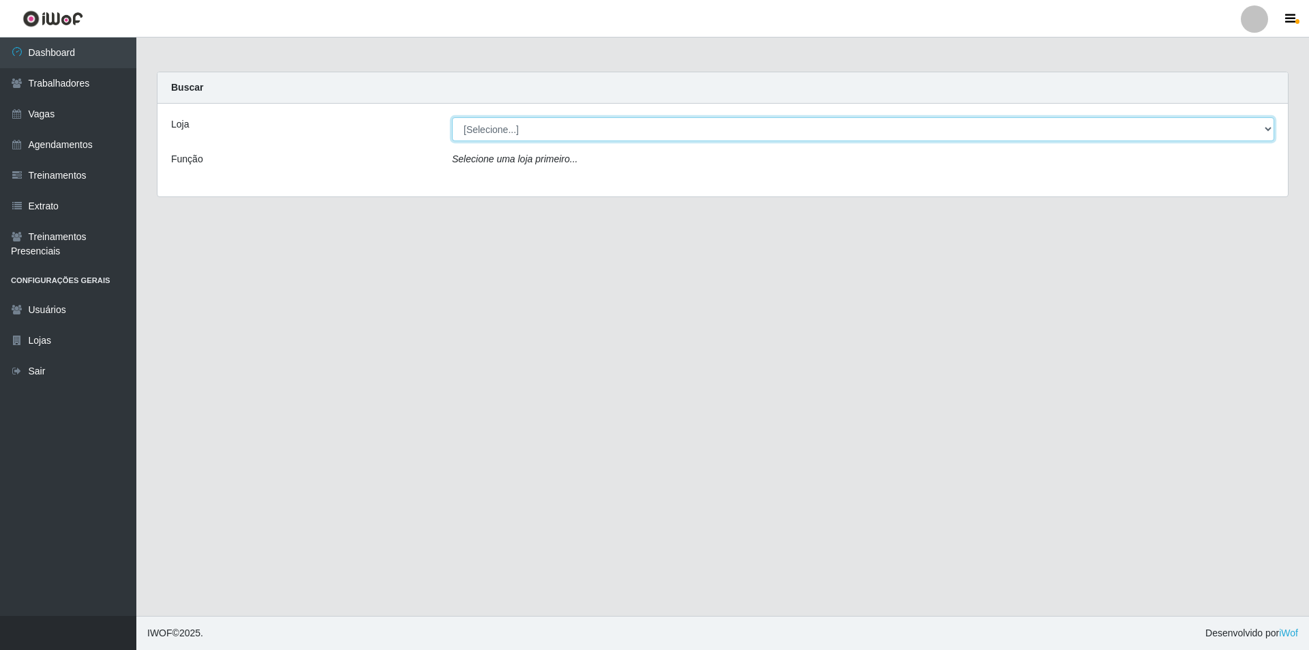
click at [499, 134] on select "[Selecione...] Pizza Nostra" at bounding box center [863, 129] width 822 height 24
select select "337"
click at [452, 117] on select "[Selecione...] Pizza Nostra" at bounding box center [863, 129] width 822 height 24
